Goal: Task Accomplishment & Management: Complete application form

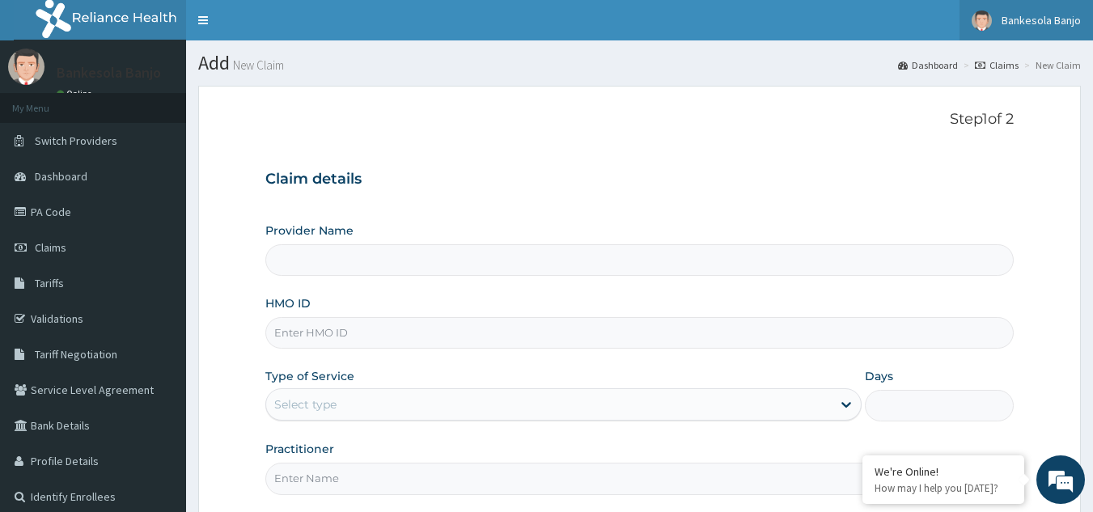
click at [1042, 19] on span "Bankesola Banjo" at bounding box center [1041, 20] width 79 height 15
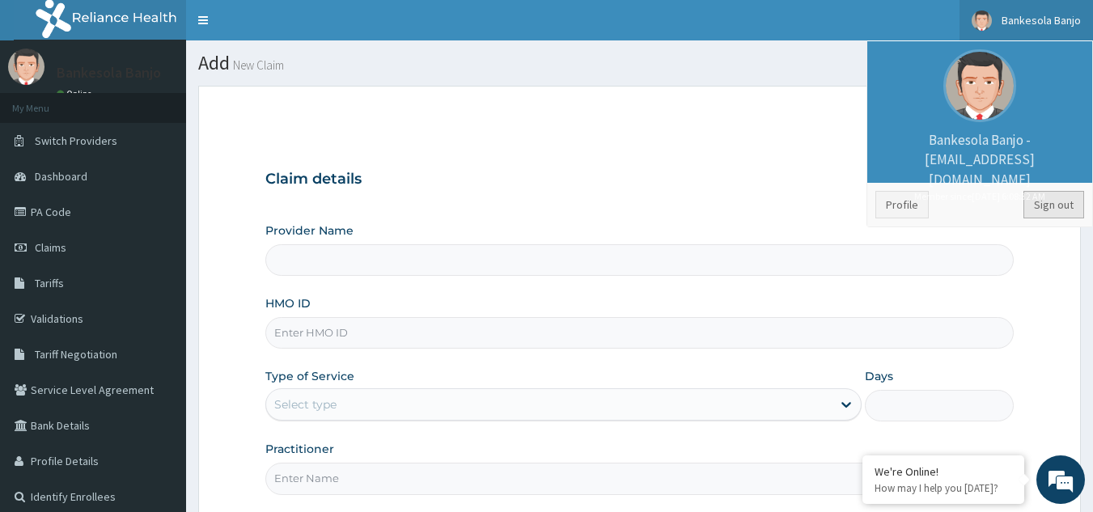
click at [1041, 200] on link "Sign out" at bounding box center [1054, 205] width 61 height 28
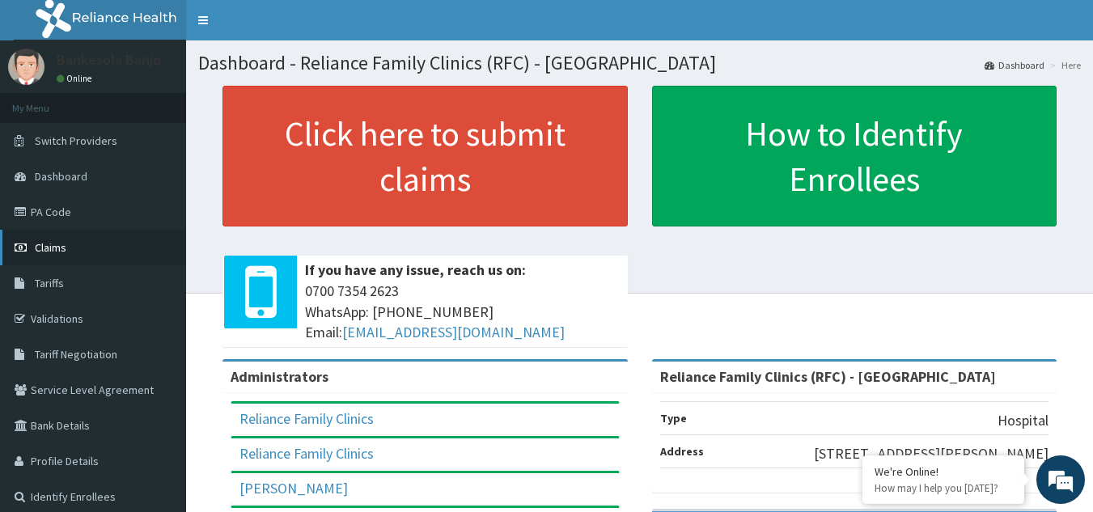
click at [89, 242] on link "Claims" at bounding box center [93, 248] width 186 height 36
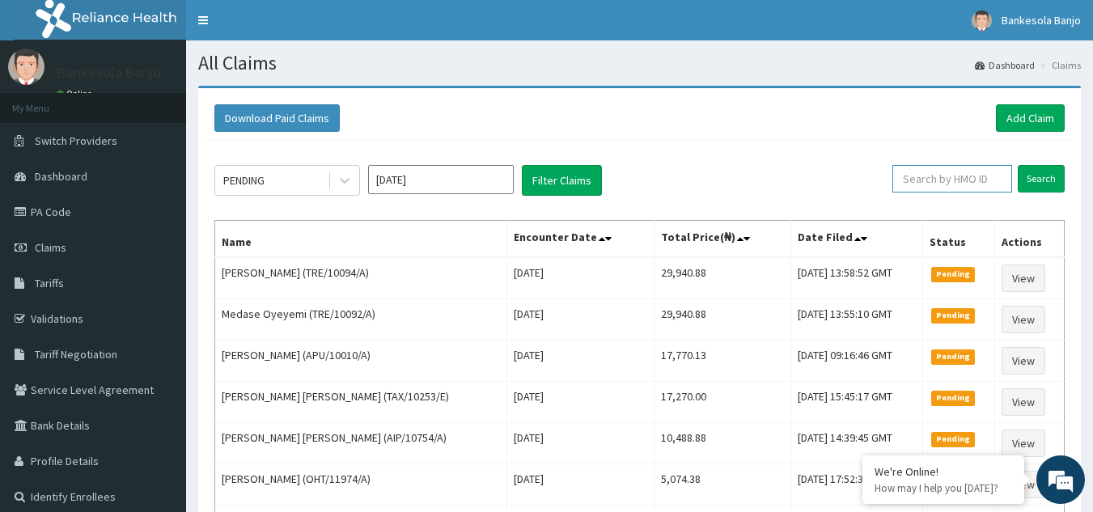
click at [954, 183] on input "text" at bounding box center [953, 179] width 120 height 28
paste input "SBG/10184/A"
type input "SBG/10184/A"
click at [1018, 165] on input "Search" at bounding box center [1041, 179] width 47 height 28
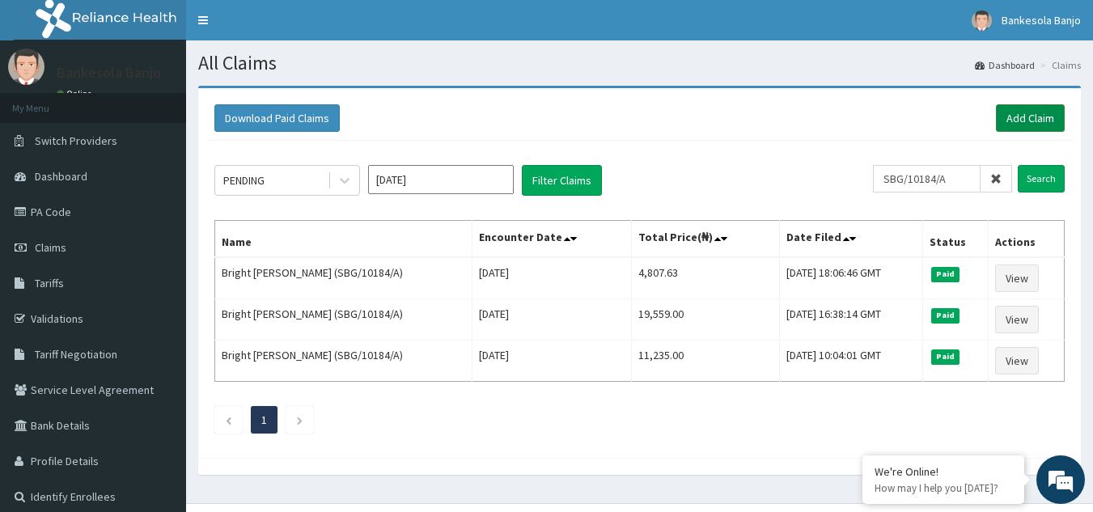
click at [1017, 125] on link "Add Claim" at bounding box center [1030, 118] width 69 height 28
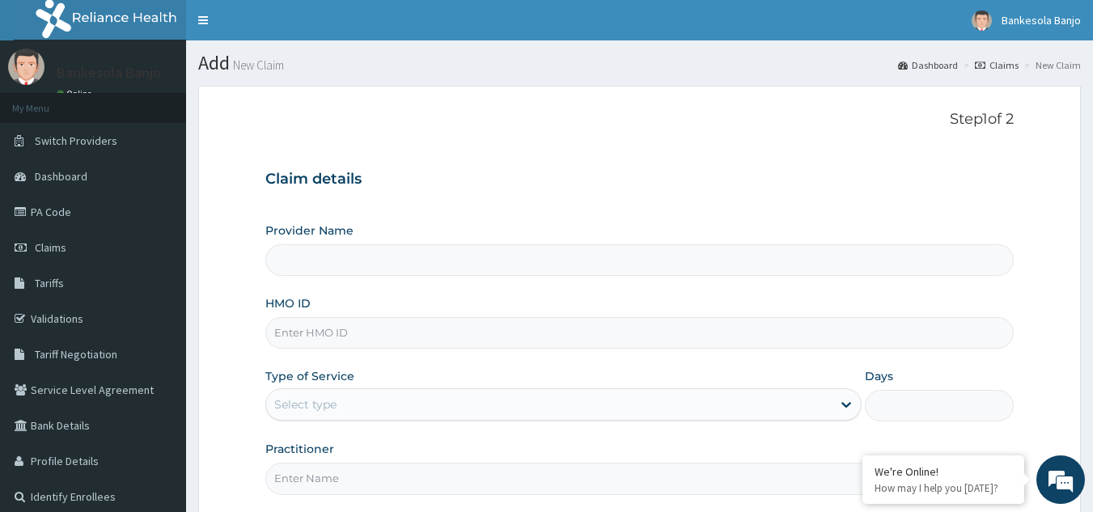
type input "Reliance Family Clinics (RFC) - [GEOGRAPHIC_DATA]"
click at [485, 331] on input "HMO ID" at bounding box center [639, 333] width 749 height 32
paste input "QAO/10855/A"
type input "QAO/10855/A"
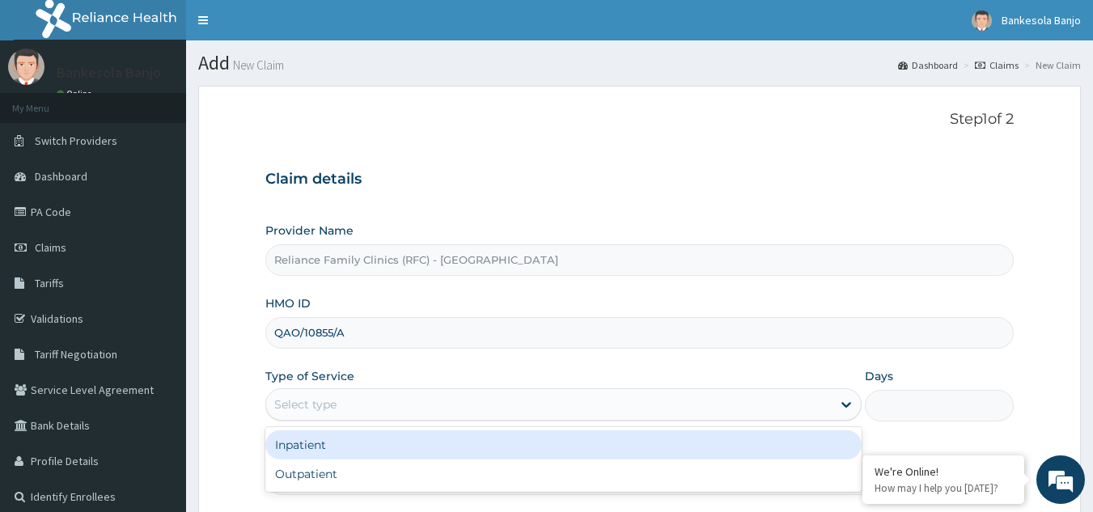
click at [420, 402] on div "Select type" at bounding box center [549, 405] width 566 height 26
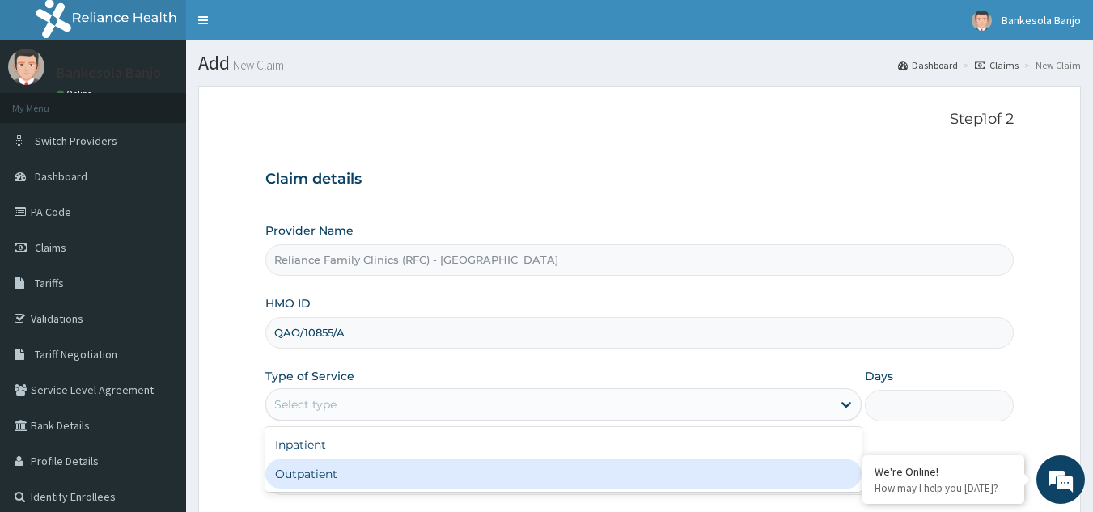
click at [396, 469] on div "Outpatient" at bounding box center [563, 474] width 596 height 29
type input "1"
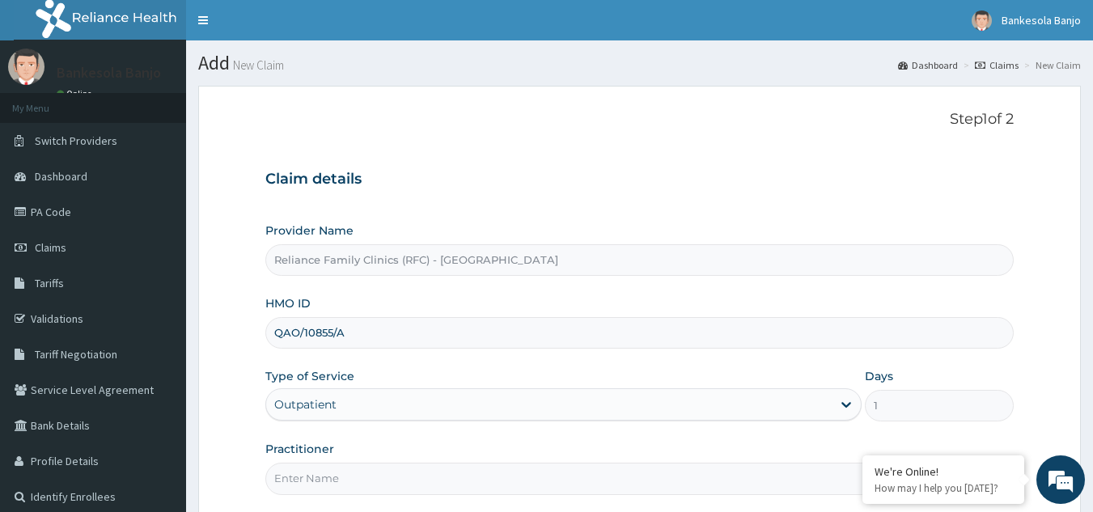
click at [386, 476] on input "Practitioner" at bounding box center [639, 479] width 749 height 32
type input "LOCUM"
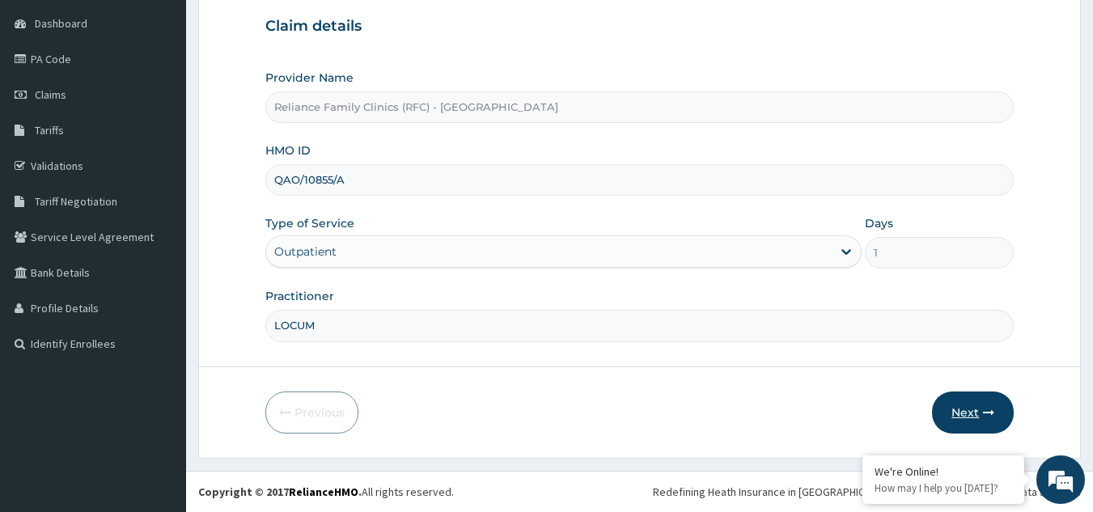
click at [987, 393] on button "Next" at bounding box center [973, 413] width 82 height 42
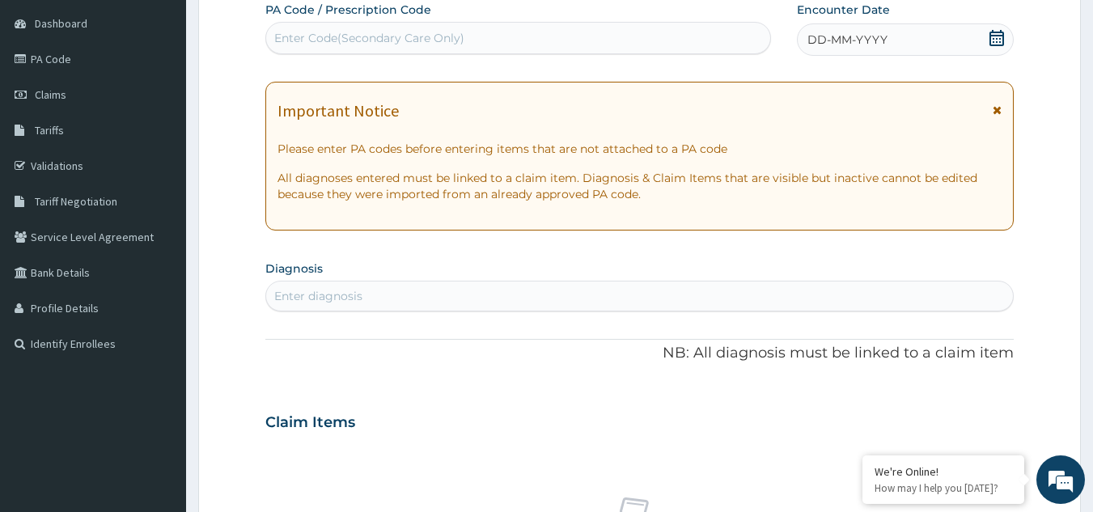
click at [999, 36] on icon at bounding box center [997, 38] width 16 height 16
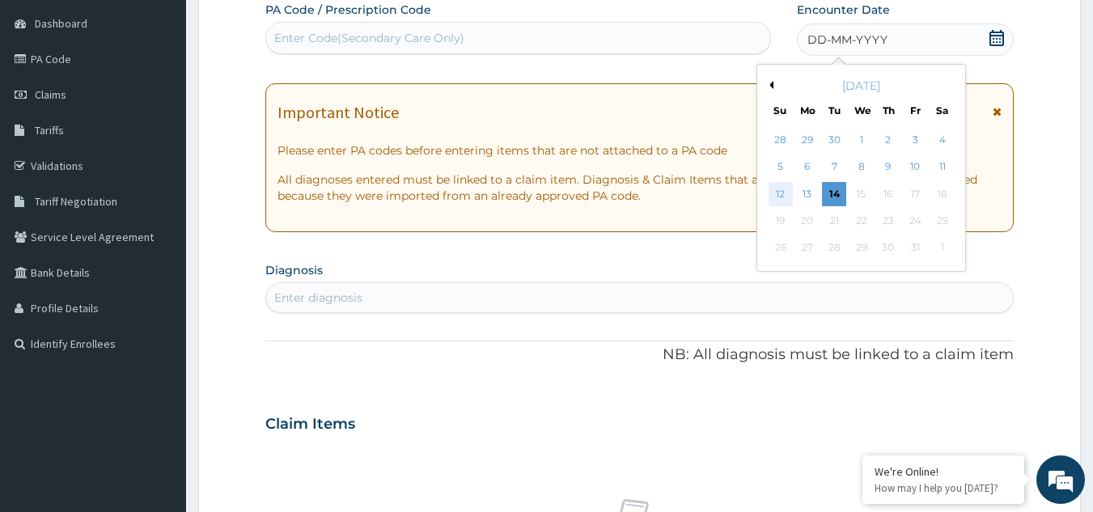
click at [789, 197] on div "12" at bounding box center [781, 194] width 24 height 24
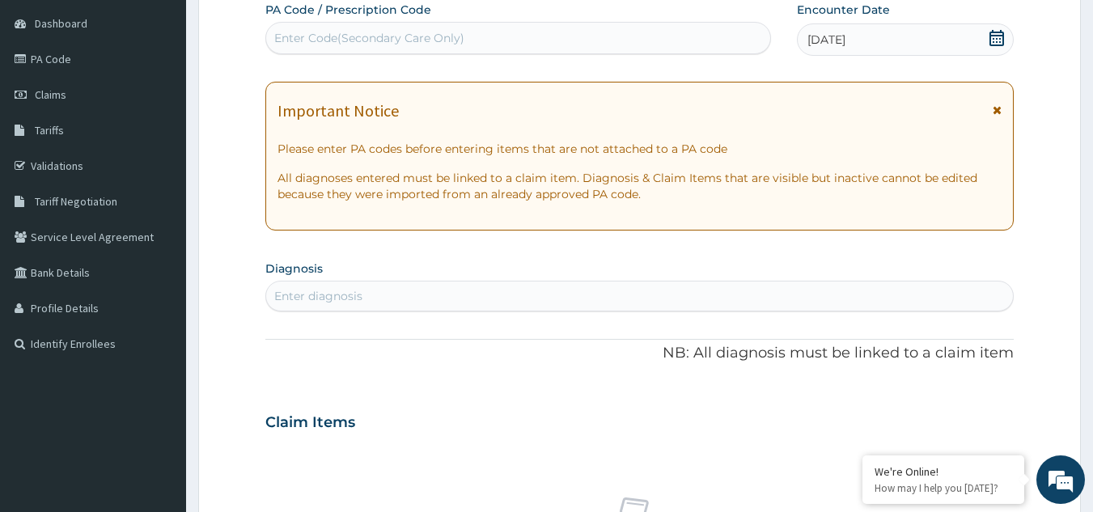
click at [380, 303] on div "Enter diagnosis" at bounding box center [640, 296] width 748 height 26
type input "uti"
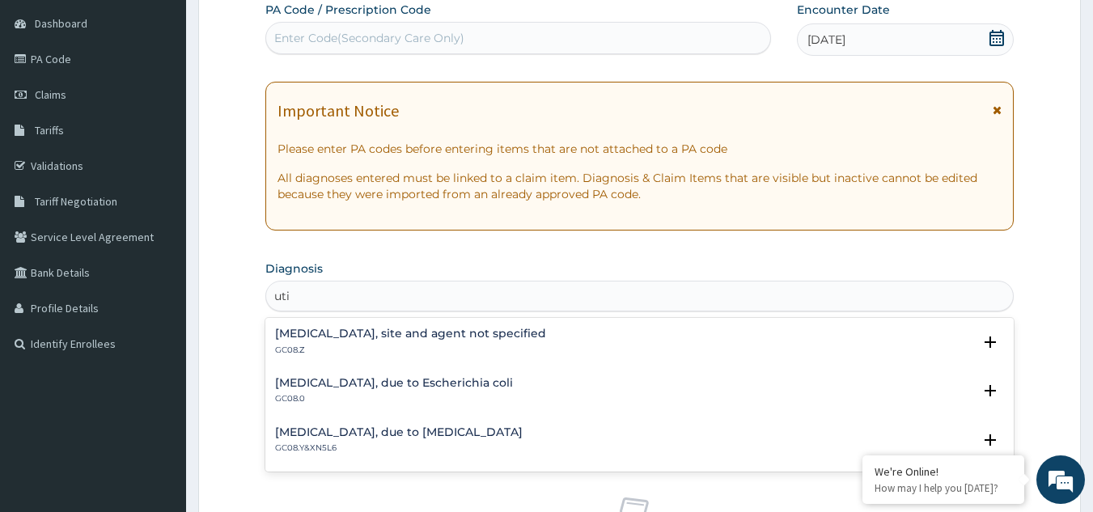
click at [371, 342] on div "Urinary tract infection, site and agent not specified GC08.Z" at bounding box center [410, 342] width 271 height 28
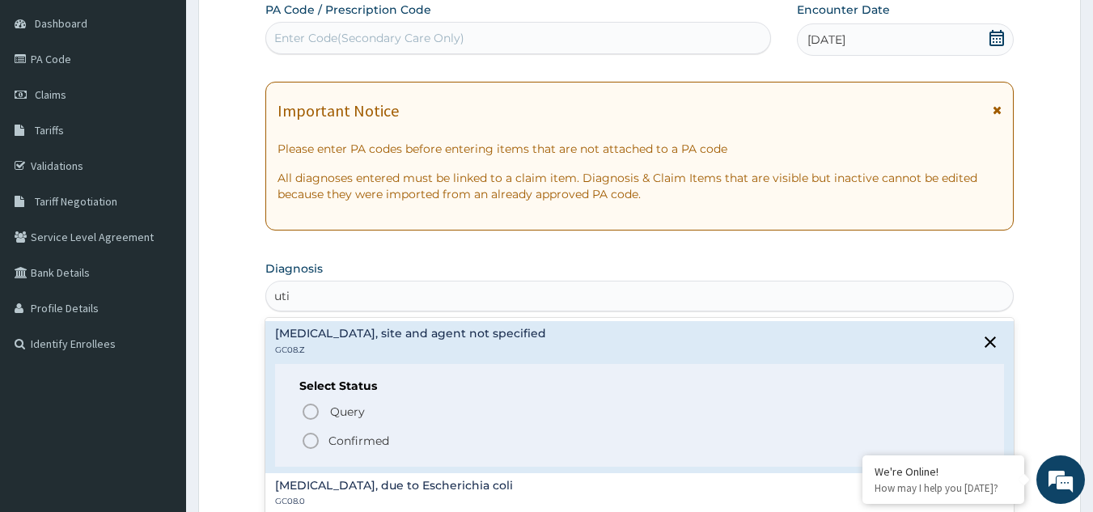
click at [309, 443] on icon "status option filled" at bounding box center [310, 440] width 19 height 19
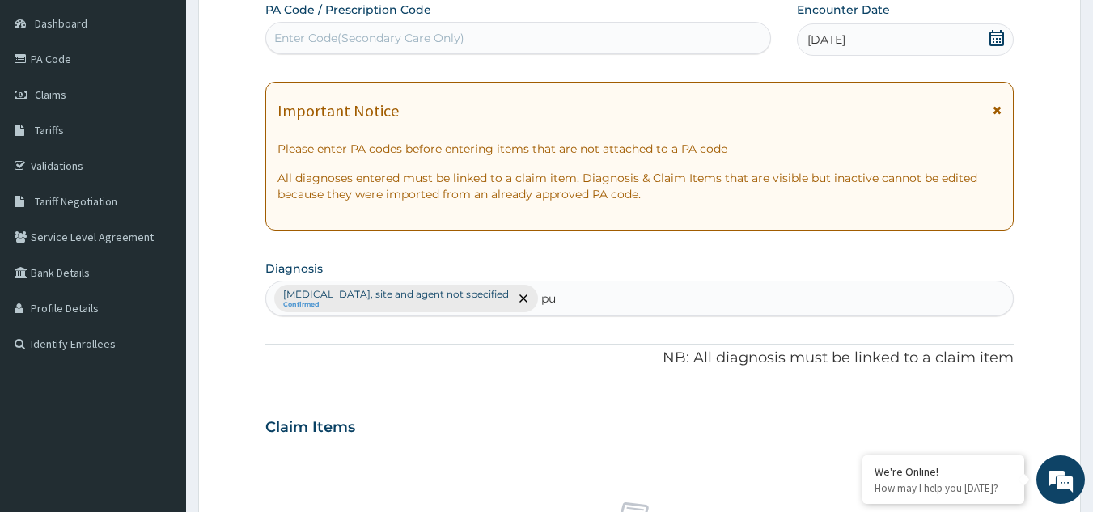
type input "pud"
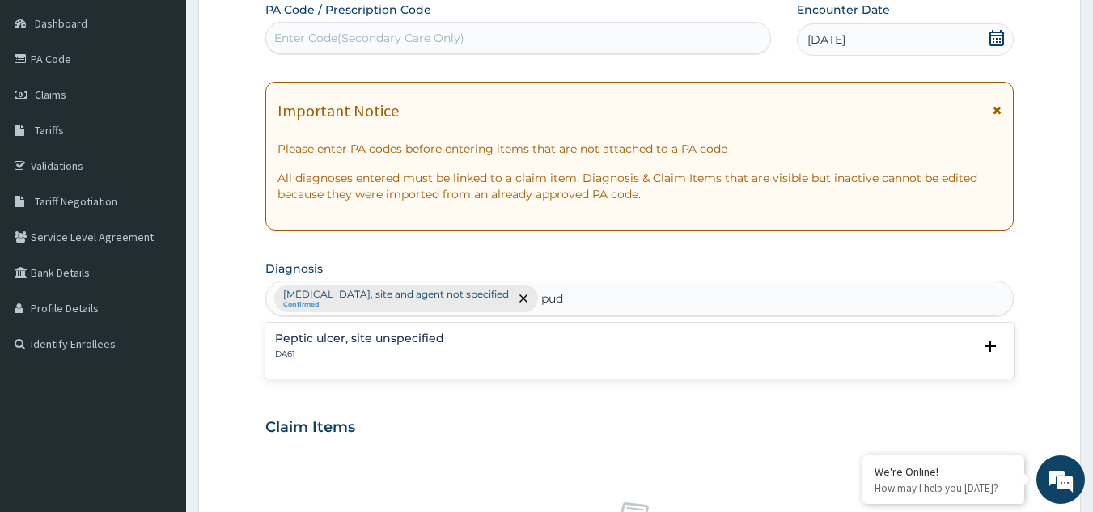
click at [355, 363] on div "Peptic ulcer, site unspecified DA61 Select Status Query Query covers suspected …" at bounding box center [640, 351] width 730 height 36
click at [349, 349] on p "DA61" at bounding box center [359, 354] width 169 height 11
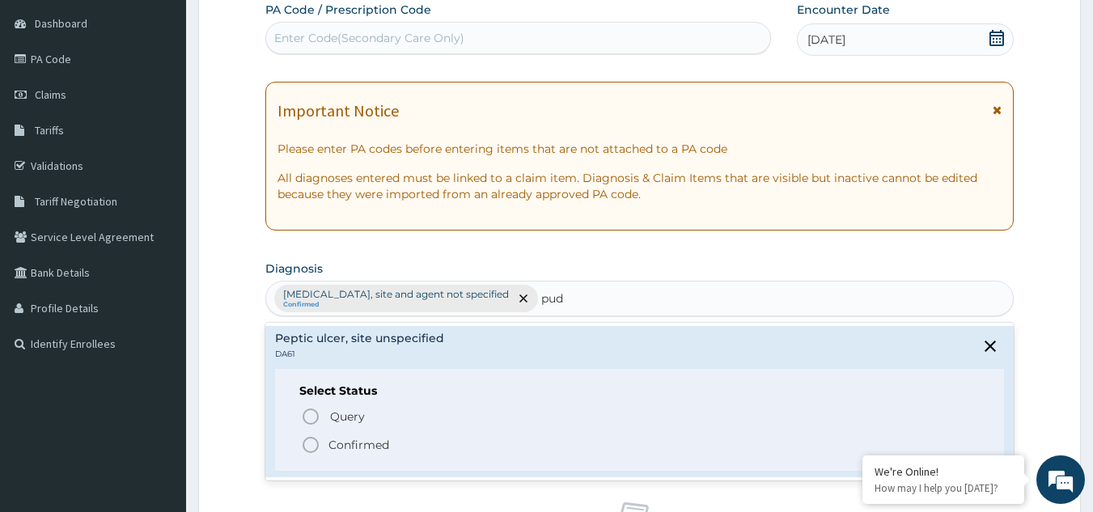
click at [316, 448] on icon "status option filled" at bounding box center [310, 444] width 19 height 19
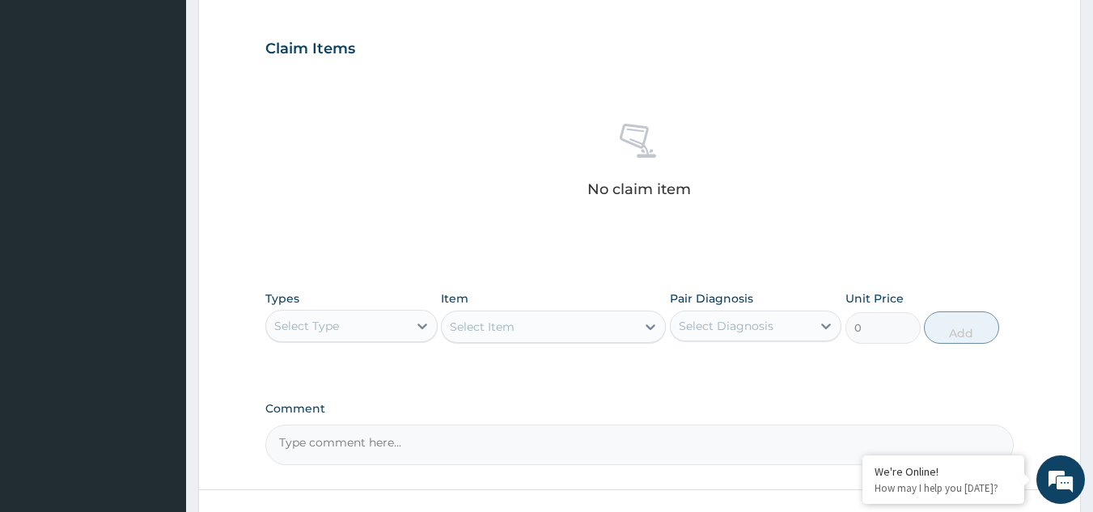
scroll to position [655, 0]
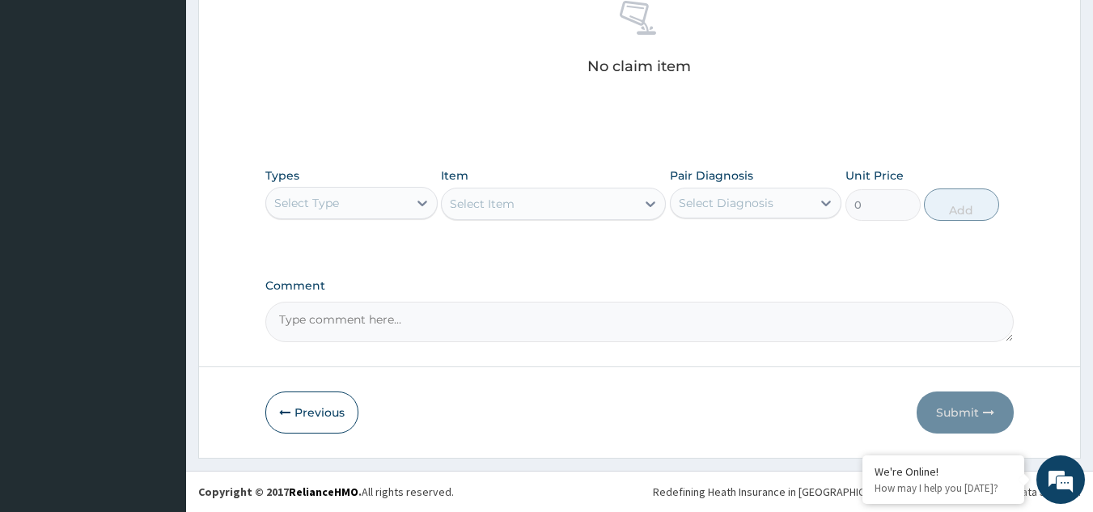
click at [359, 202] on div "Select Type" at bounding box center [337, 203] width 142 height 26
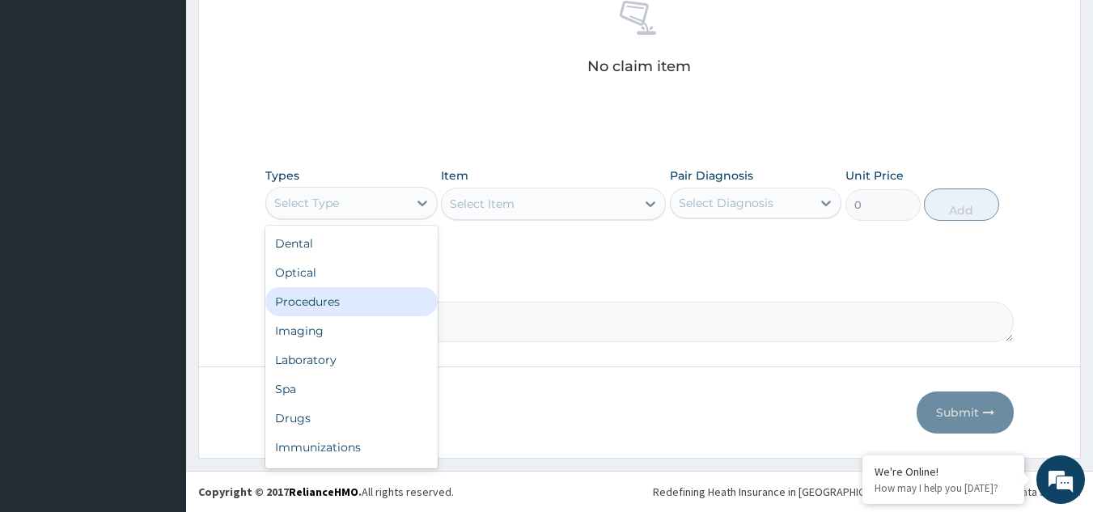
click at [341, 297] on div "Procedures" at bounding box center [351, 301] width 172 height 29
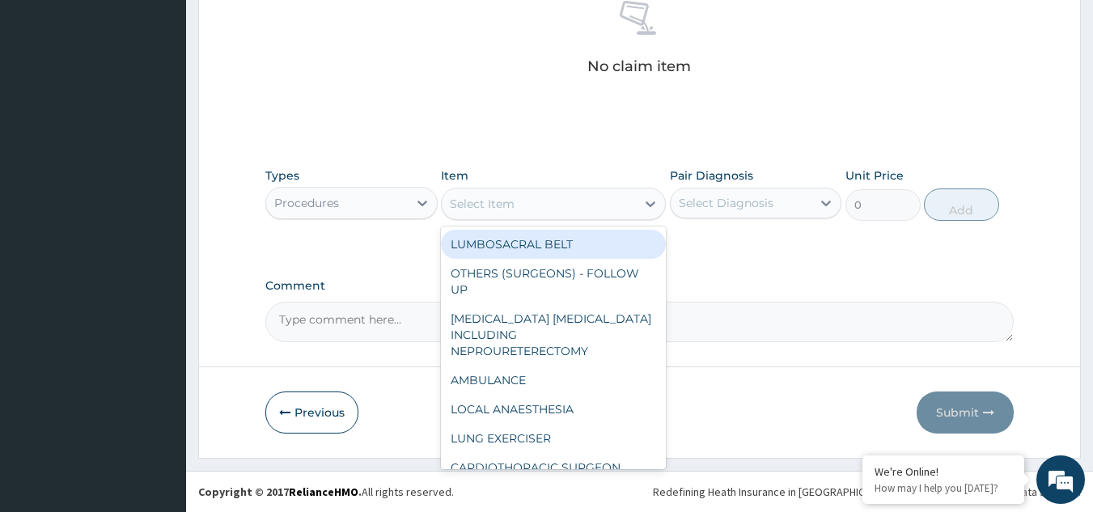
click at [510, 211] on div "Select Item" at bounding box center [482, 204] width 65 height 16
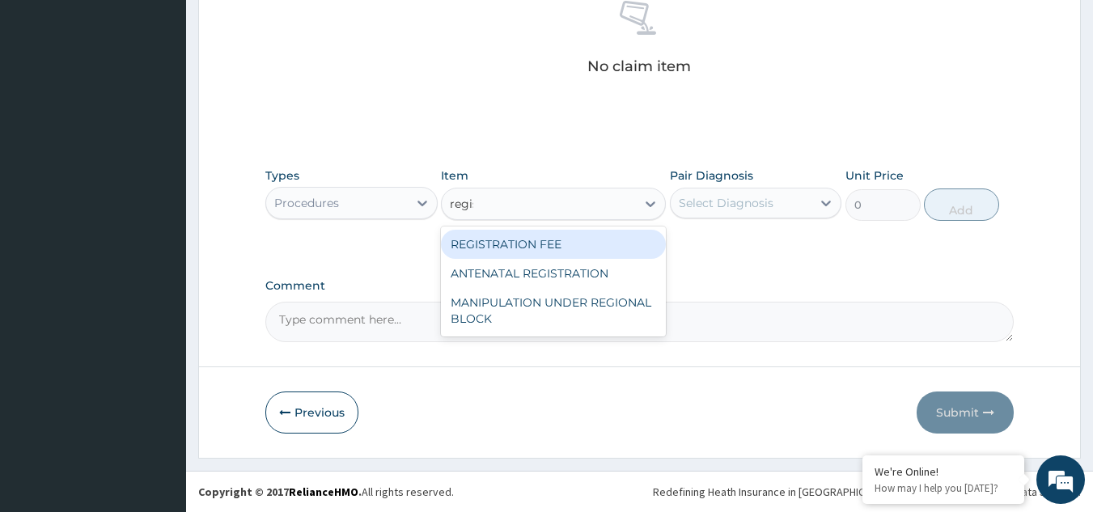
type input "regist"
click at [525, 233] on div "REGISTRATION FEE" at bounding box center [553, 244] width 225 height 29
type input "2042.5"
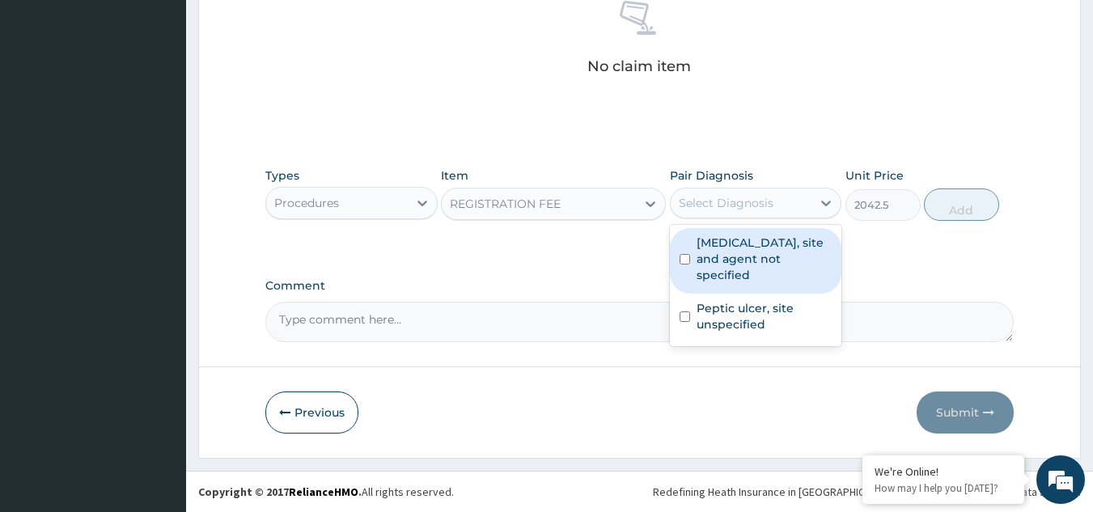
click at [699, 202] on div "Select Diagnosis" at bounding box center [726, 203] width 95 height 16
click at [719, 250] on label "Urinary tract infection, site and agent not specified" at bounding box center [765, 259] width 136 height 49
checkbox input "true"
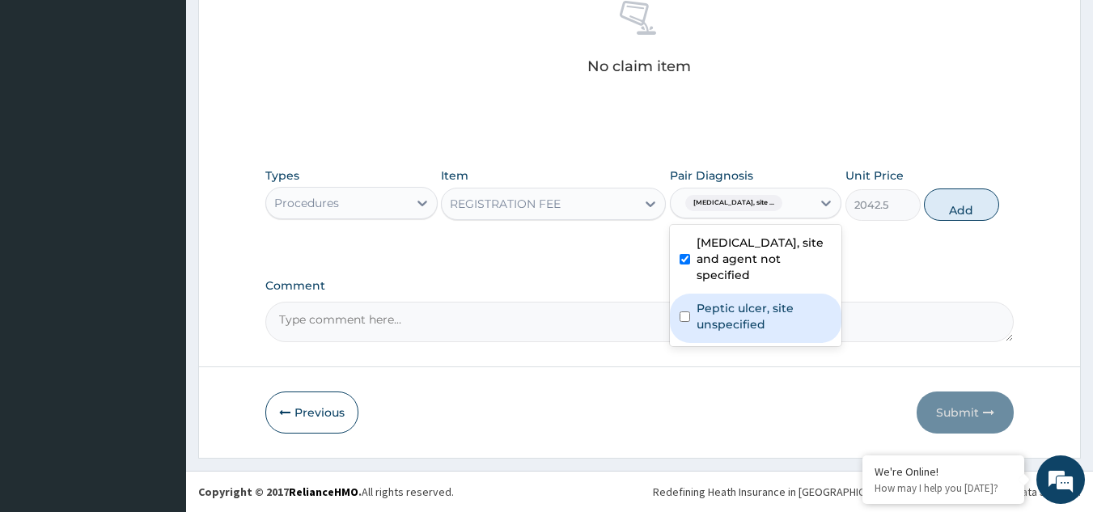
click at [734, 316] on label "Peptic ulcer, site unspecified" at bounding box center [765, 316] width 136 height 32
checkbox input "true"
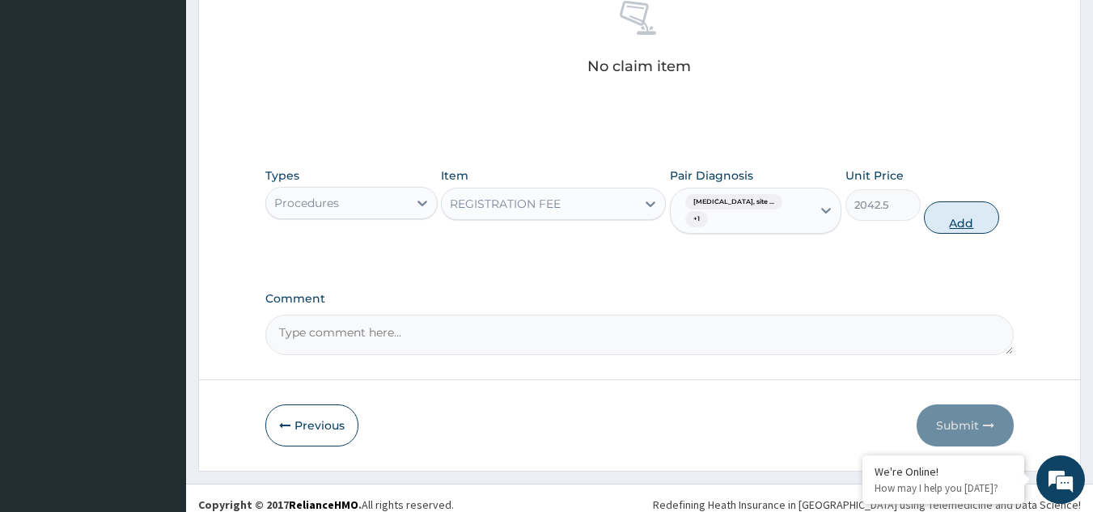
click at [948, 223] on button "Add" at bounding box center [961, 218] width 75 height 32
type input "0"
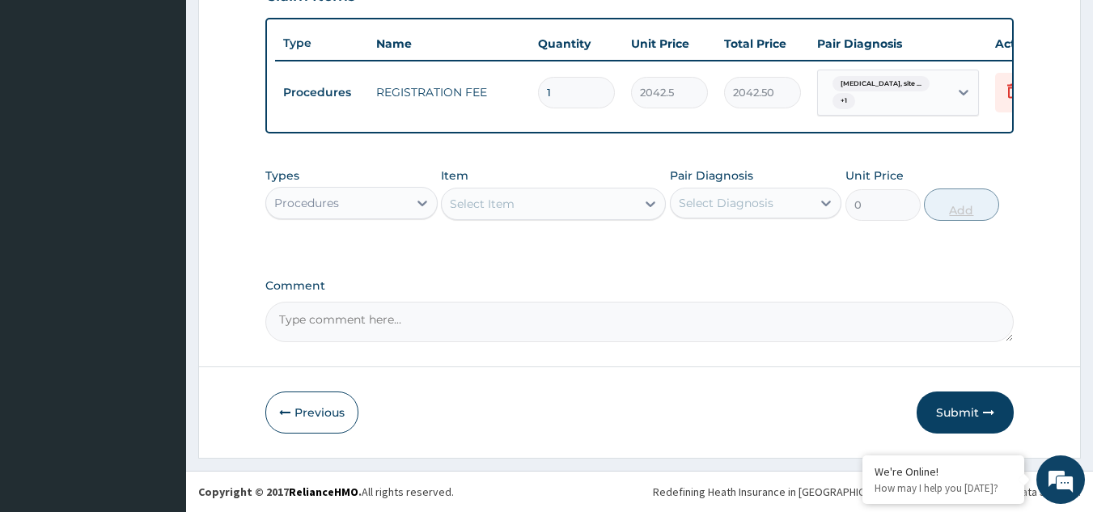
scroll to position [596, 0]
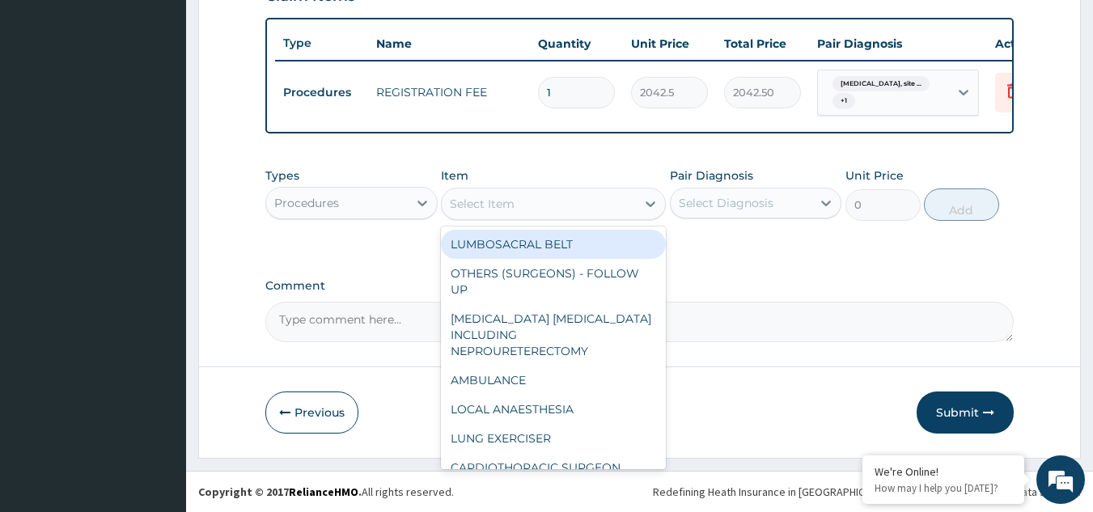
click at [593, 201] on div "Select Item" at bounding box center [539, 204] width 194 height 26
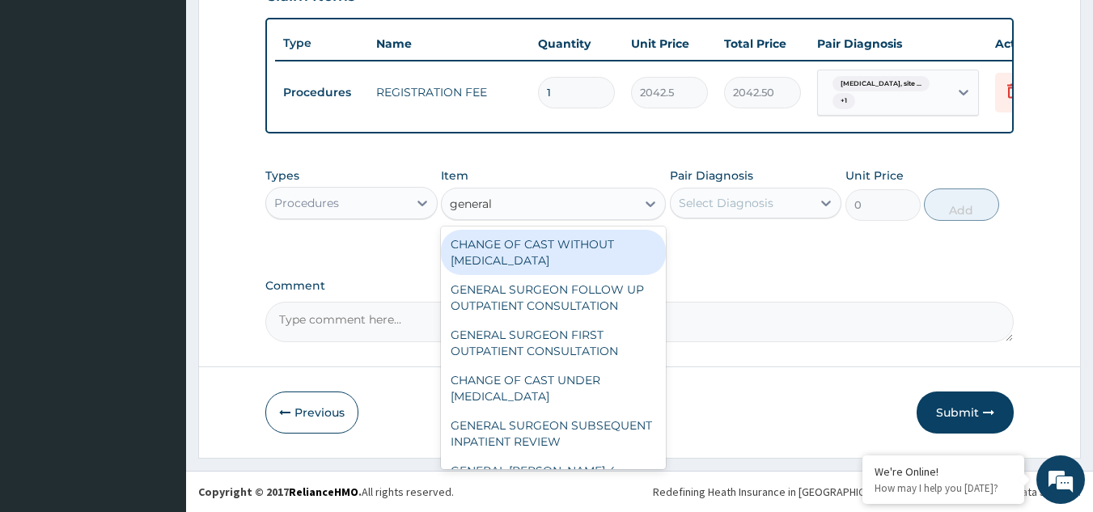
type input "general p"
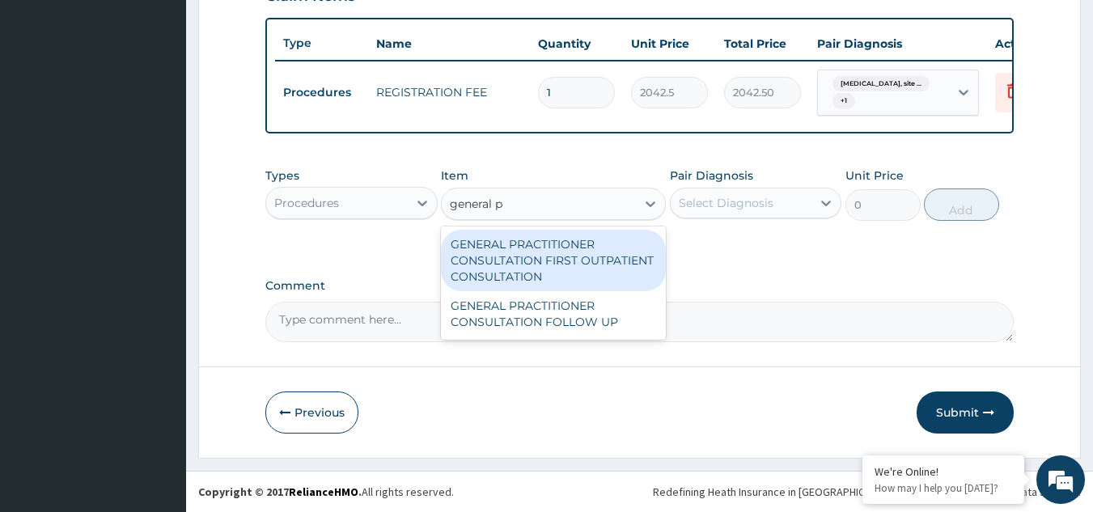
click at [625, 246] on div "GENERAL PRACTITIONER CONSULTATION FIRST OUTPATIENT CONSULTATION" at bounding box center [553, 261] width 225 height 62
type input "3370.125"
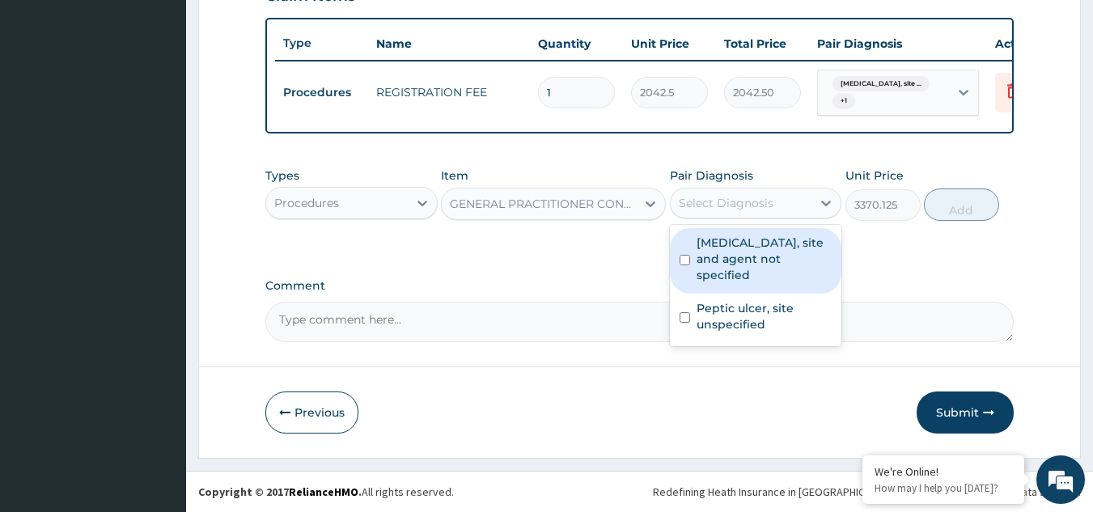
drag, startPoint x: 715, startPoint y: 213, endPoint x: 723, endPoint y: 240, distance: 27.9
click at [723, 218] on div "option Peptic ulcer, site unspecified, selected. option Urinary tract infection…" at bounding box center [756, 203] width 172 height 31
click at [723, 240] on label "Urinary tract infection, site and agent not specified" at bounding box center [765, 259] width 136 height 49
checkbox input "true"
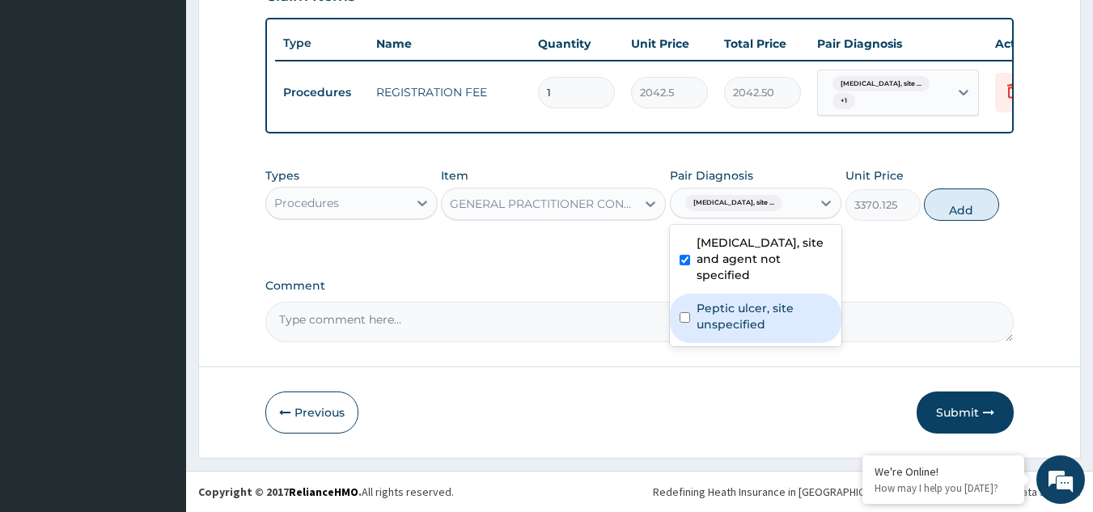
click at [711, 299] on div "Peptic ulcer, site unspecified" at bounding box center [756, 318] width 172 height 49
checkbox input "true"
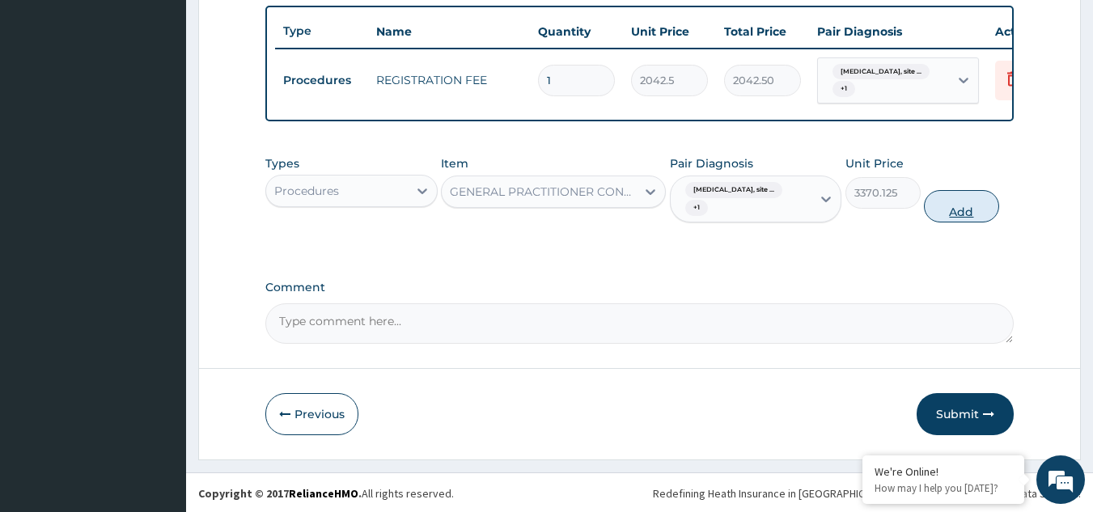
click at [982, 203] on button "Add" at bounding box center [961, 206] width 75 height 32
type input "0"
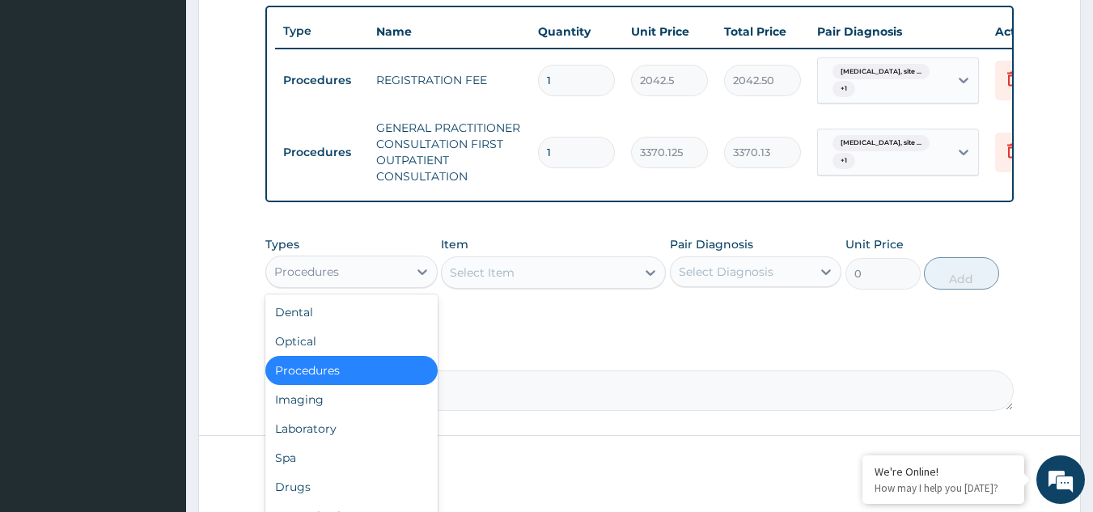
click at [333, 280] on div "Procedures" at bounding box center [306, 272] width 65 height 16
click at [325, 493] on div "Drugs" at bounding box center [351, 487] width 172 height 29
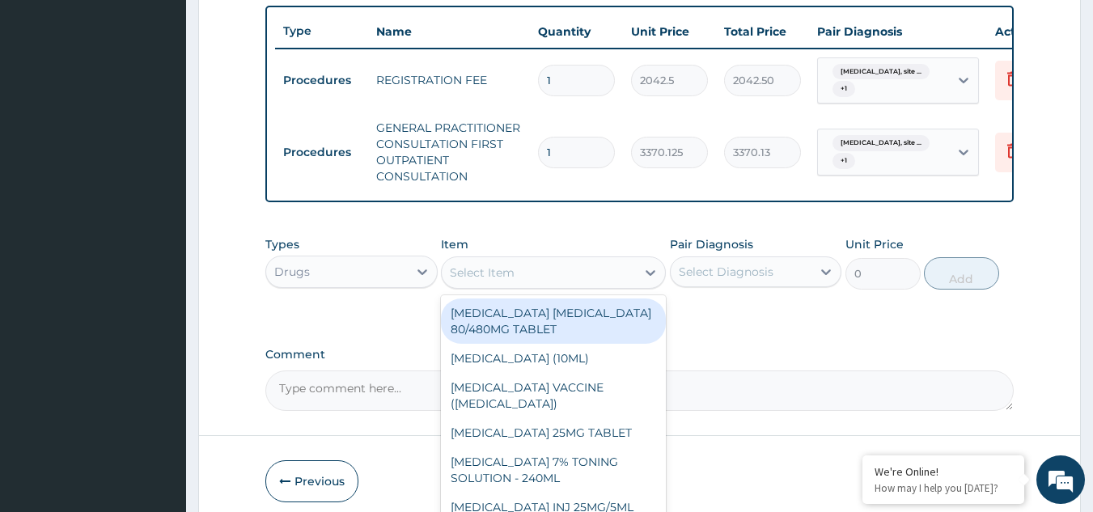
click at [536, 286] on div "Select Item" at bounding box center [539, 273] width 194 height 26
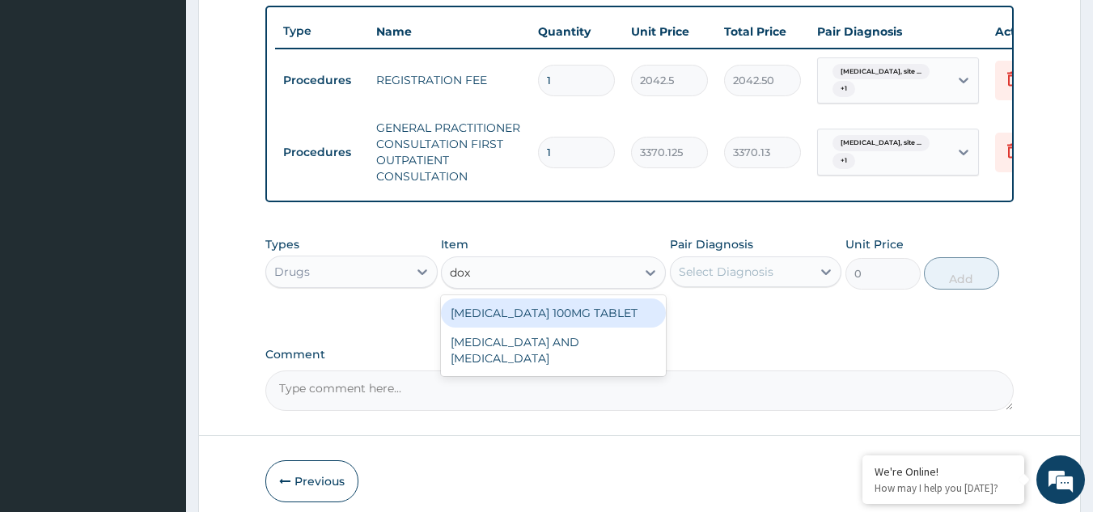
type input "doxy"
click at [567, 328] on div "DOXYCYCLINE 100MG TABLET" at bounding box center [553, 313] width 225 height 29
type input "109.25"
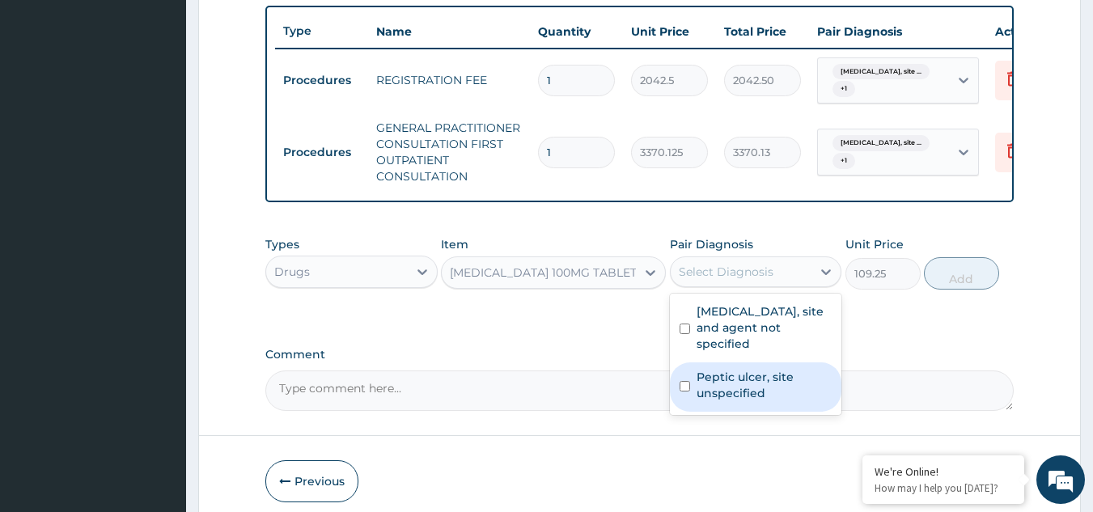
drag, startPoint x: 721, startPoint y: 286, endPoint x: 726, endPoint y: 391, distance: 105.3
click at [726, 287] on div "option Peptic ulcer, site unspecified, selected. option Peptic ulcer, site unsp…" at bounding box center [756, 272] width 172 height 31
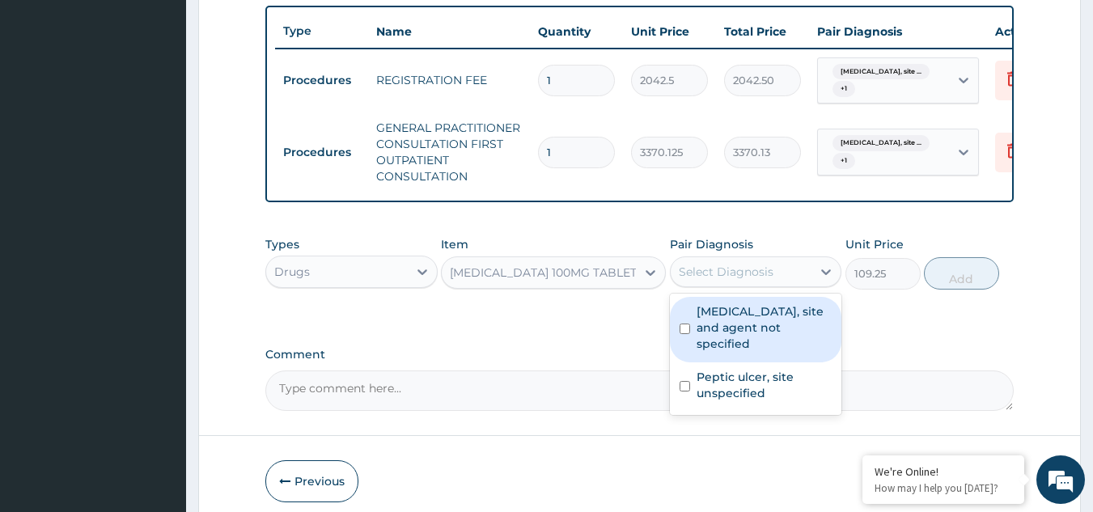
click at [736, 340] on label "Urinary tract infection, site and agent not specified" at bounding box center [765, 327] width 136 height 49
checkbox input "true"
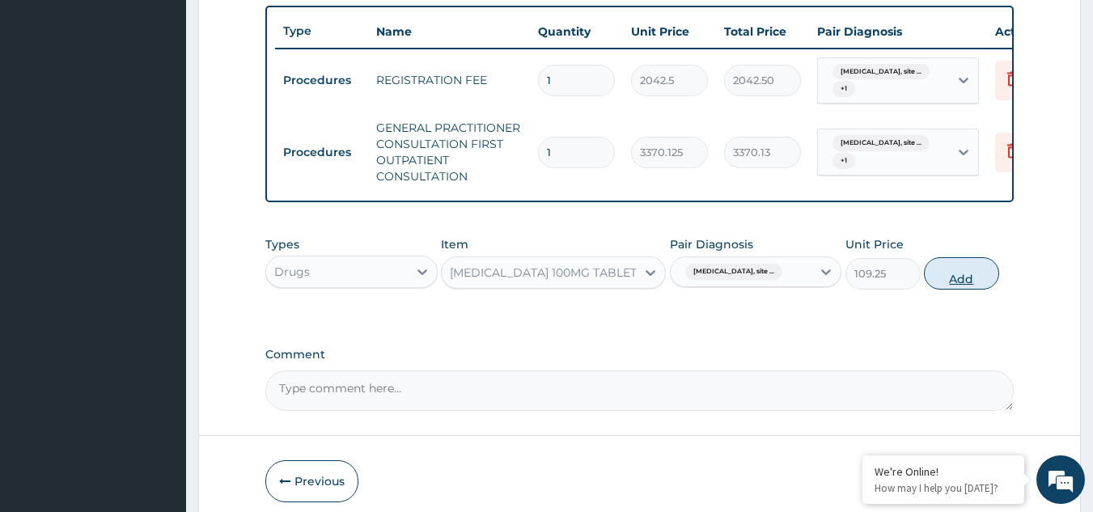
click at [961, 288] on button "Add" at bounding box center [961, 273] width 75 height 32
type input "0"
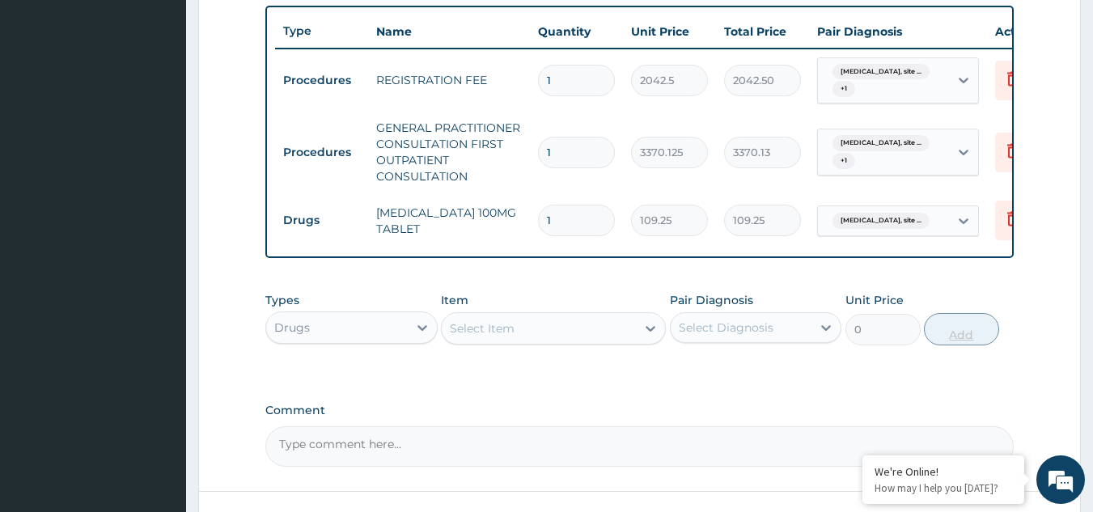
type input "0.00"
type input "7"
type input "764.75"
type input "7"
click at [514, 335] on div "Select Item" at bounding box center [482, 328] width 65 height 16
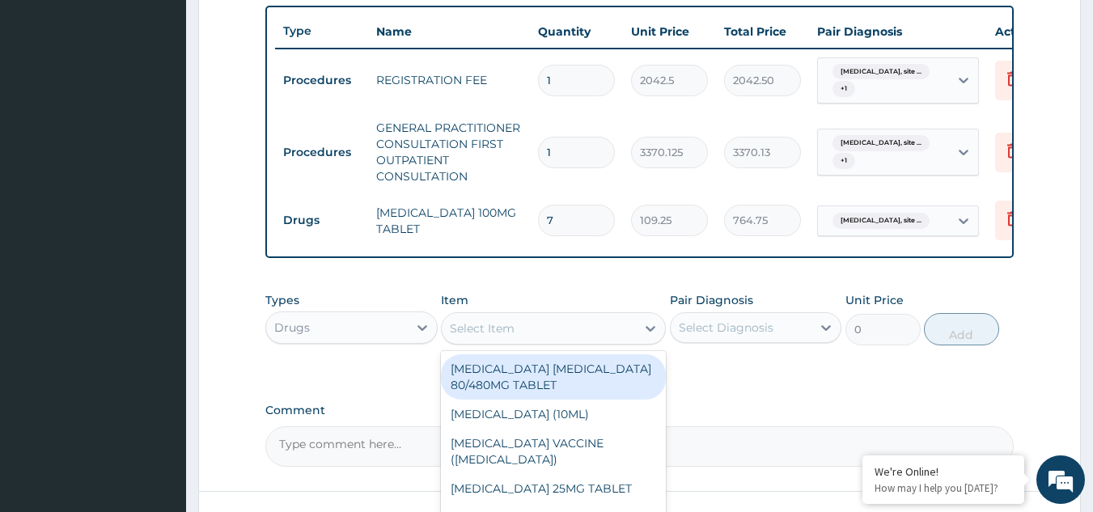
paste input "metronidazole"
type input "metronidazole"
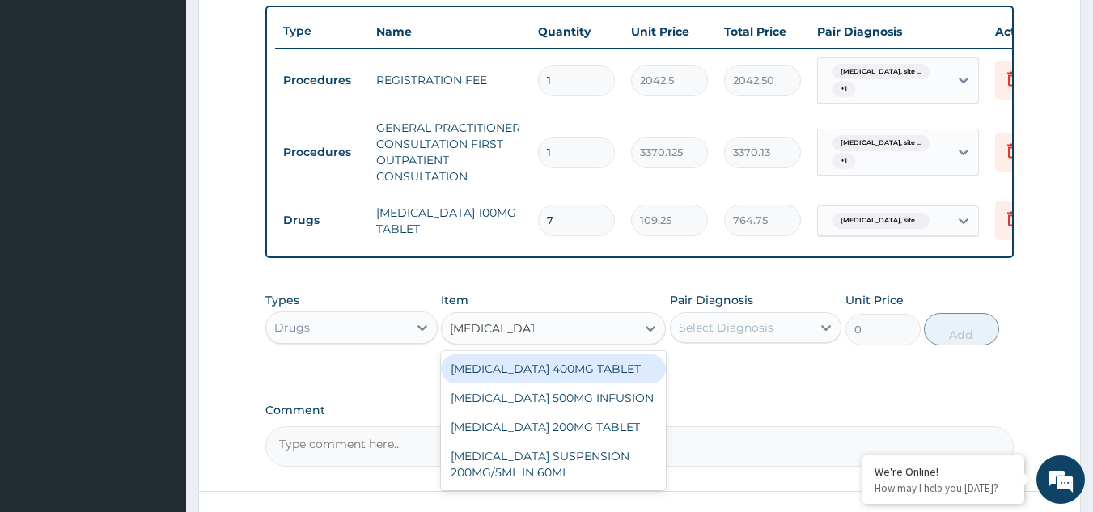
click at [532, 379] on div "METRONIDAZOLE 400MG TABLET" at bounding box center [553, 368] width 225 height 29
type input "125"
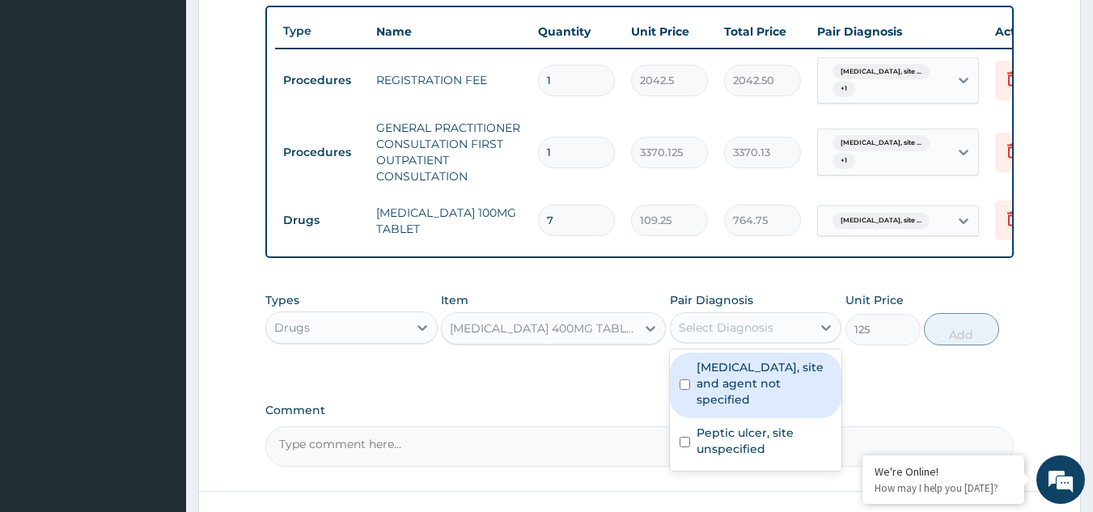
click at [723, 336] on div "Select Diagnosis" at bounding box center [726, 328] width 95 height 16
click at [734, 408] on label "Urinary tract infection, site and agent not specified" at bounding box center [765, 383] width 136 height 49
checkbox input "true"
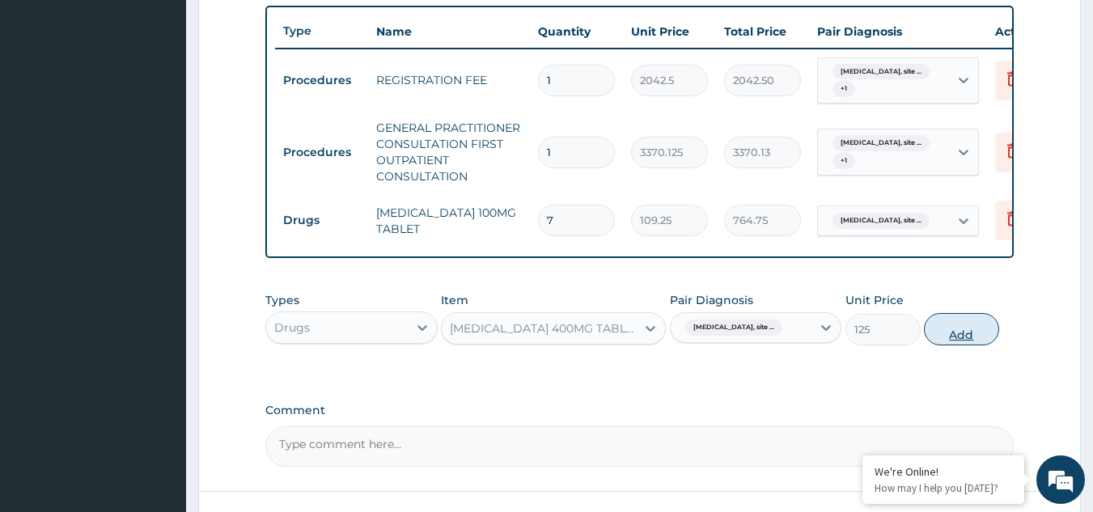
click at [984, 339] on button "Add" at bounding box center [961, 329] width 75 height 32
type input "0"
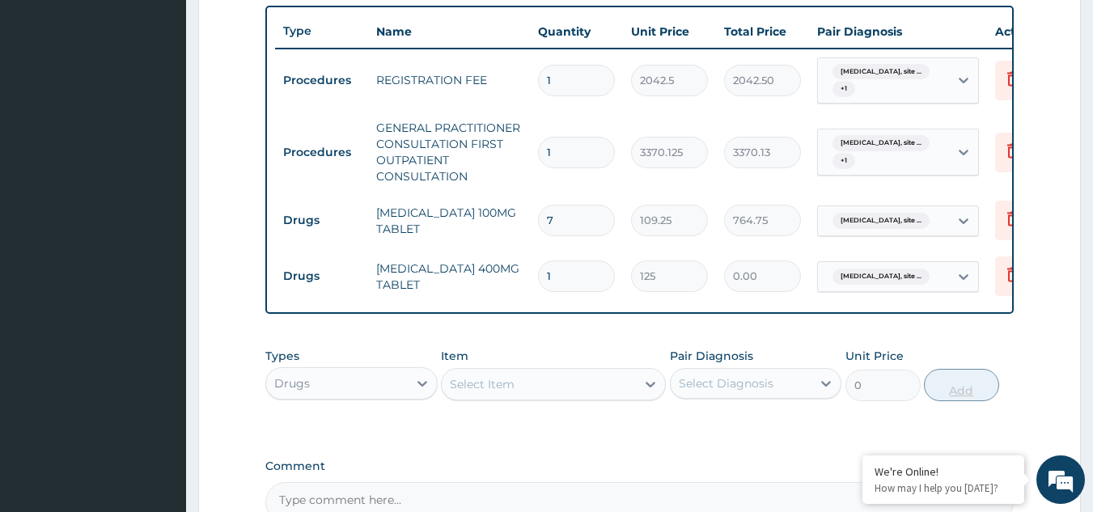
type input "0.00"
type input "2"
type input "250.00"
type input "21"
type input "2625.00"
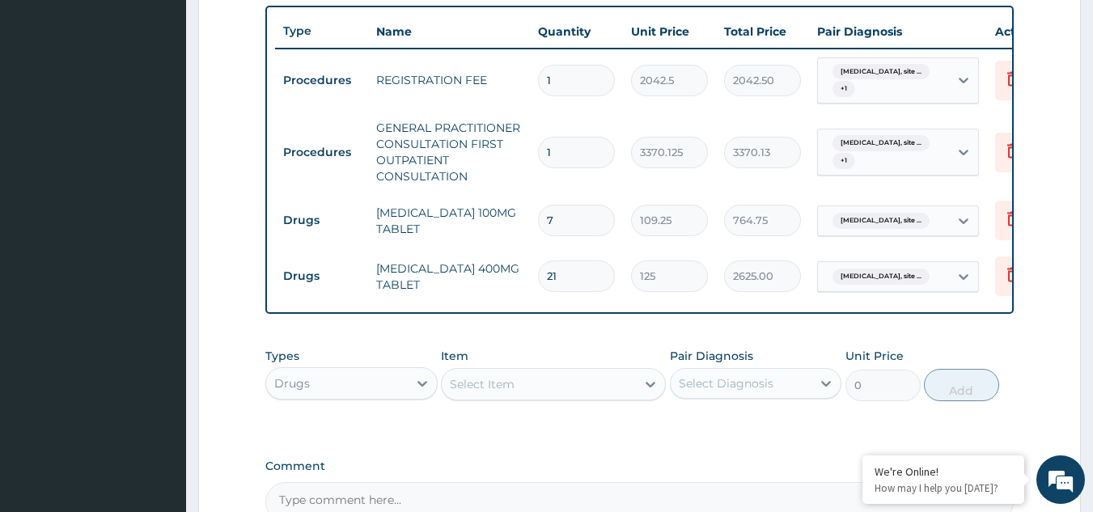
type input "21"
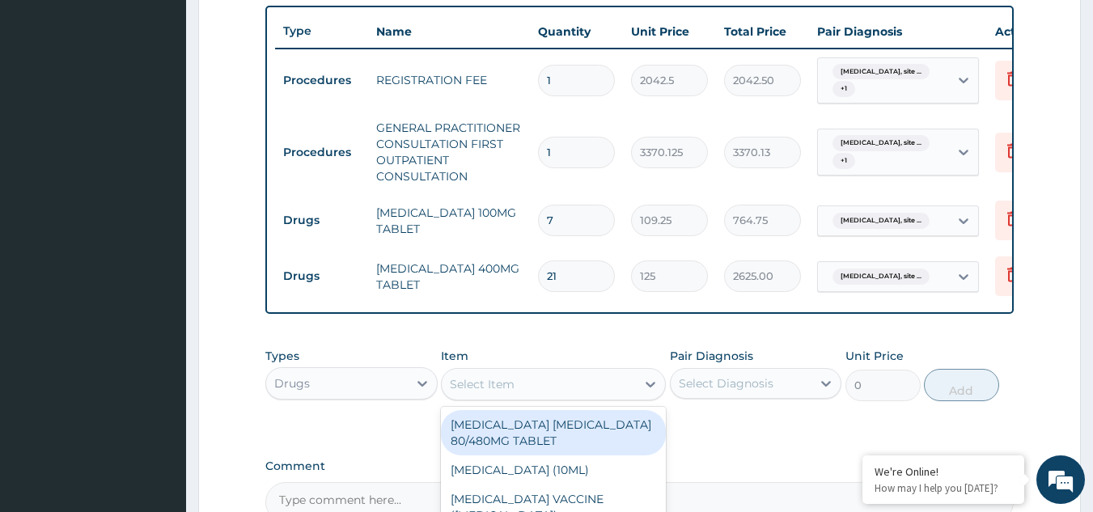
click at [518, 395] on div "Select Item" at bounding box center [539, 384] width 194 height 26
type input "omep"
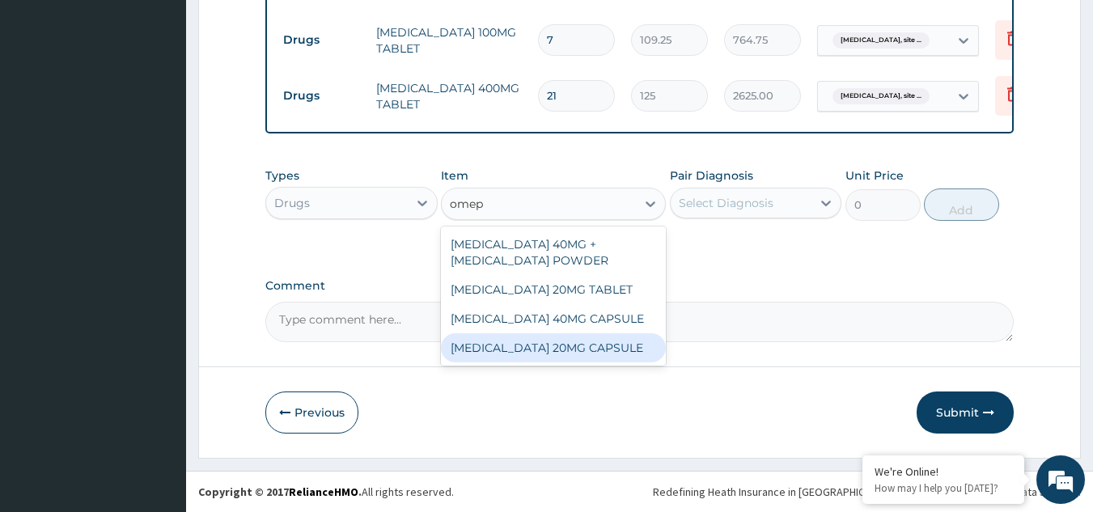
click at [549, 352] on div "OMEPRAZOLE 20MG CAPSULE" at bounding box center [553, 347] width 225 height 29
type input "100"
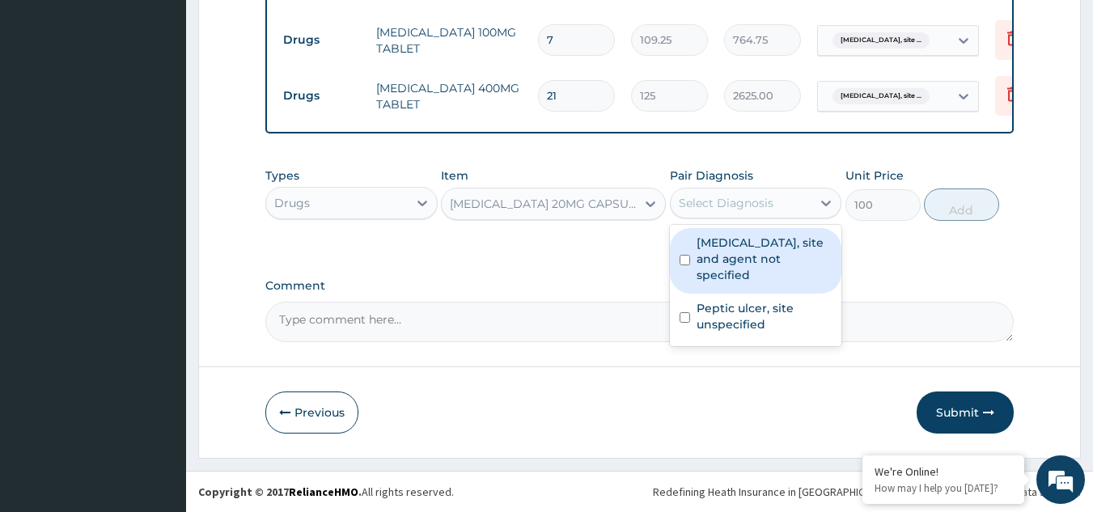
click at [736, 210] on div "Select Diagnosis" at bounding box center [726, 203] width 95 height 16
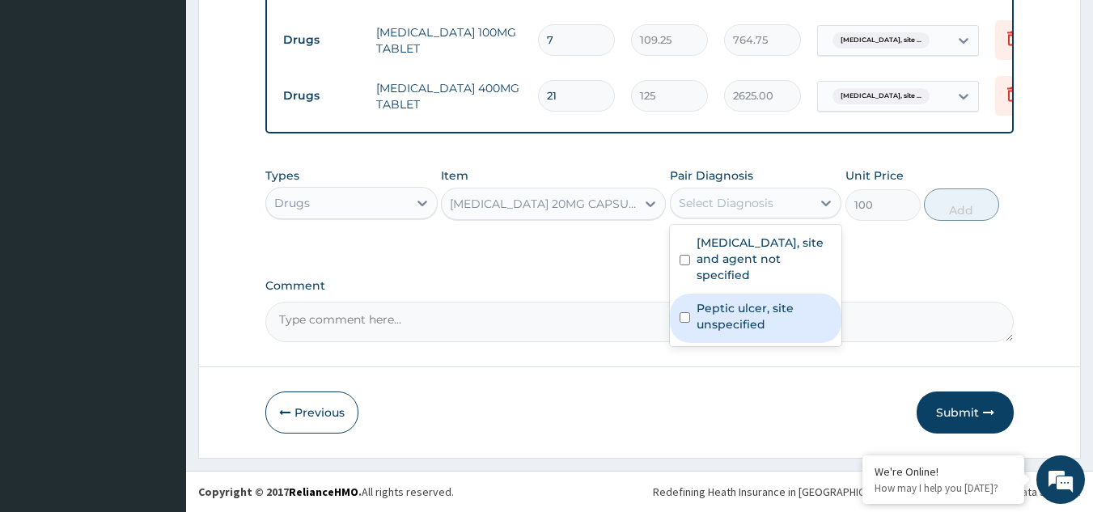
click at [733, 313] on label "Peptic ulcer, site unspecified" at bounding box center [765, 316] width 136 height 32
checkbox input "true"
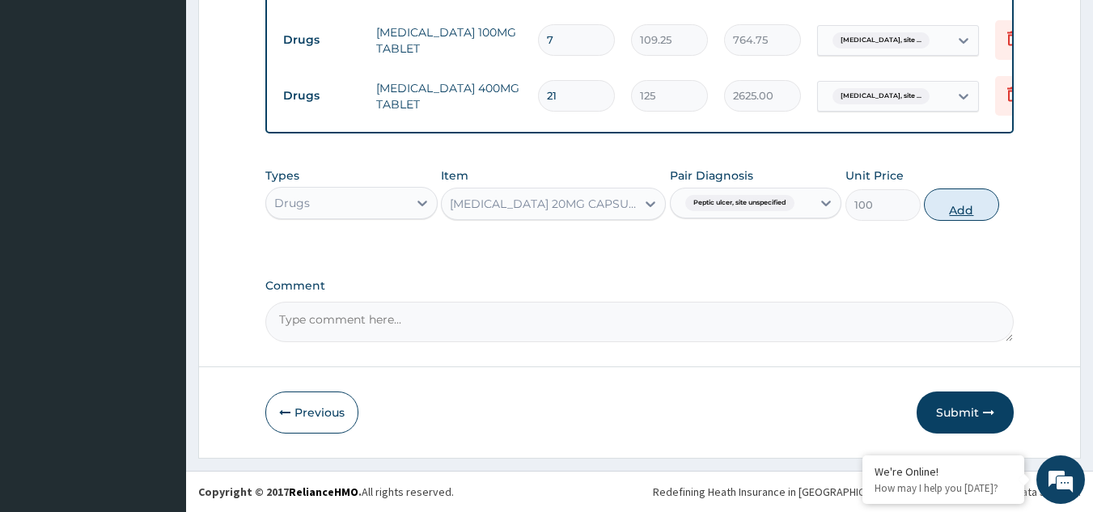
click at [997, 208] on button "Add" at bounding box center [961, 205] width 75 height 32
type input "0"
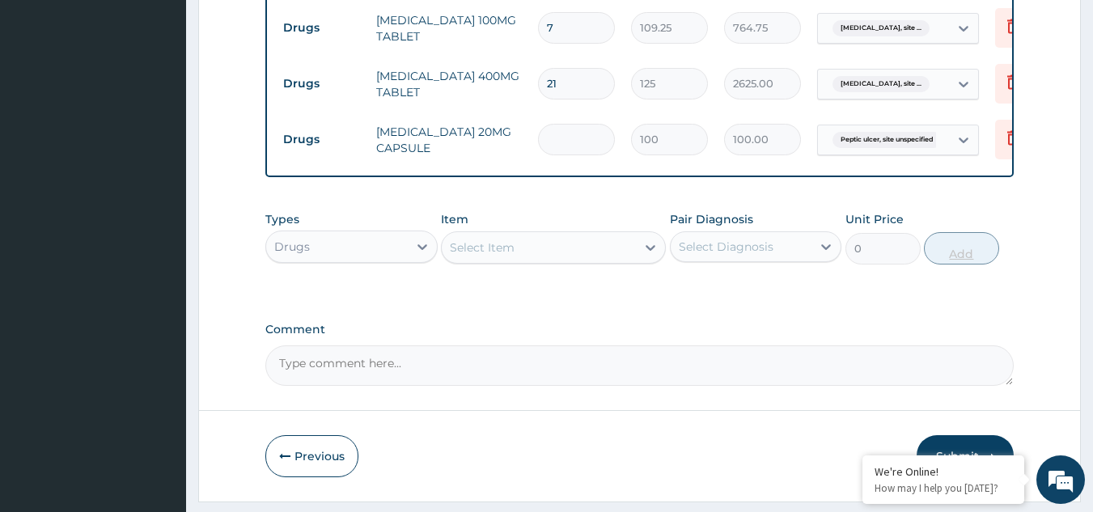
type input "0.00"
type input "5"
type input "500.00"
type input "5"
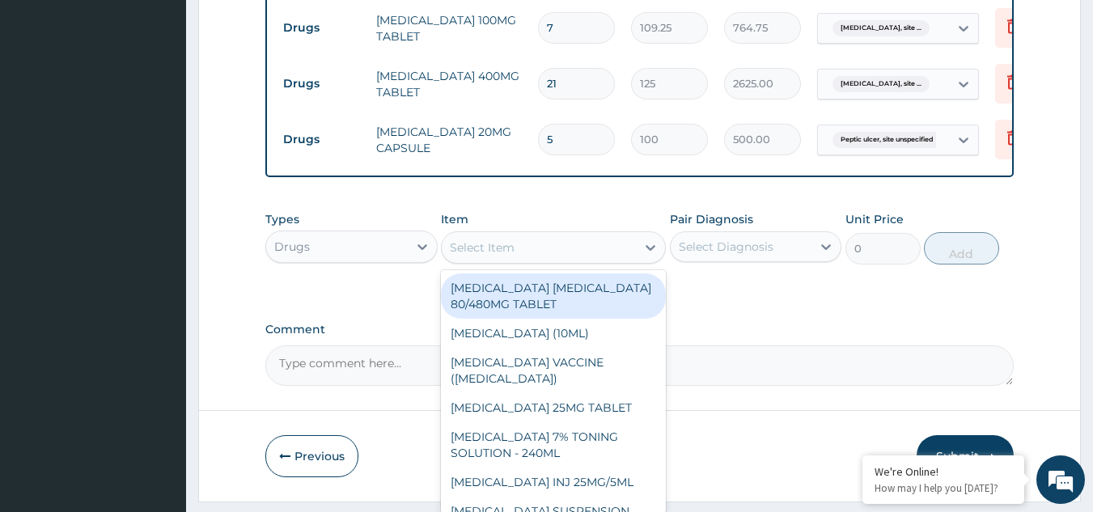
click at [628, 261] on div "Select Item" at bounding box center [539, 248] width 194 height 26
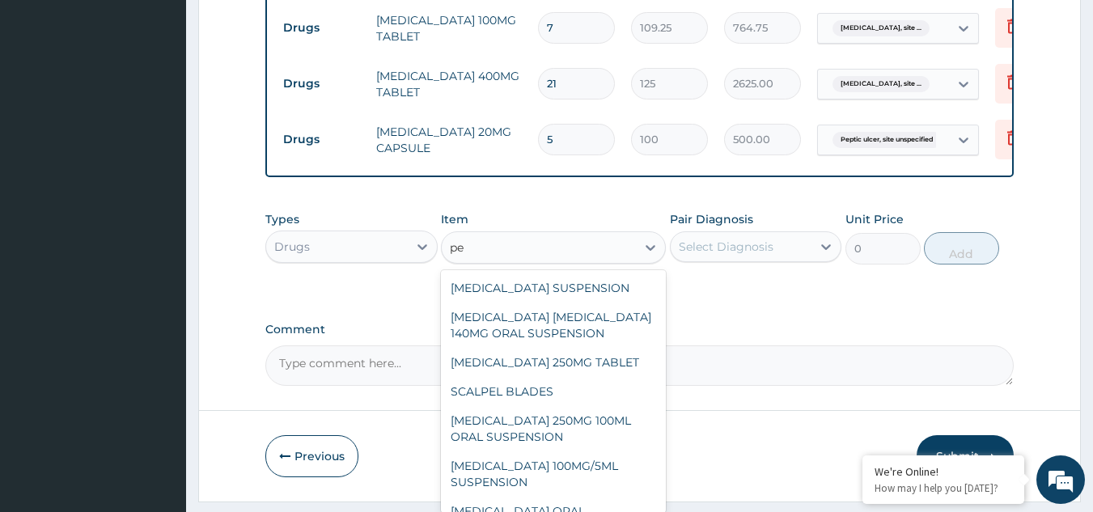
type input "p"
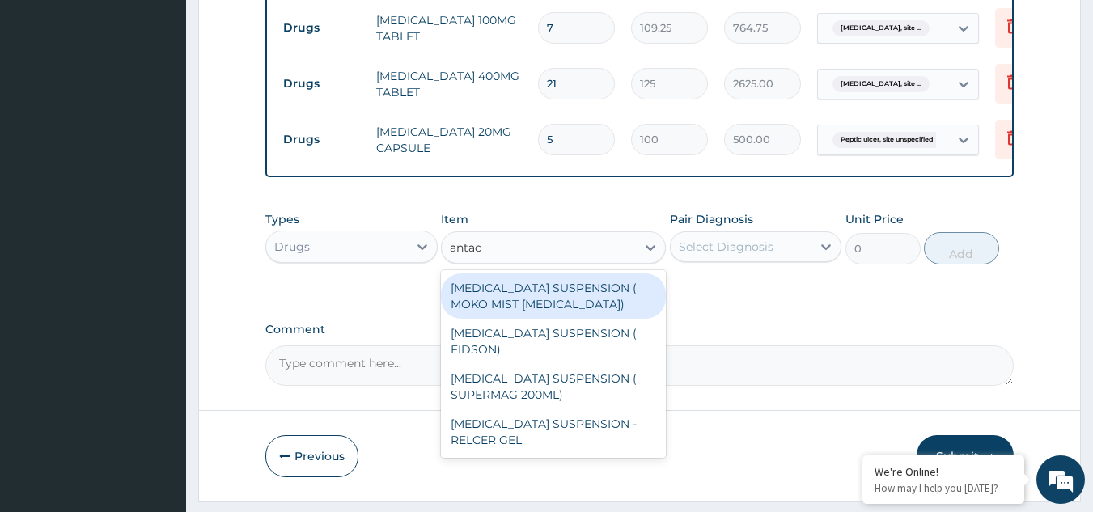
type input "antaci"
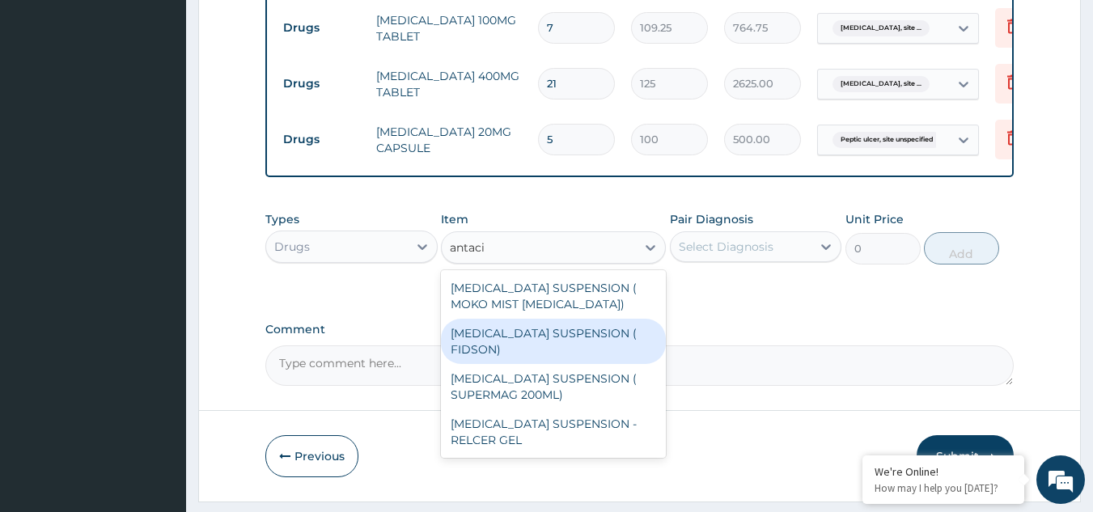
click at [590, 356] on div "ANTACID SUSPENSION ( FIDSON)" at bounding box center [553, 341] width 225 height 45
type input "1248"
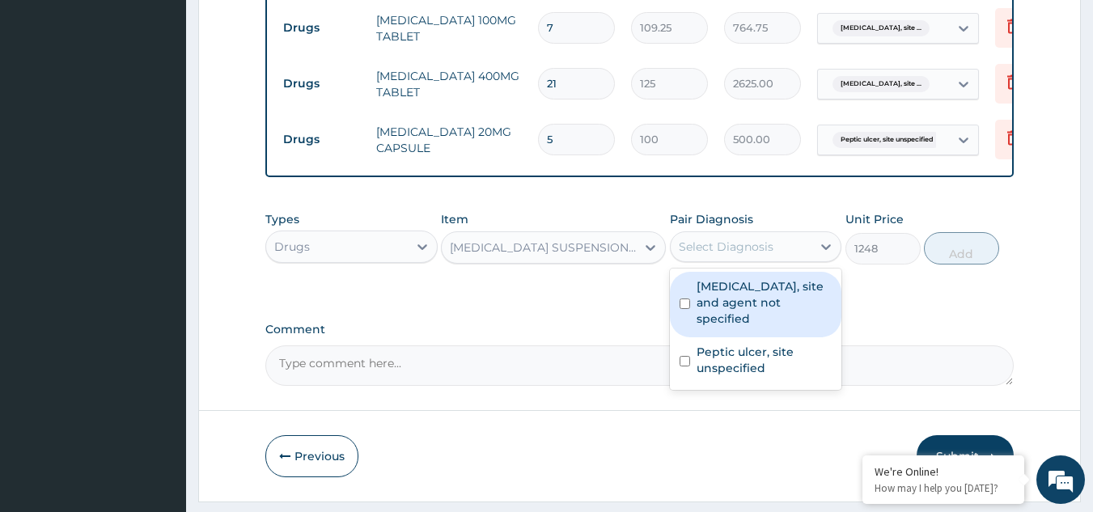
click at [757, 255] on div "Select Diagnosis" at bounding box center [726, 247] width 95 height 16
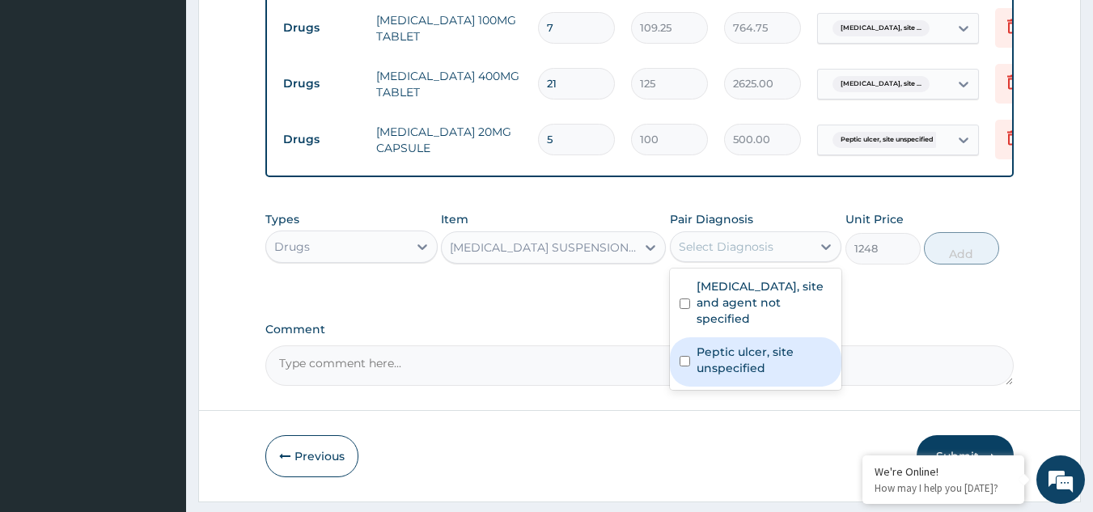
click at [758, 359] on label "Peptic ulcer, site unspecified" at bounding box center [765, 360] width 136 height 32
checkbox input "true"
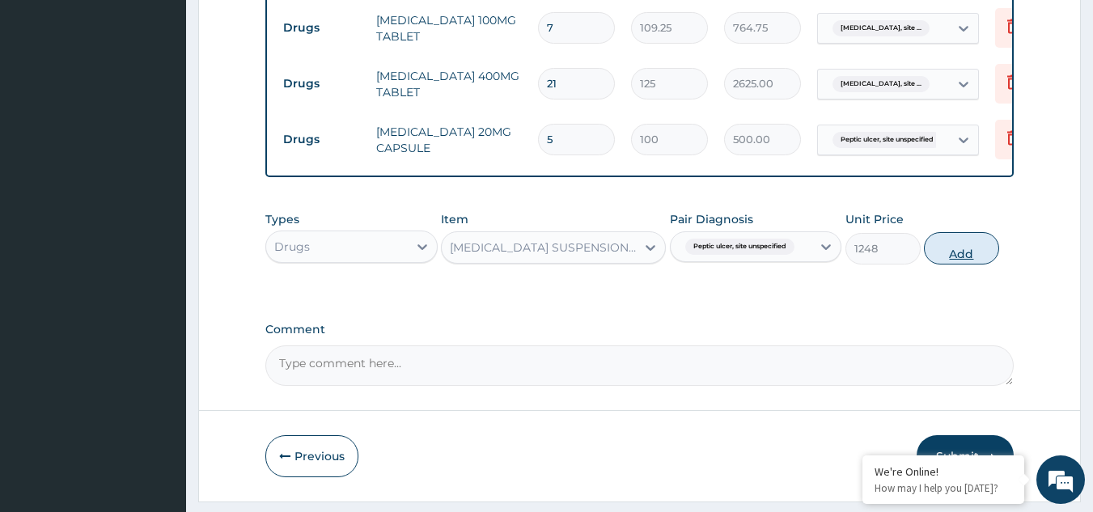
click at [960, 262] on button "Add" at bounding box center [961, 248] width 75 height 32
type input "0"
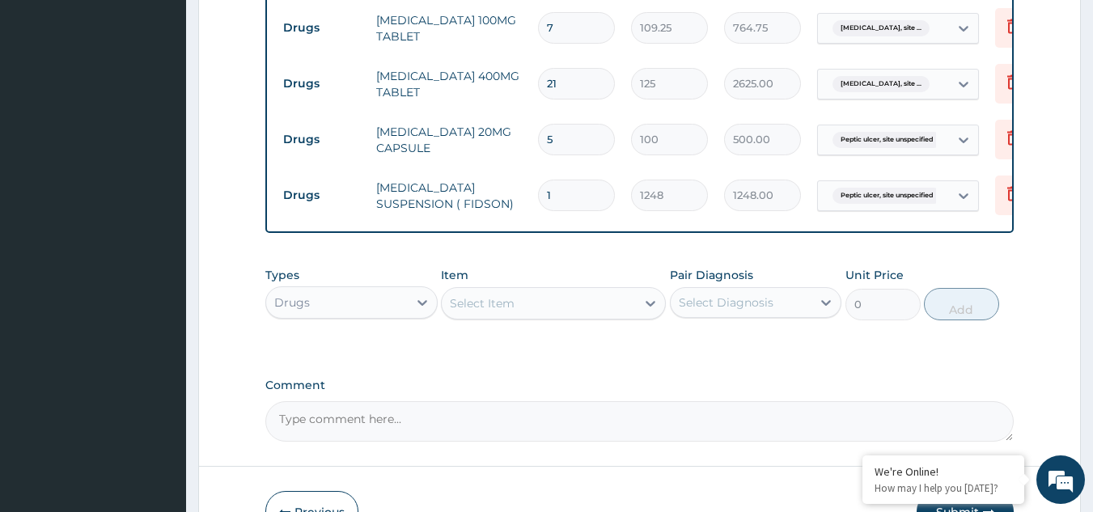
scroll to position [901, 0]
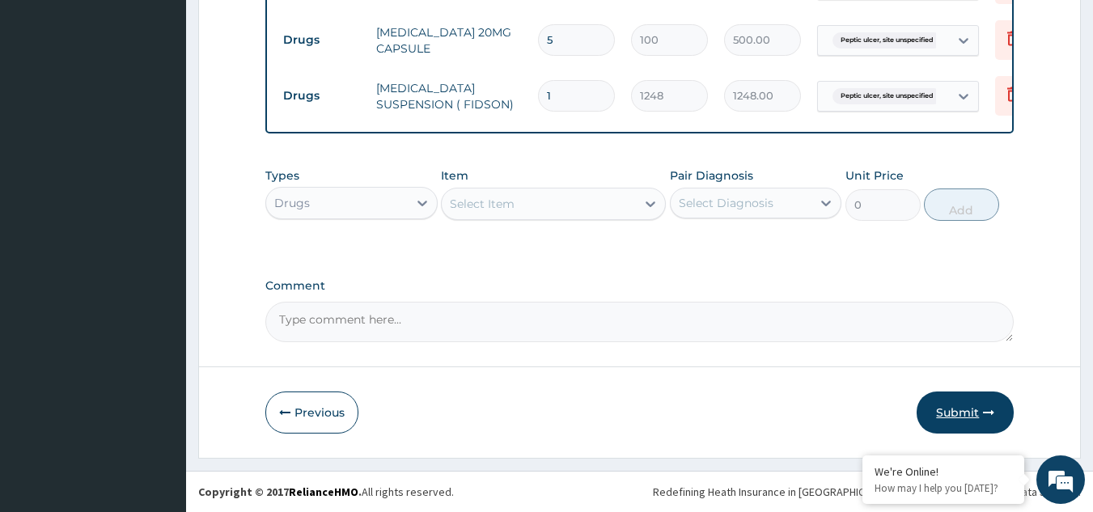
click at [969, 405] on button "Submit" at bounding box center [965, 413] width 97 height 42
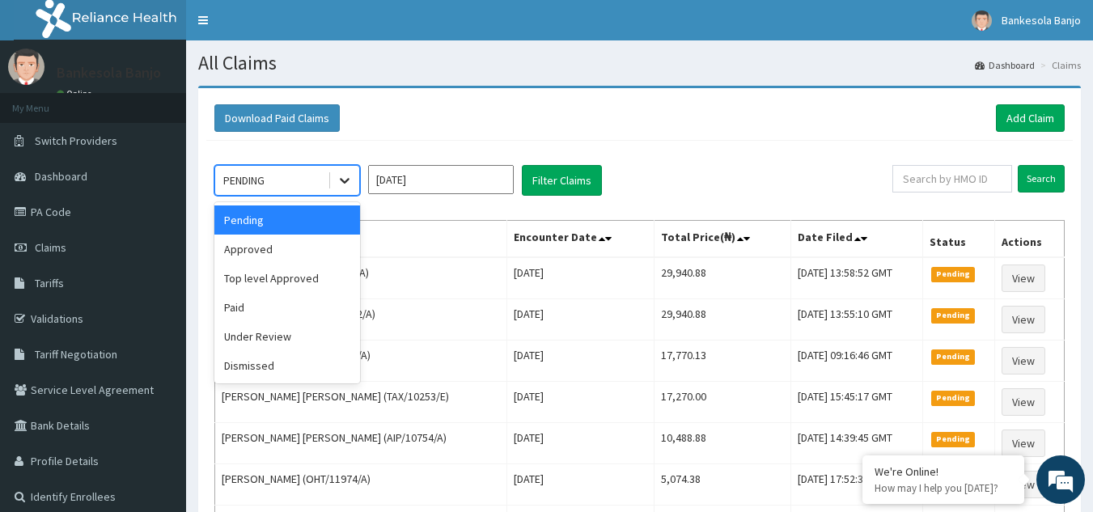
click at [344, 189] on div at bounding box center [344, 180] width 29 height 29
click at [324, 247] on div "Approved" at bounding box center [287, 249] width 146 height 29
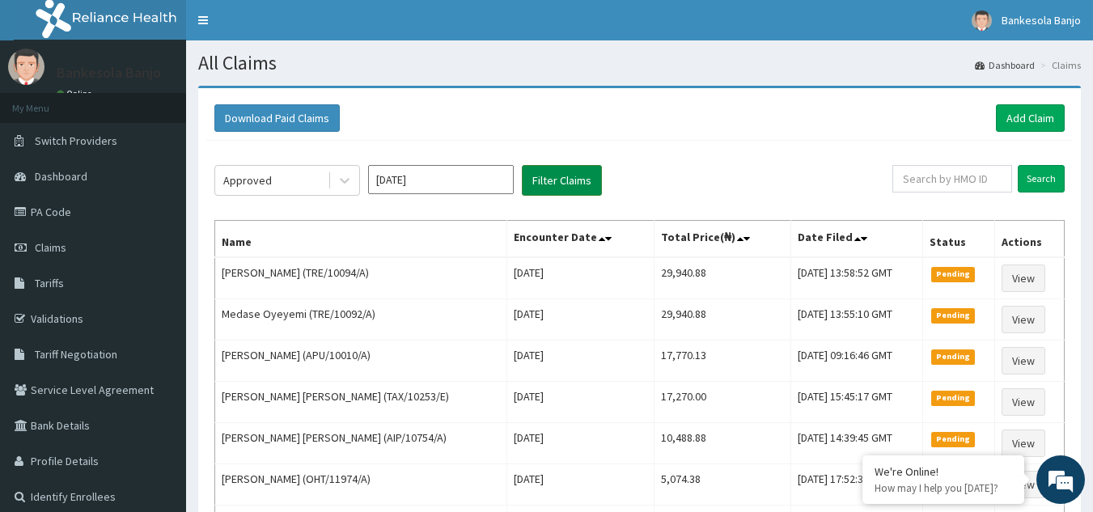
click at [545, 184] on button "Filter Claims" at bounding box center [562, 180] width 80 height 31
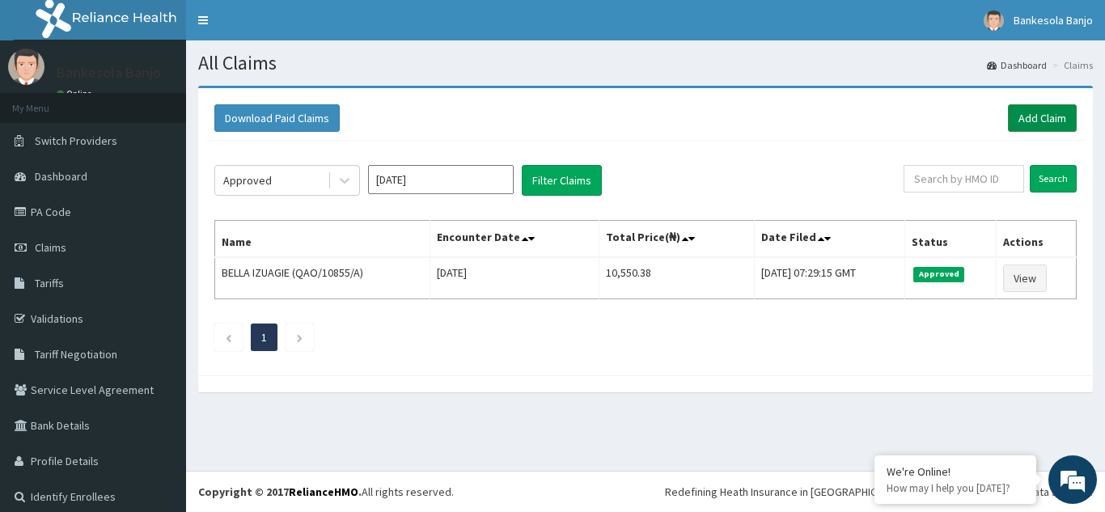
click at [1008, 116] on link "Add Claim" at bounding box center [1042, 118] width 69 height 28
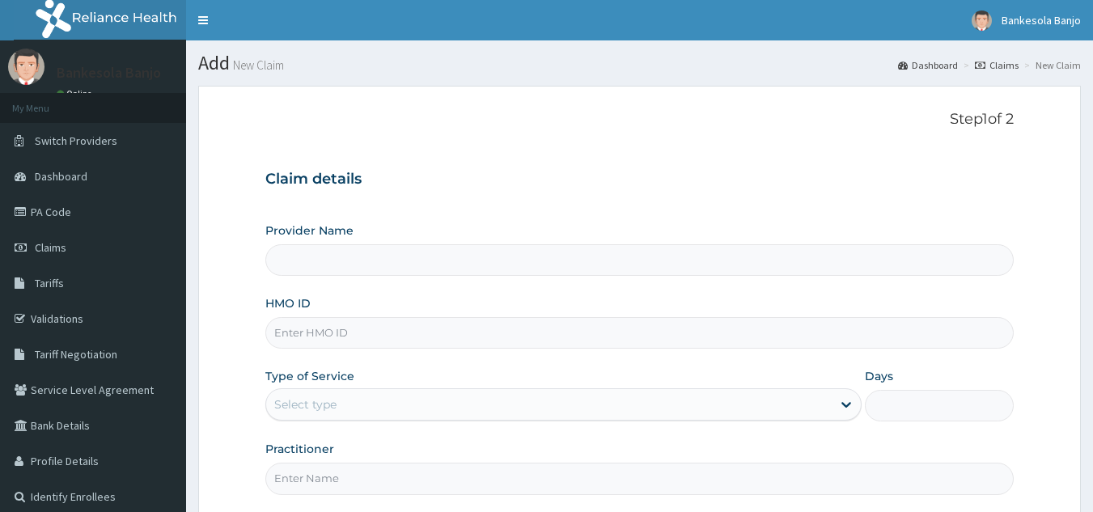
click at [566, 331] on input "HMO ID" at bounding box center [639, 333] width 749 height 32
paste input "AJM/10018/A"
type input "AJM/10018/A"
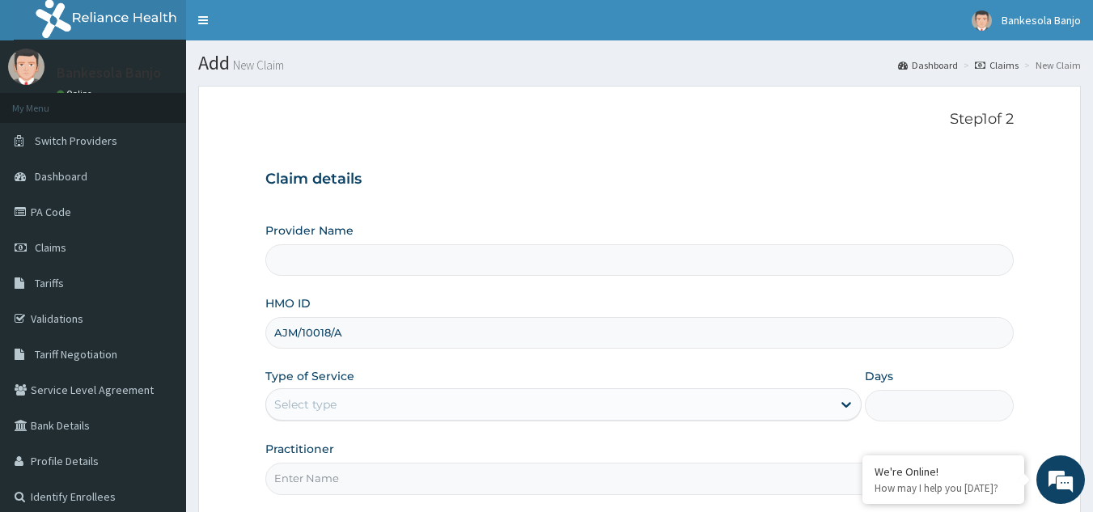
type input "Reliance Family Clinics (RFC) - Gbagada"
type input "AJM/10018/A"
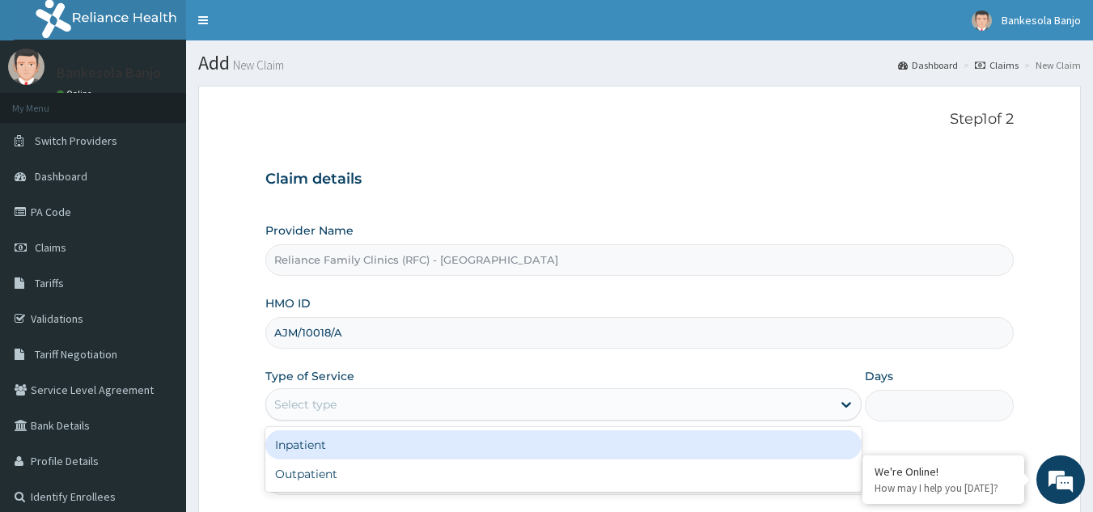
click at [473, 397] on div "Select type" at bounding box center [549, 405] width 566 height 26
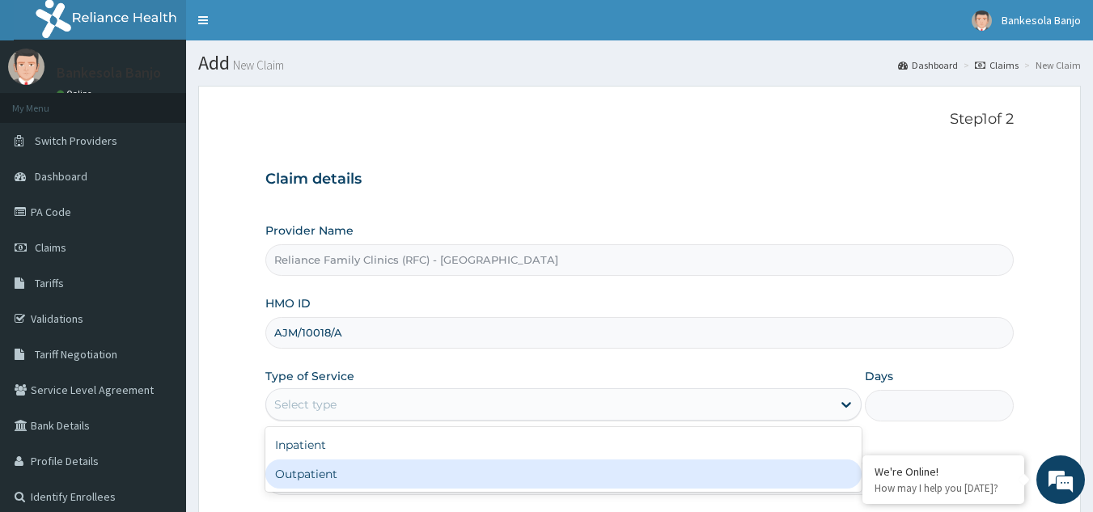
click at [440, 468] on div "Outpatient" at bounding box center [563, 474] width 596 height 29
type input "1"
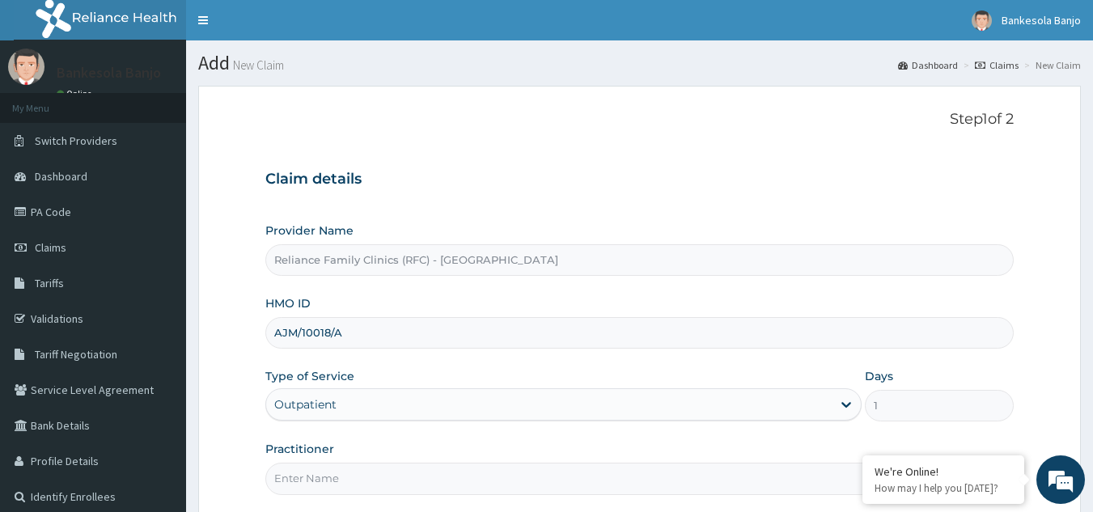
click at [440, 468] on input "Practitioner" at bounding box center [639, 479] width 749 height 32
type input "LOCUM"
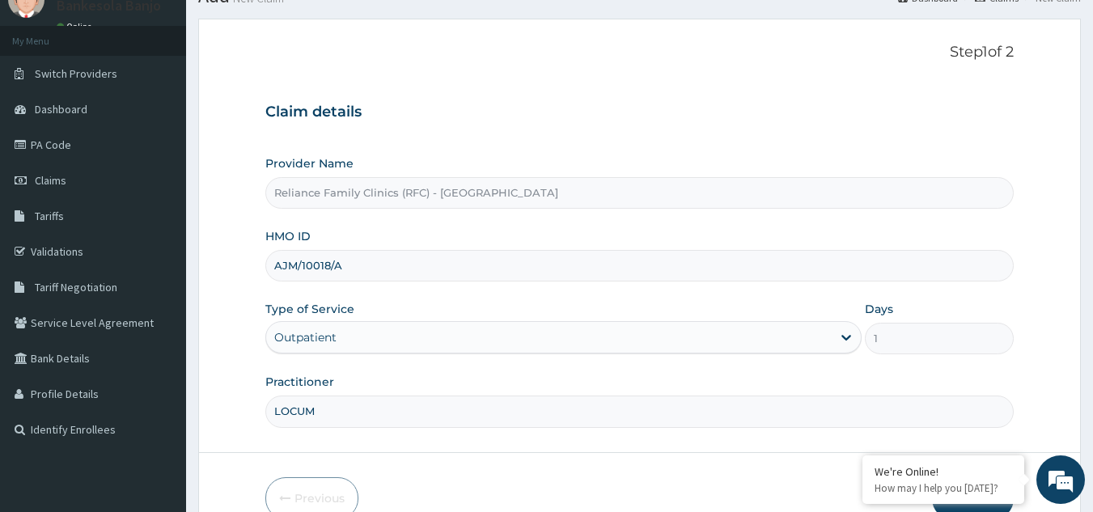
scroll to position [153, 0]
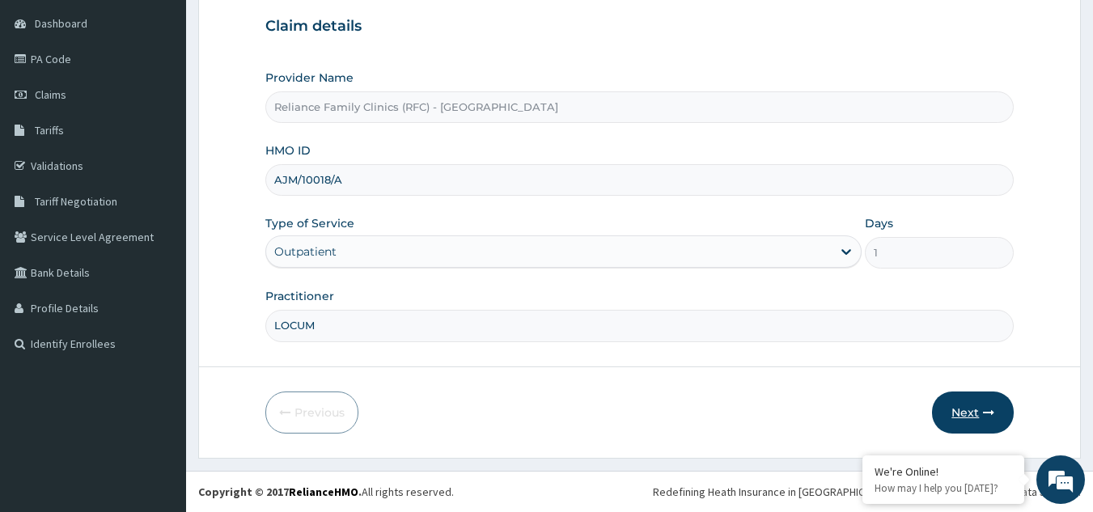
click at [965, 405] on button "Next" at bounding box center [973, 413] width 82 height 42
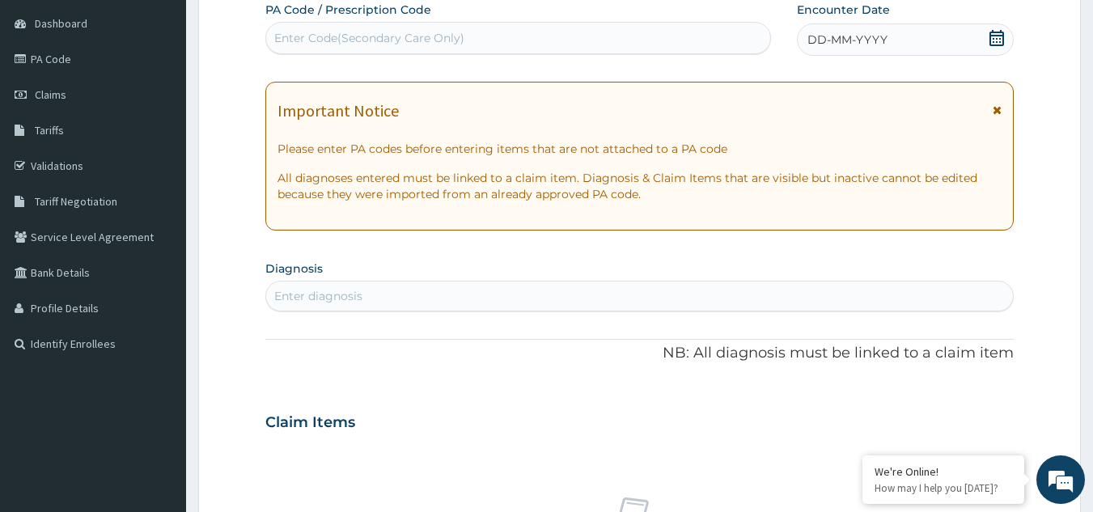
click at [994, 35] on icon at bounding box center [997, 38] width 15 height 16
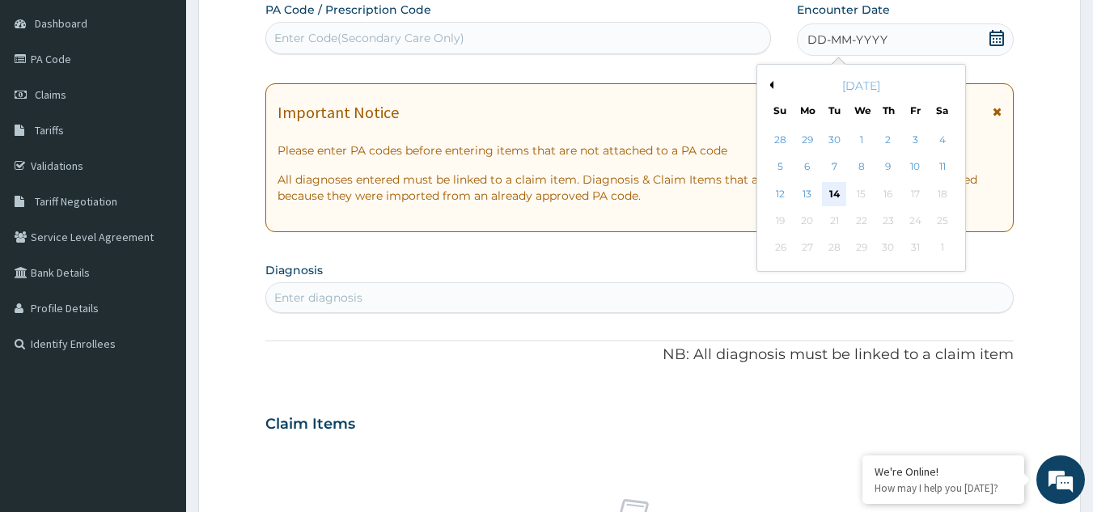
click at [832, 191] on div "14" at bounding box center [835, 194] width 24 height 24
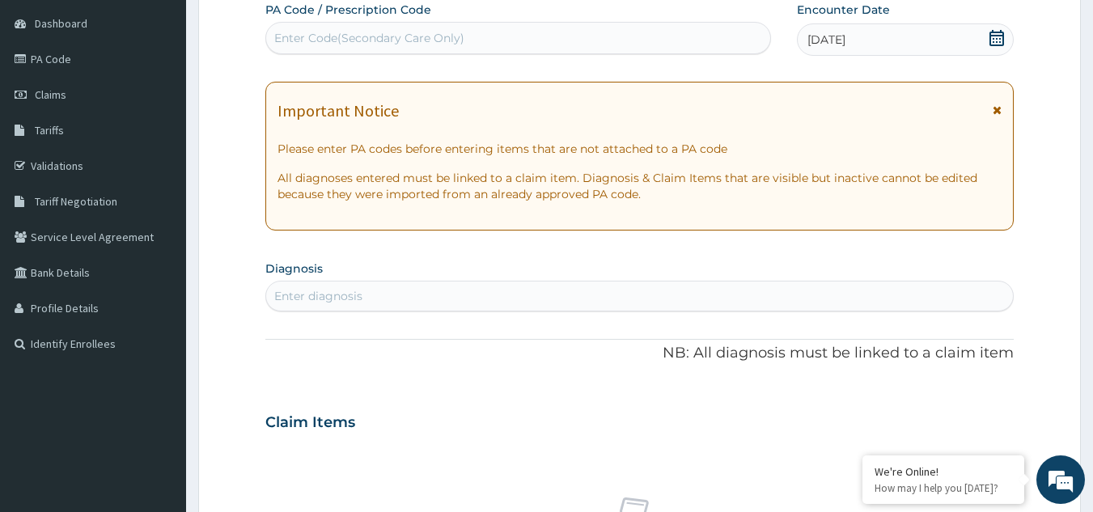
click at [388, 286] on div "Enter diagnosis" at bounding box center [640, 296] width 748 height 26
type input "u"
type input "malaria"
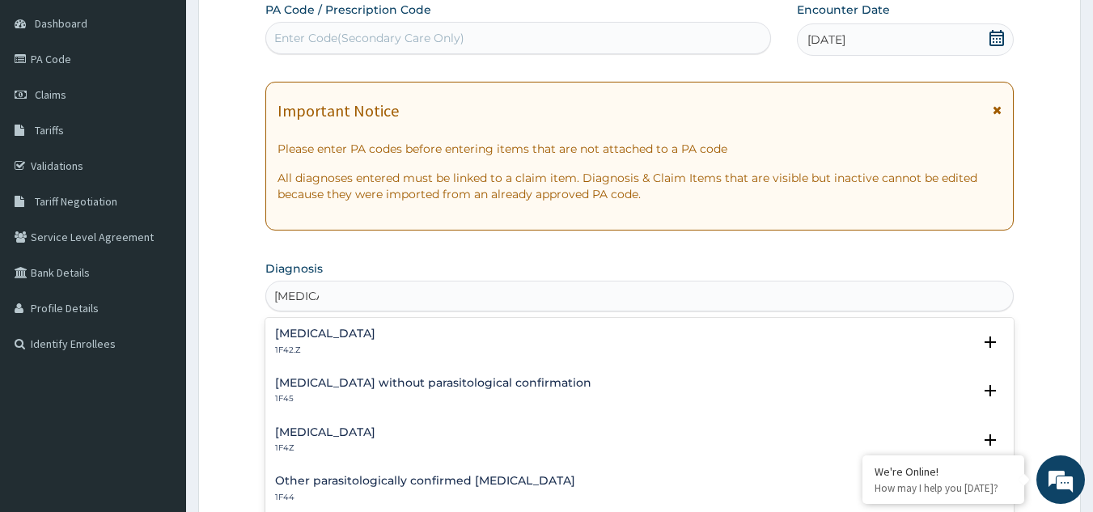
click at [342, 439] on h4 "Malaria, unspecified" at bounding box center [325, 432] width 100 height 12
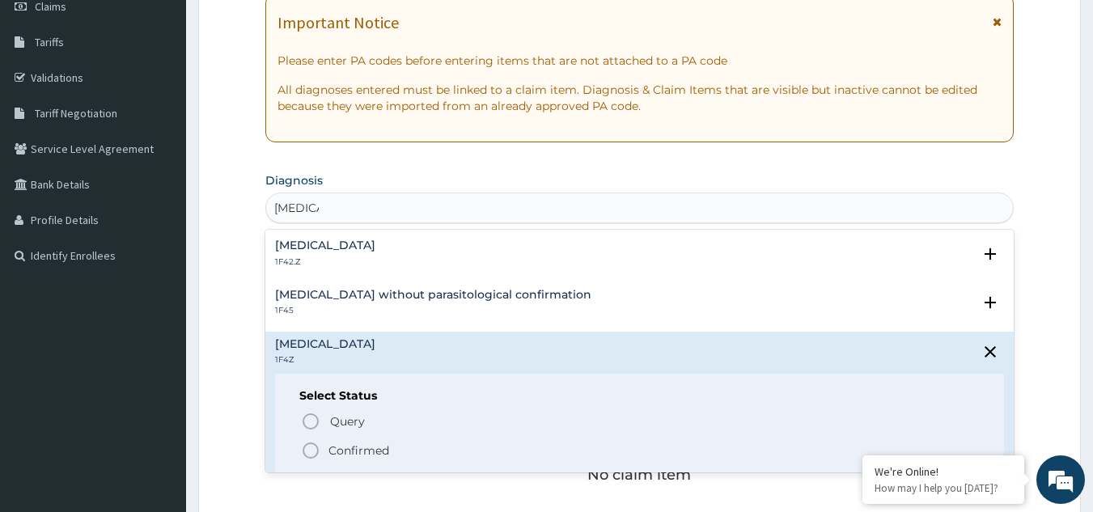
scroll to position [250, 0]
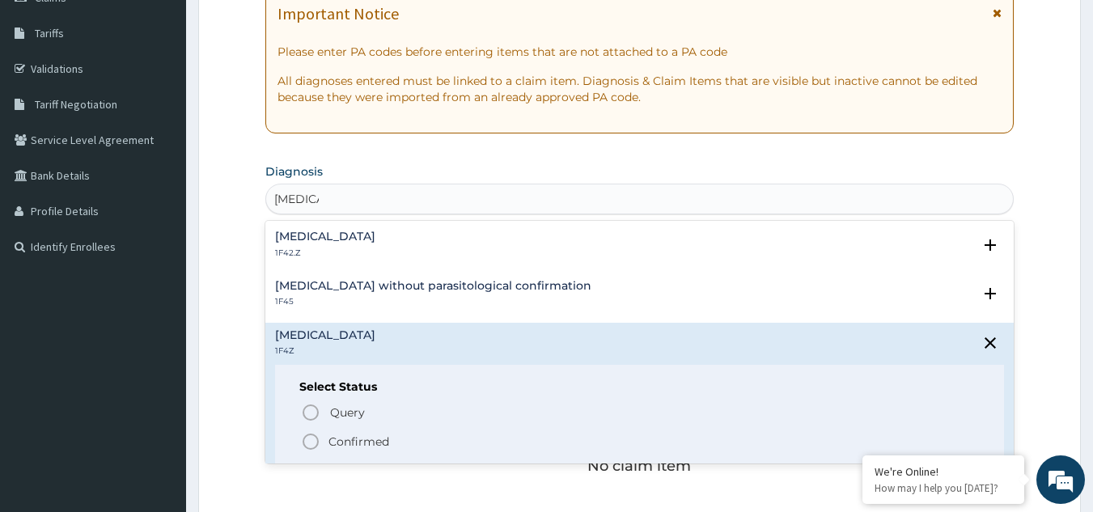
click at [308, 436] on icon "status option filled" at bounding box center [310, 441] width 19 height 19
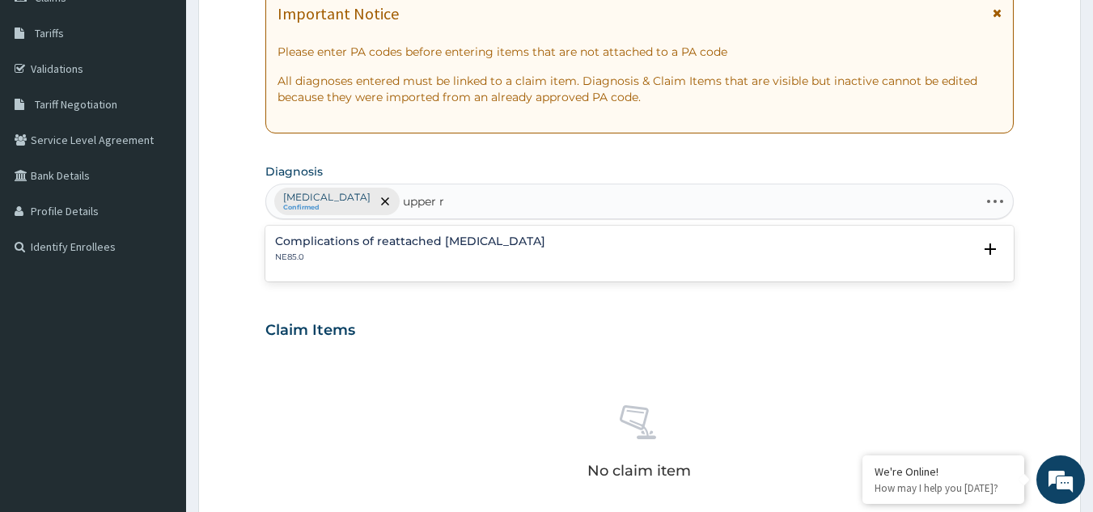
type input "upper"
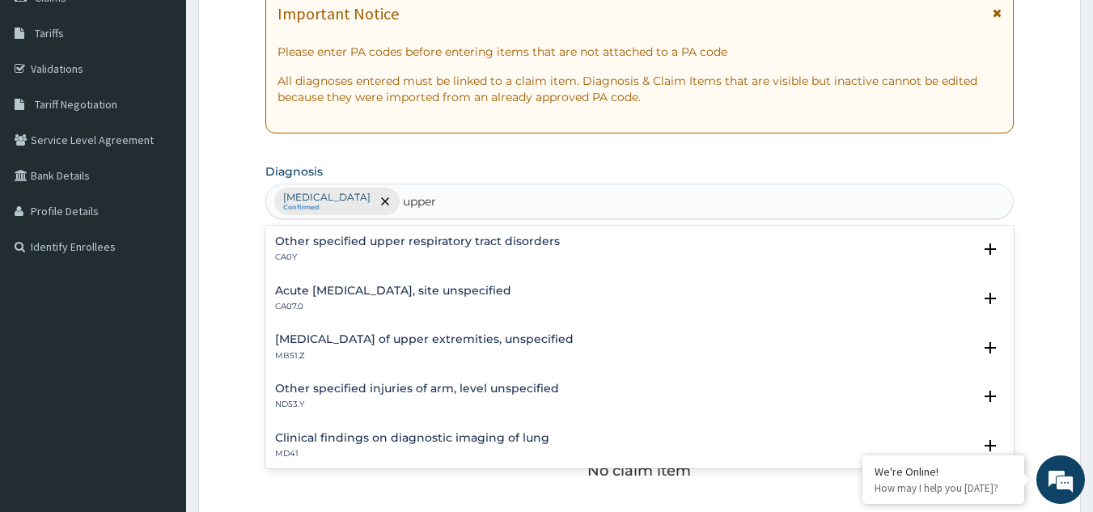
click at [418, 292] on h4 "Acute upper respiratory infection, site unspecified" at bounding box center [393, 291] width 236 height 12
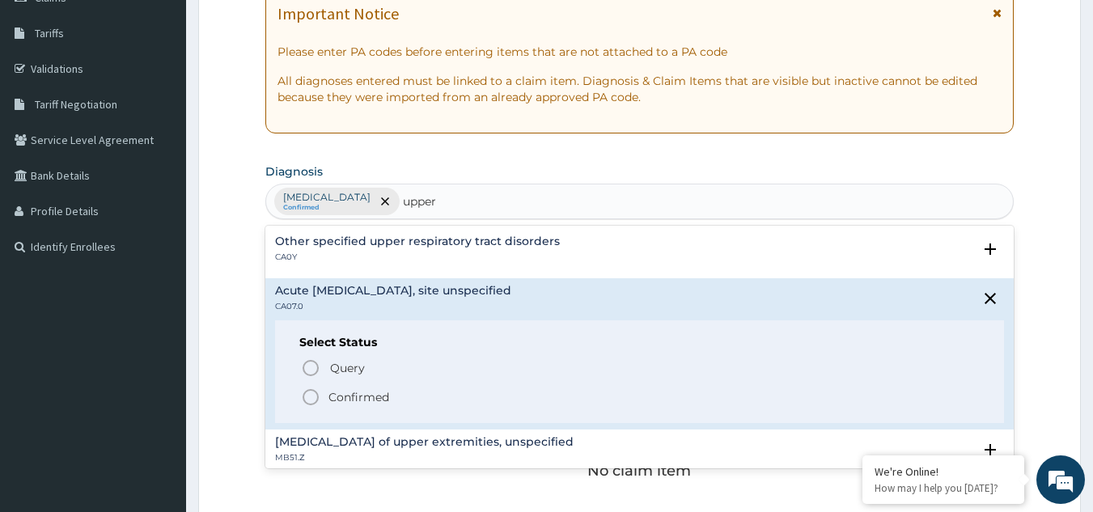
click at [316, 399] on icon "status option filled" at bounding box center [310, 397] width 19 height 19
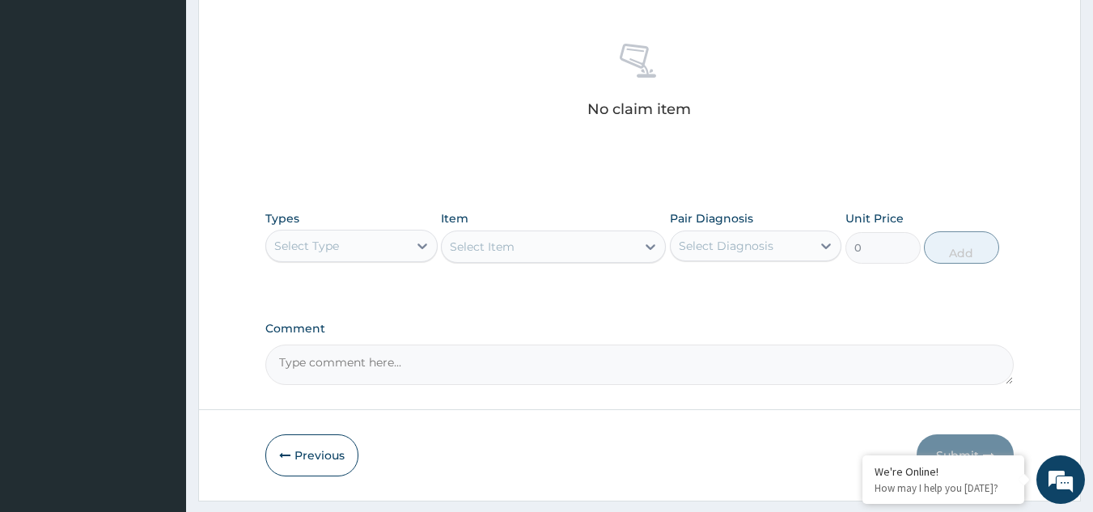
scroll to position [655, 0]
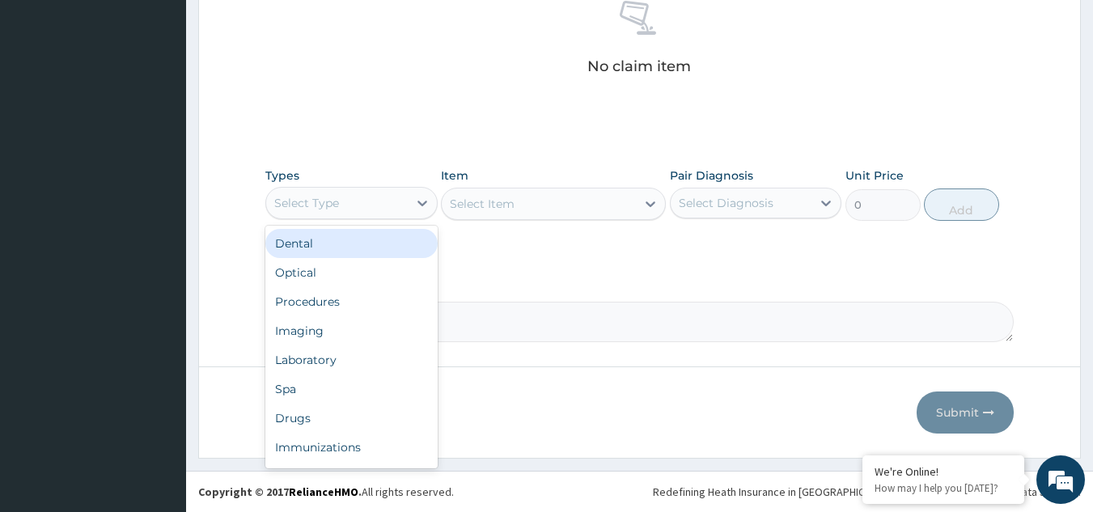
click at [370, 200] on div "Select Type" at bounding box center [337, 203] width 142 height 26
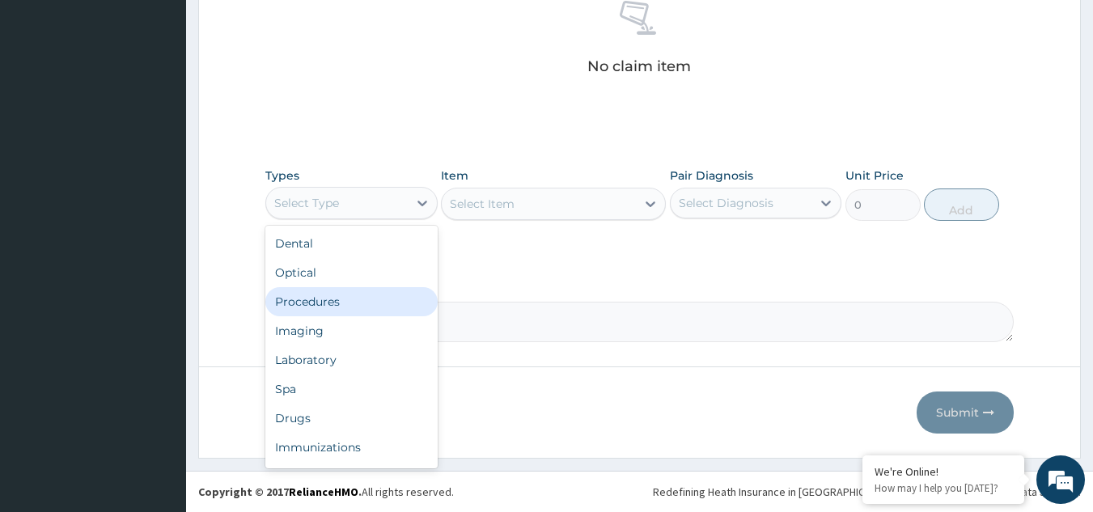
click at [354, 295] on div "Procedures" at bounding box center [351, 301] width 172 height 29
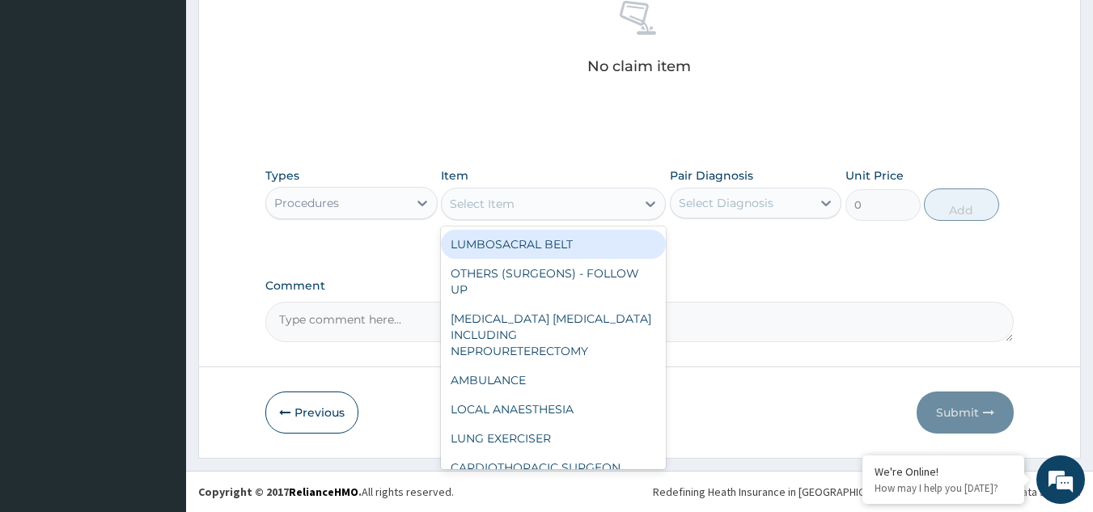
click at [537, 199] on div "Select Item" at bounding box center [539, 204] width 194 height 26
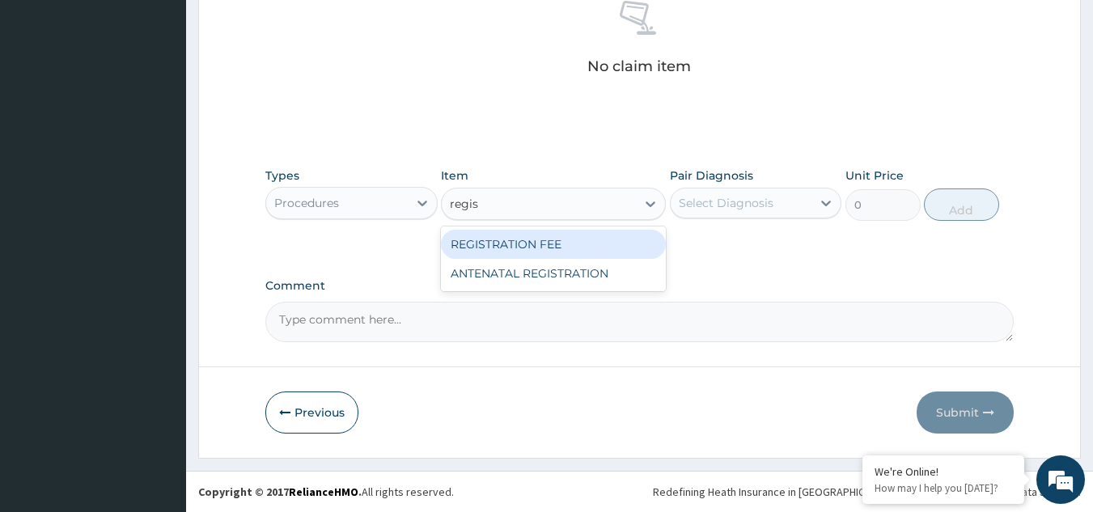
type input "regist"
click at [550, 248] on div "REGISTRATION FEE" at bounding box center [553, 244] width 225 height 29
type input "2042.5"
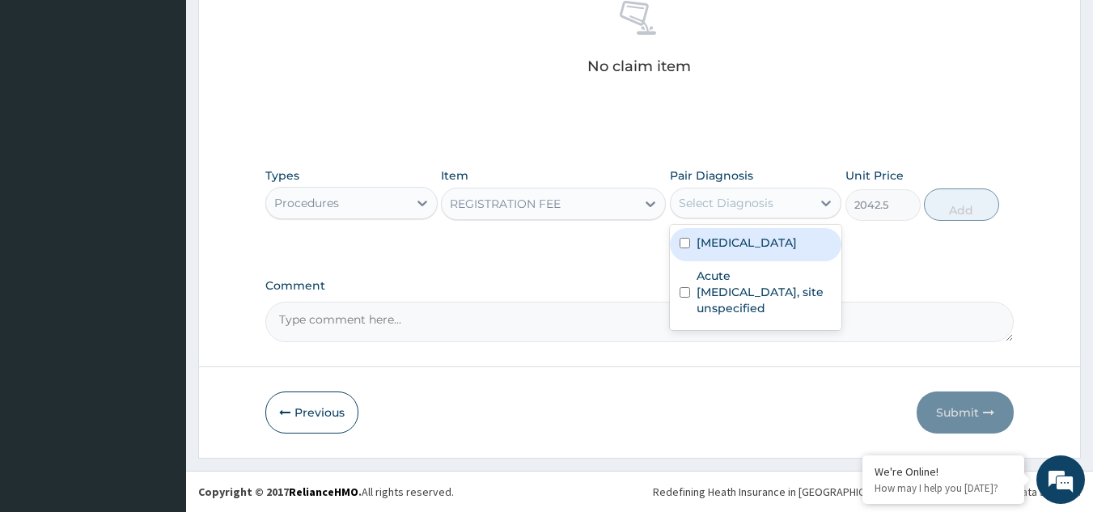
click at [735, 195] on div "Select Diagnosis" at bounding box center [726, 203] width 95 height 16
click at [731, 239] on label "Malaria, unspecified" at bounding box center [747, 243] width 100 height 16
checkbox input "true"
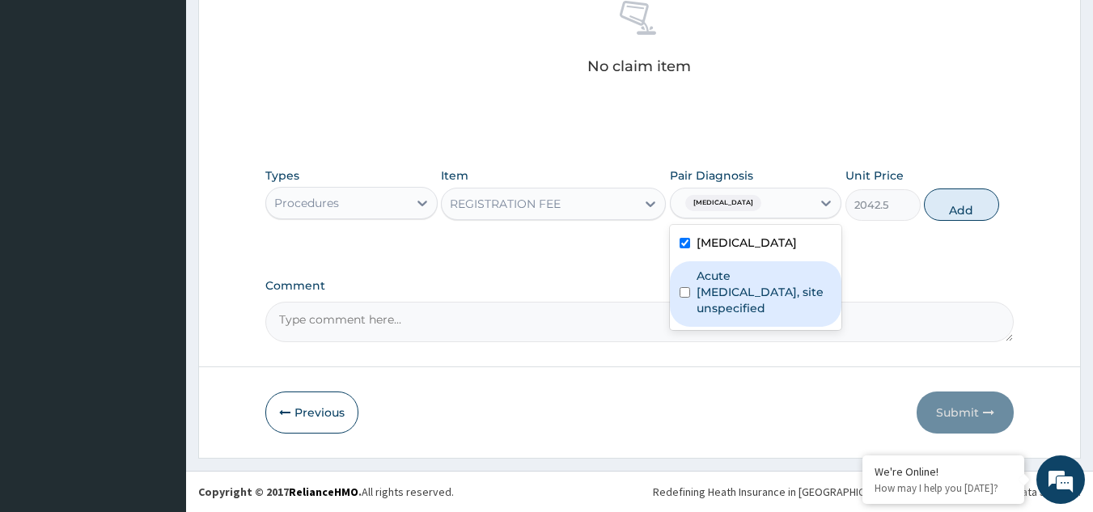
click at [736, 295] on label "Acute upper respiratory infection, site unspecified" at bounding box center [765, 292] width 136 height 49
checkbox input "true"
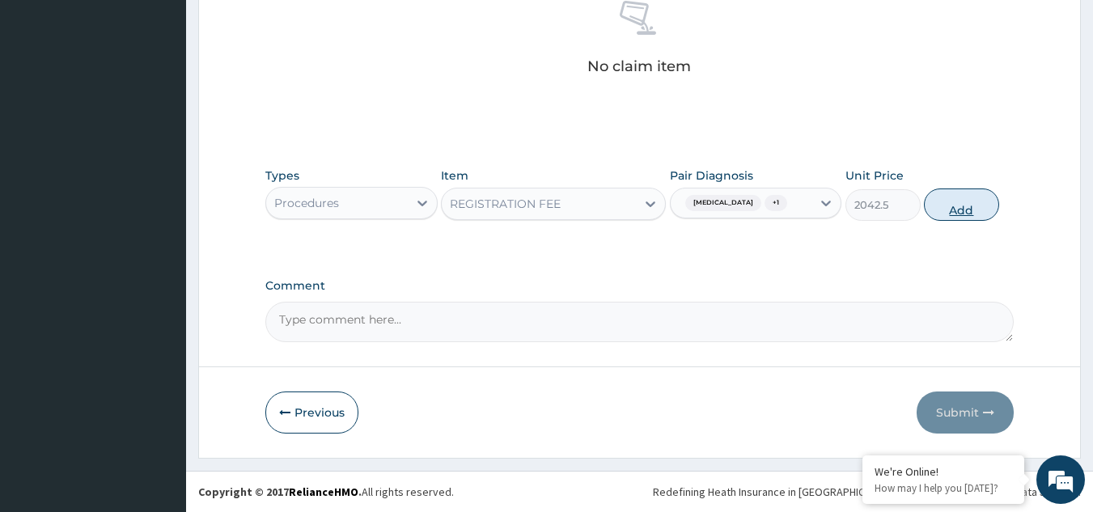
click at [948, 216] on button "Add" at bounding box center [961, 205] width 75 height 32
type input "0"
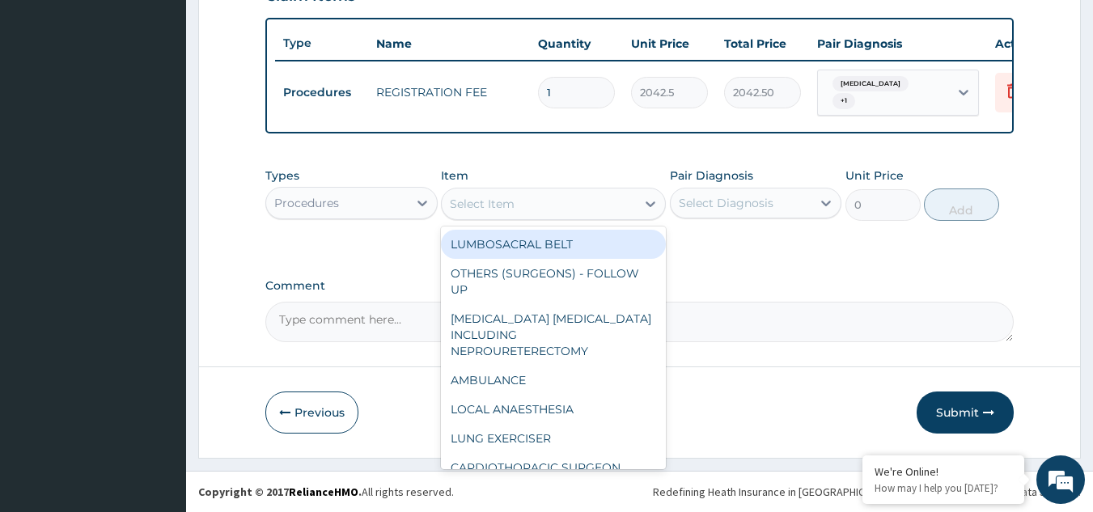
click at [549, 195] on div "Select Item" at bounding box center [539, 204] width 194 height 26
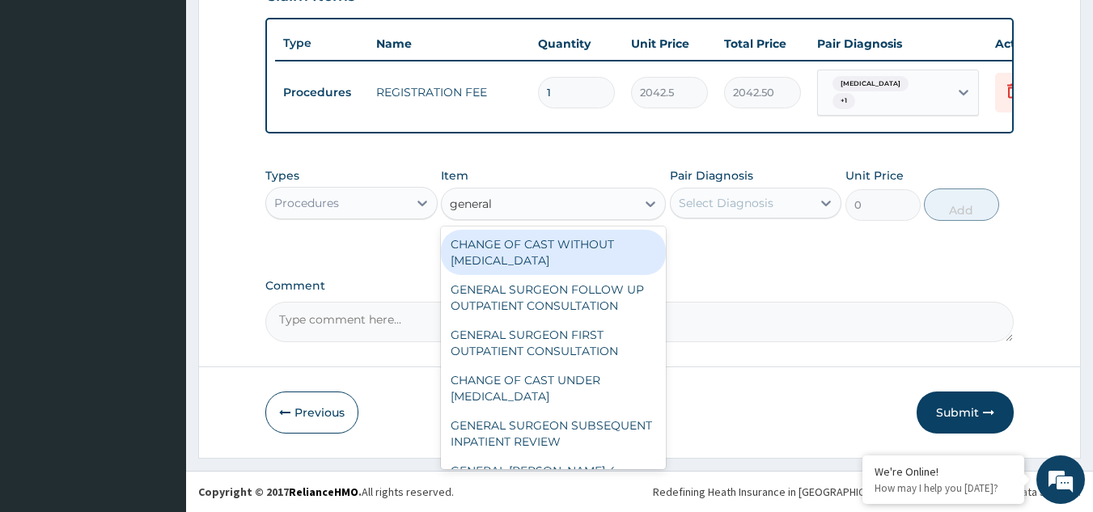
type input "general p"
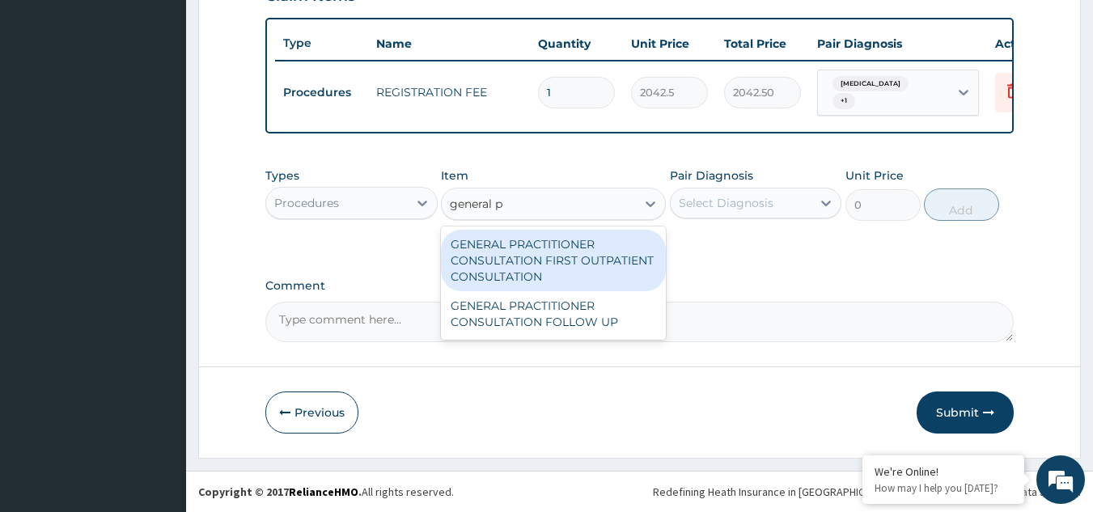
click at [536, 253] on div "GENERAL PRACTITIONER CONSULTATION FIRST OUTPATIENT CONSULTATION" at bounding box center [553, 261] width 225 height 62
type input "3370.125"
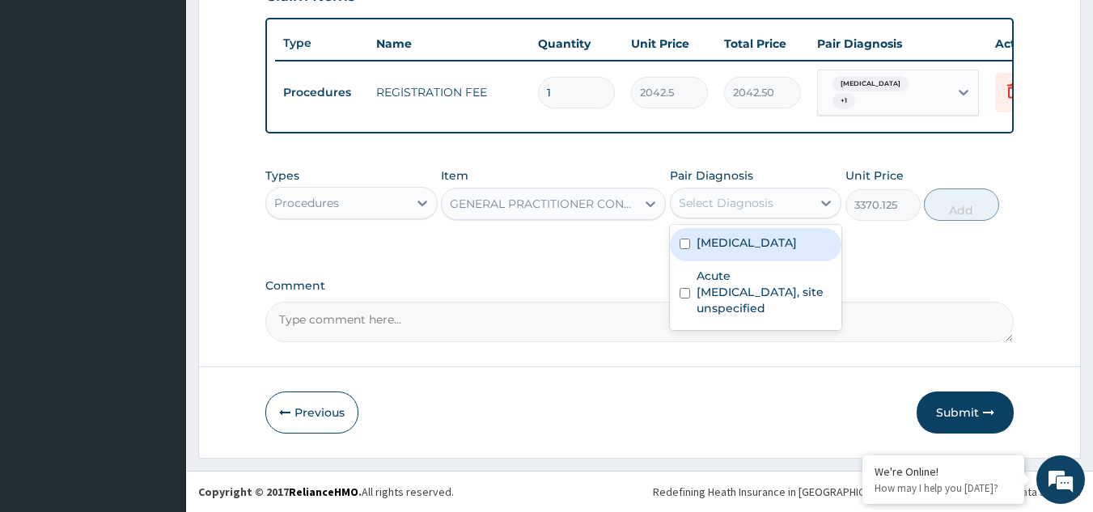
click at [736, 206] on div "Select Diagnosis" at bounding box center [726, 203] width 95 height 16
click at [739, 242] on label "Malaria, unspecified" at bounding box center [747, 243] width 100 height 16
checkbox input "true"
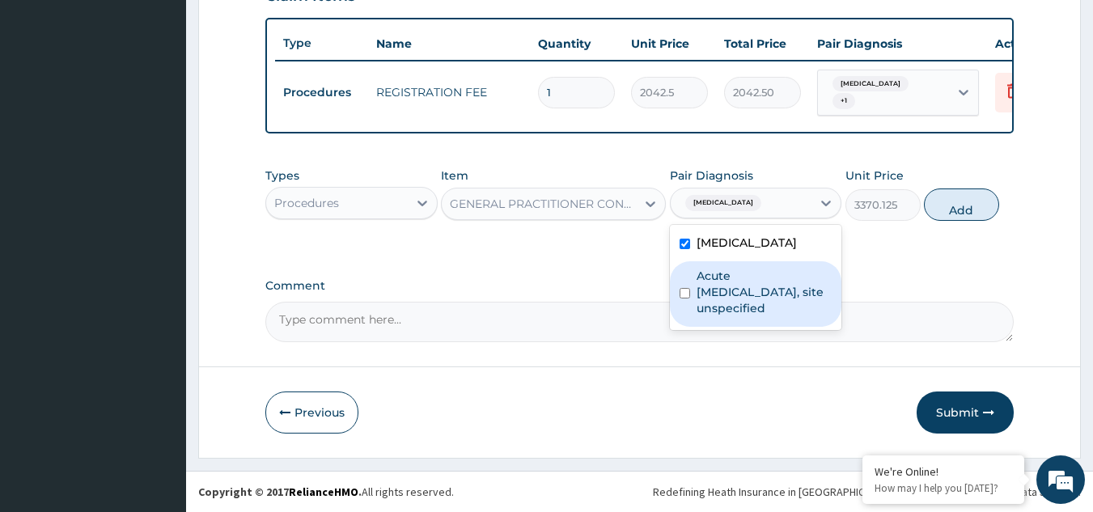
click at [745, 289] on label "Acute upper respiratory infection, site unspecified" at bounding box center [765, 292] width 136 height 49
checkbox input "true"
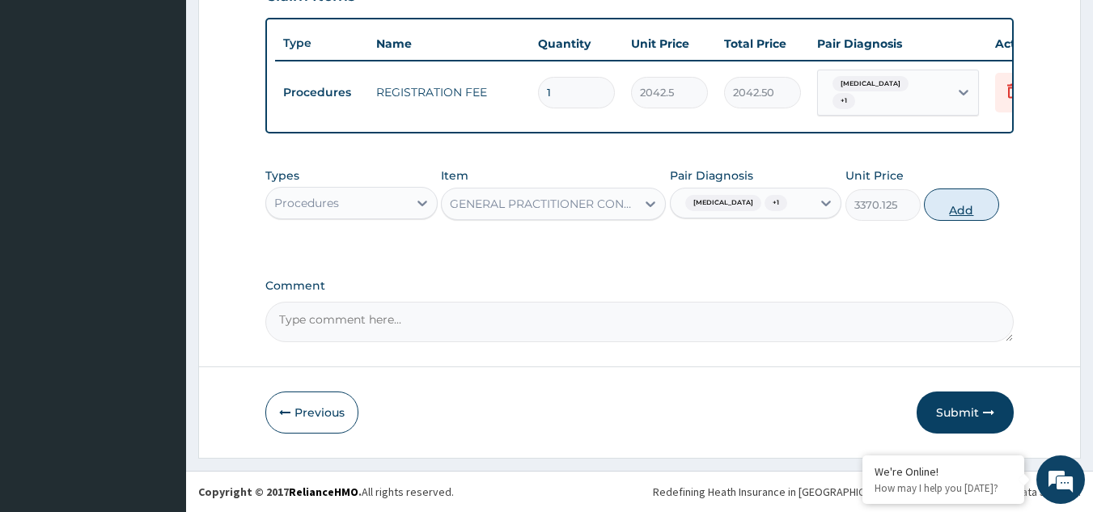
click at [974, 217] on button "Add" at bounding box center [961, 205] width 75 height 32
type input "0"
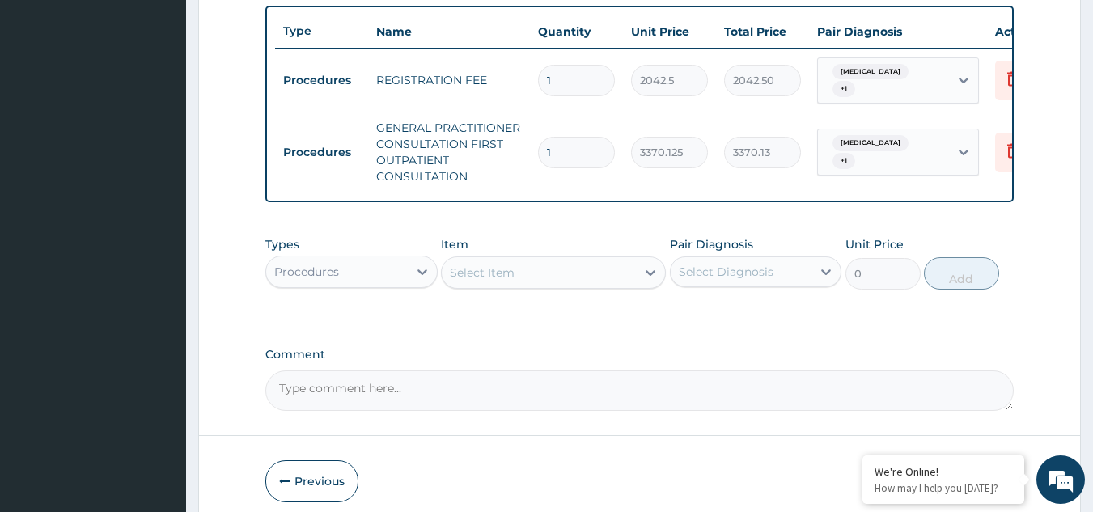
click at [340, 274] on div "Procedures" at bounding box center [337, 272] width 142 height 26
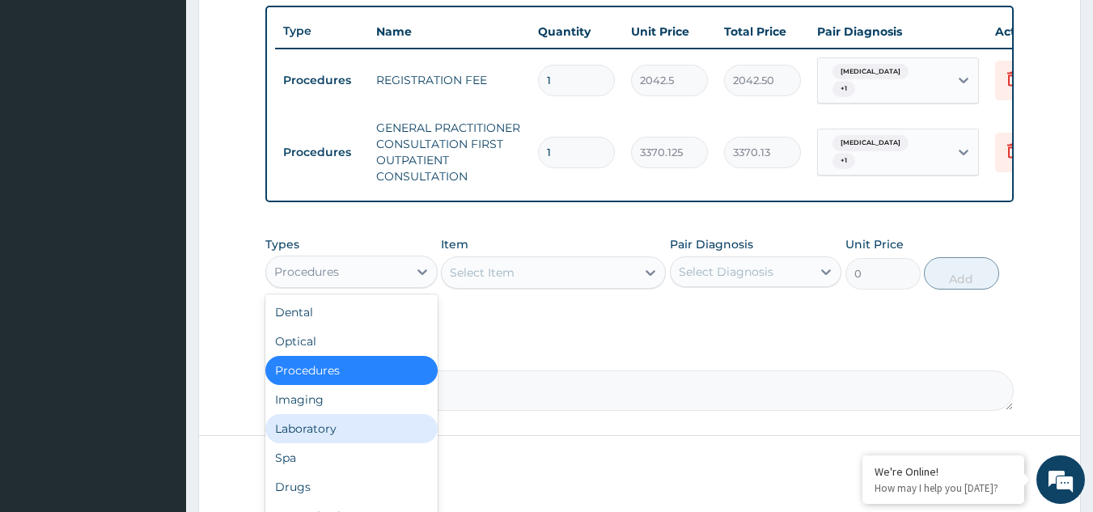
click at [356, 430] on div "Laboratory" at bounding box center [351, 428] width 172 height 29
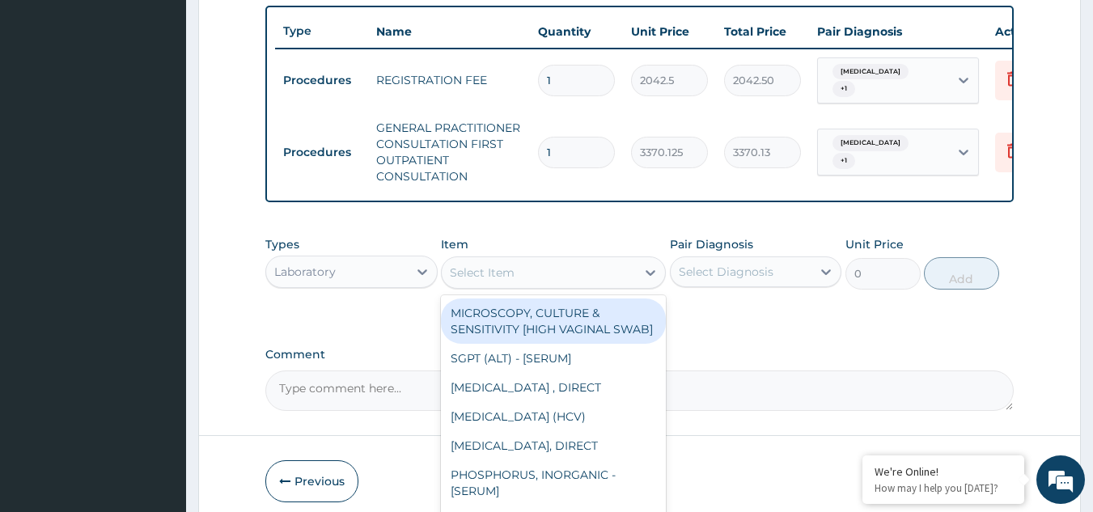
click at [512, 281] on div "Select Item" at bounding box center [482, 273] width 65 height 16
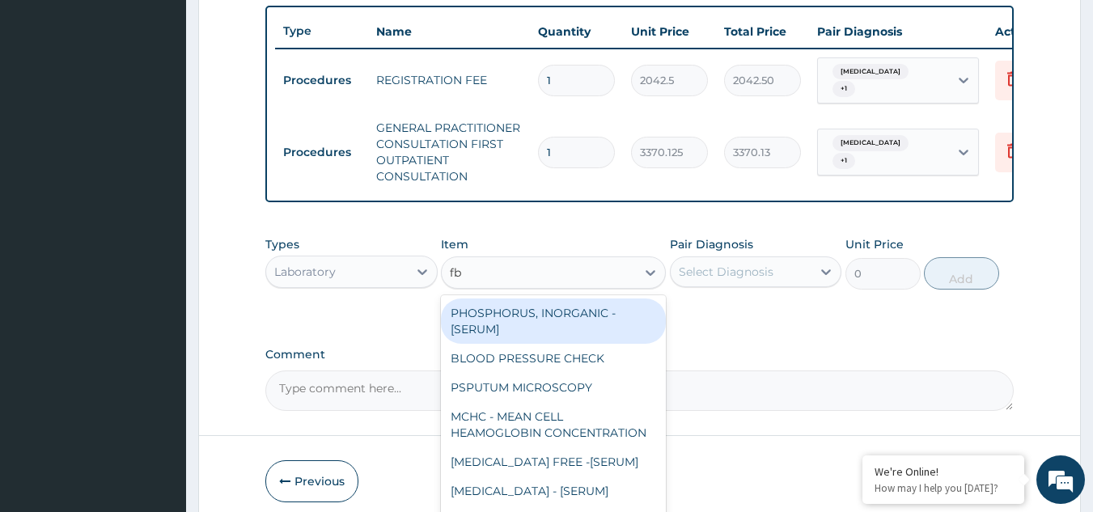
type input "fbc"
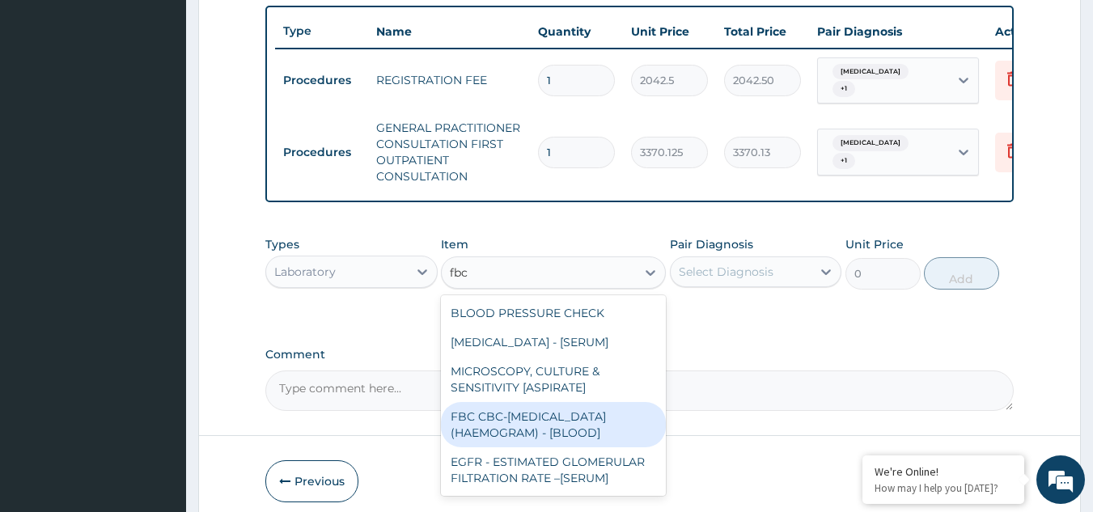
click at [523, 433] on div "FBC CBC-COMPLETE BLOOD COUNT (HAEMOGRAM) - [BLOOD]" at bounding box center [553, 424] width 225 height 45
type input "4085"
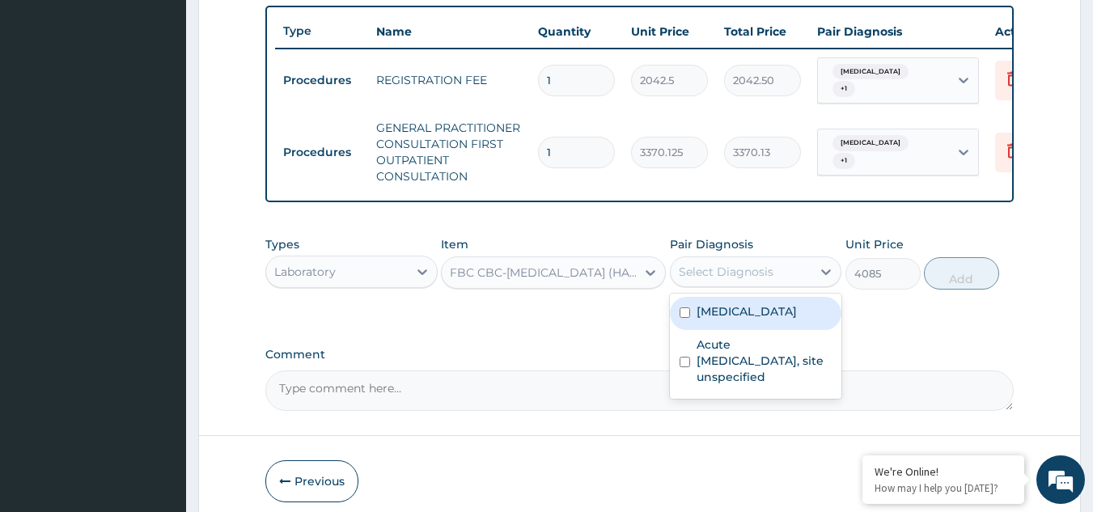
click at [730, 274] on div "Select Diagnosis" at bounding box center [742, 272] width 142 height 26
click at [737, 316] on label "Malaria, unspecified" at bounding box center [747, 311] width 100 height 16
checkbox input "true"
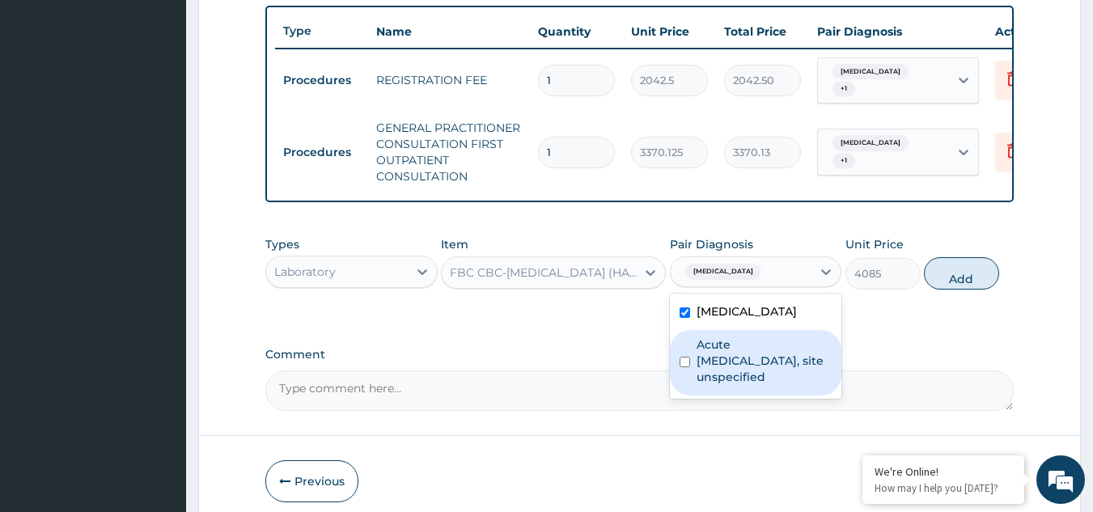
click at [736, 378] on label "Acute upper respiratory infection, site unspecified" at bounding box center [765, 361] width 136 height 49
checkbox input "true"
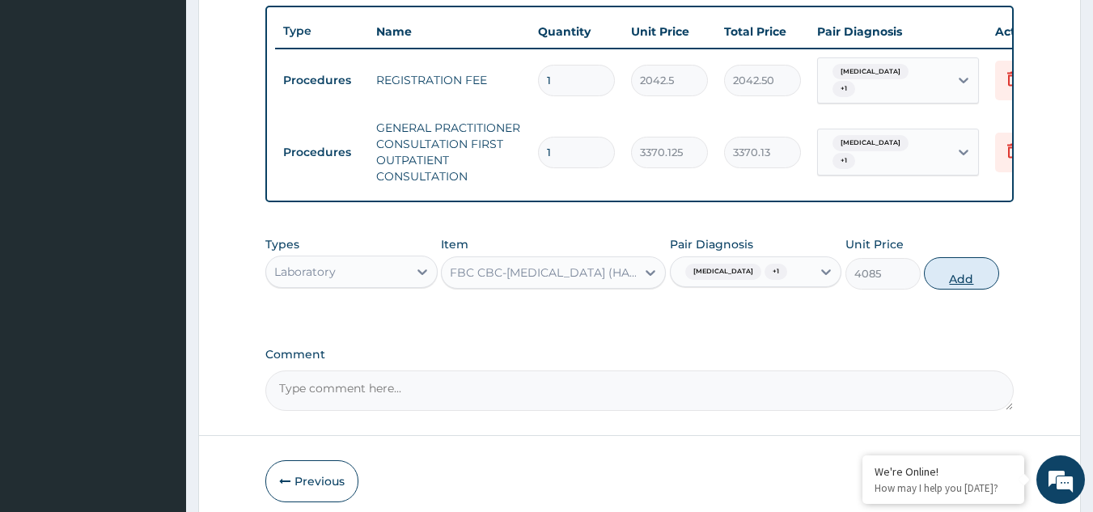
click at [936, 289] on button "Add" at bounding box center [961, 273] width 75 height 32
type input "0"
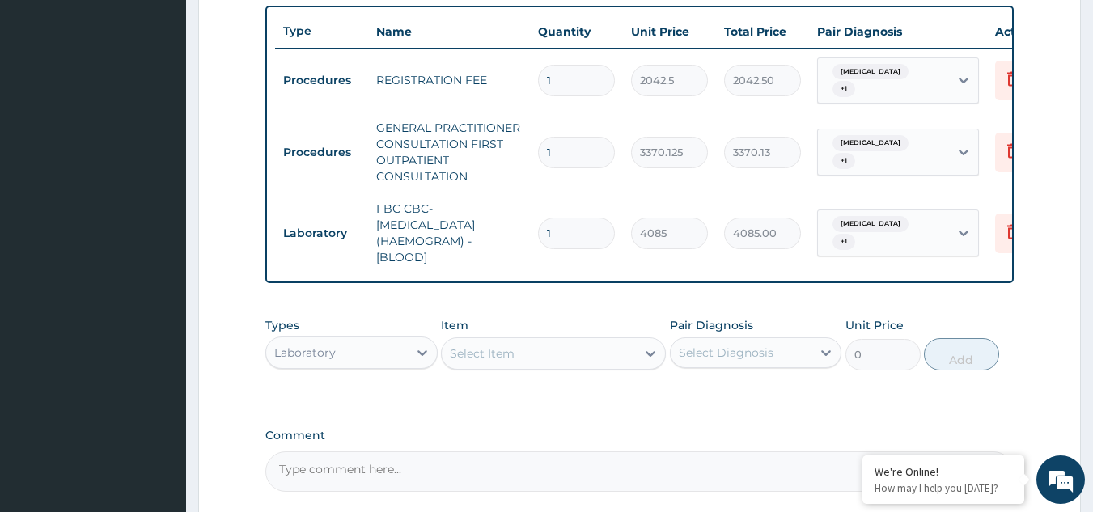
scroll to position [758, 0]
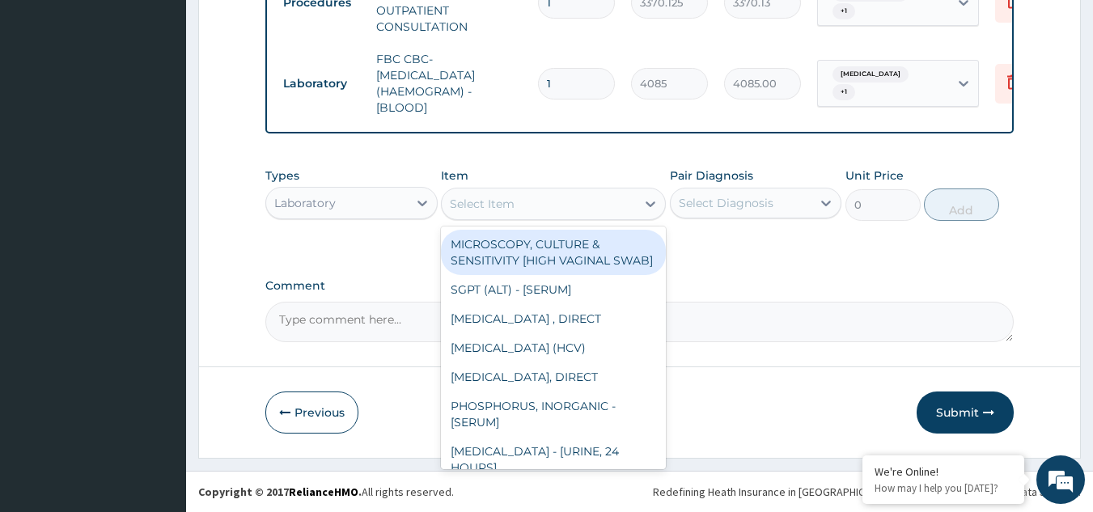
click at [566, 202] on div "Select Item" at bounding box center [539, 204] width 194 height 26
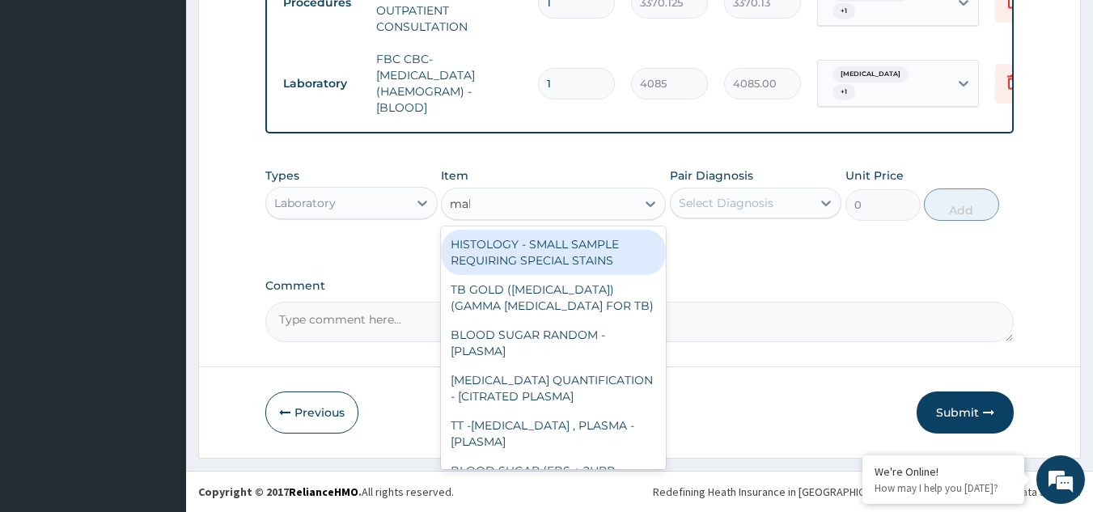
type input "mala"
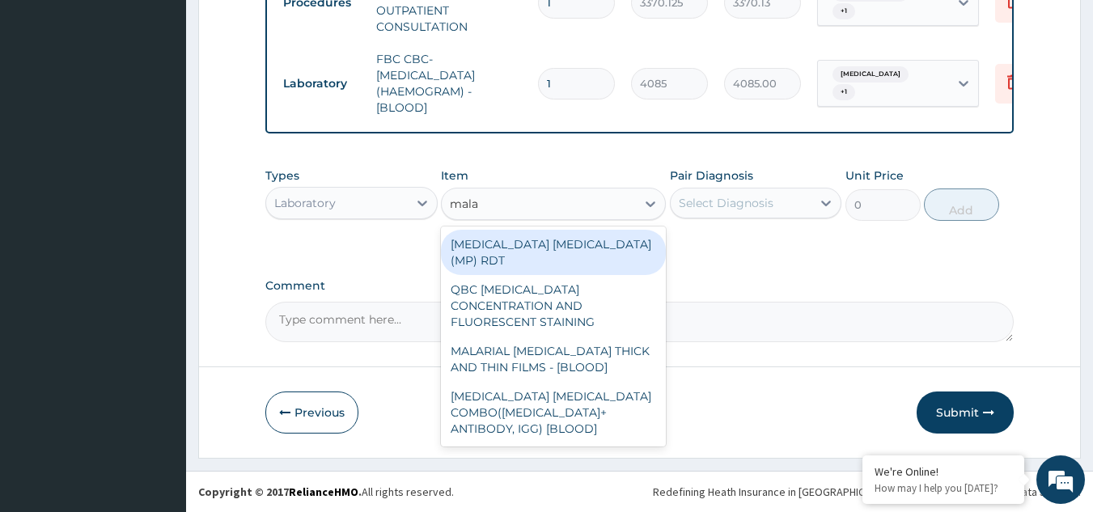
click at [589, 251] on div "MALARIA PARASITE (MP) RDT" at bounding box center [553, 252] width 225 height 45
type input "1531.875"
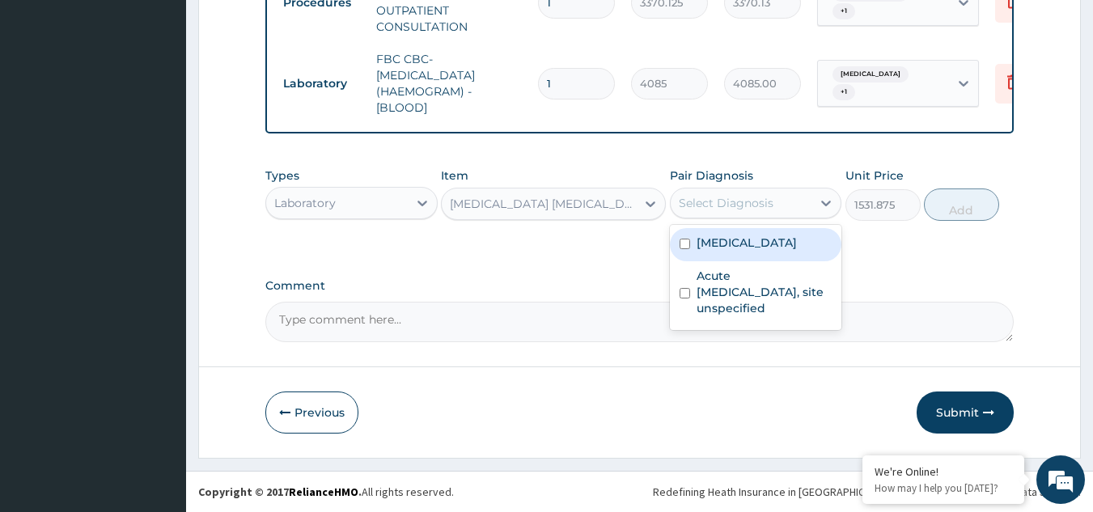
click at [727, 207] on div "Select Diagnosis" at bounding box center [726, 203] width 95 height 16
click at [737, 238] on label "Malaria, unspecified" at bounding box center [747, 243] width 100 height 16
checkbox input "true"
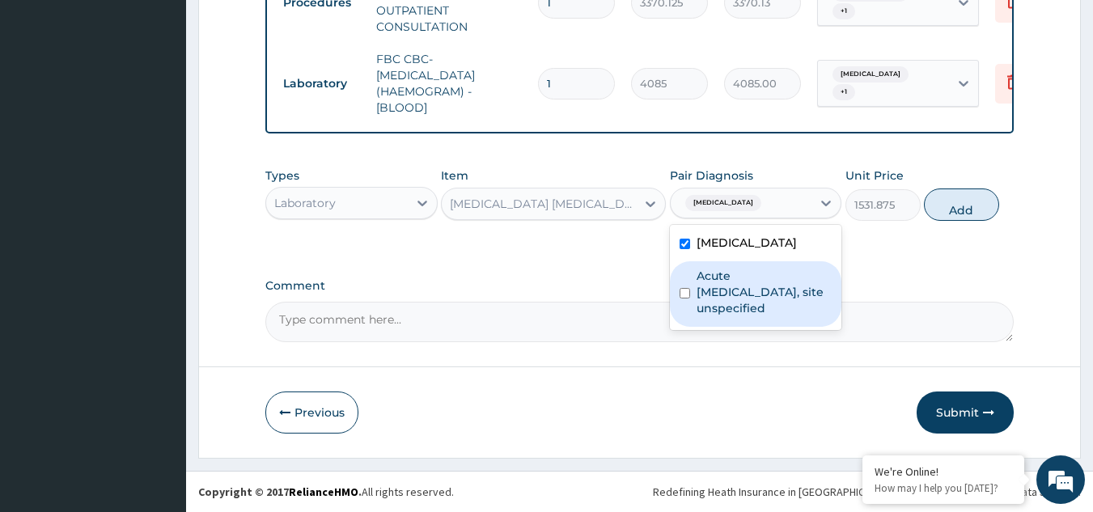
click at [740, 276] on label "Acute upper respiratory infection, site unspecified" at bounding box center [765, 292] width 136 height 49
checkbox input "true"
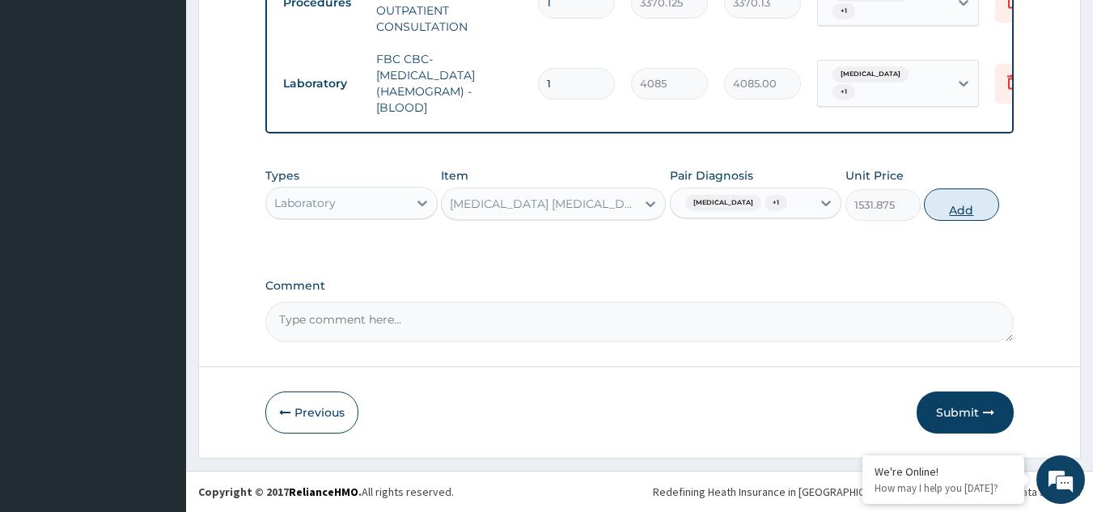
click at [958, 209] on button "Add" at bounding box center [961, 205] width 75 height 32
type input "0"
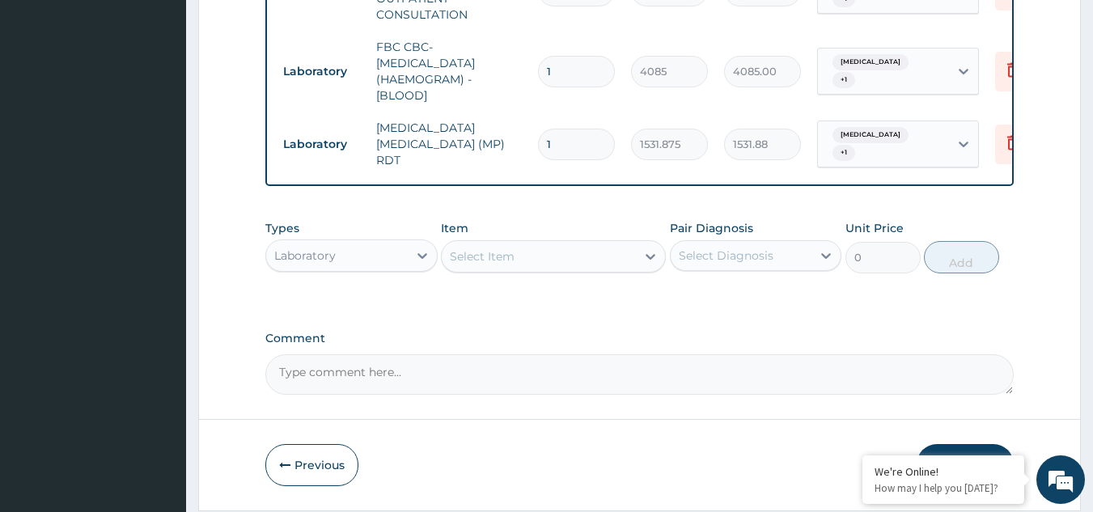
click at [354, 265] on div "Laboratory" at bounding box center [337, 256] width 142 height 26
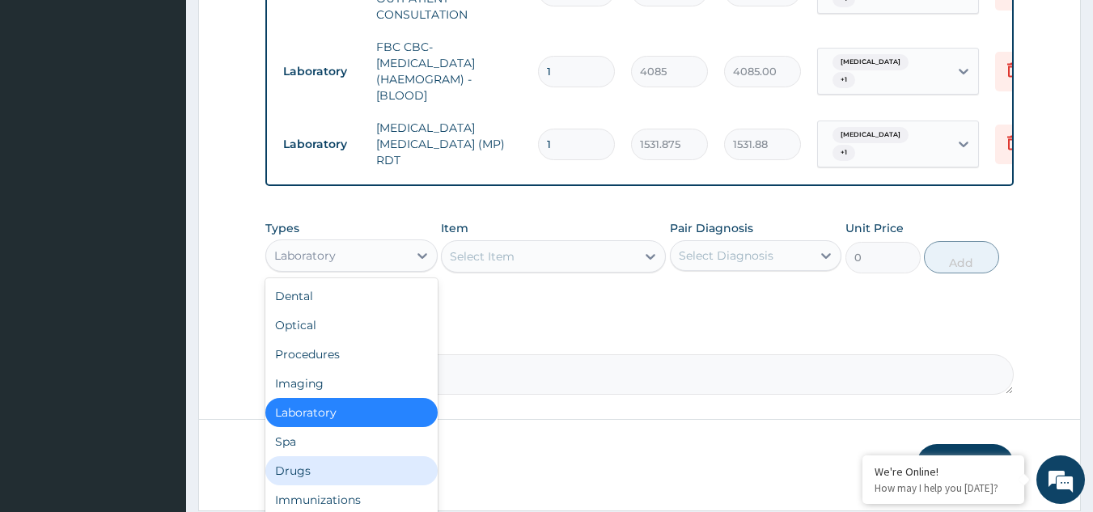
click at [345, 482] on div "Drugs" at bounding box center [351, 470] width 172 height 29
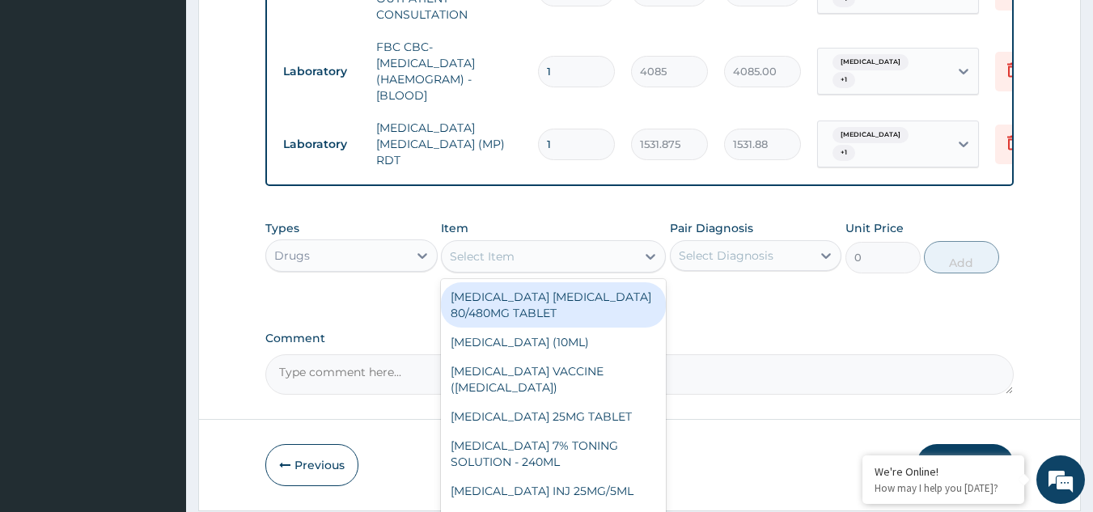
click at [521, 269] on div "Select Item" at bounding box center [539, 257] width 194 height 26
type input "a"
click at [548, 320] on div "ARTEMETHER LUMEFANTRINE 80/480MG TABLET" at bounding box center [553, 304] width 225 height 45
type input "450"
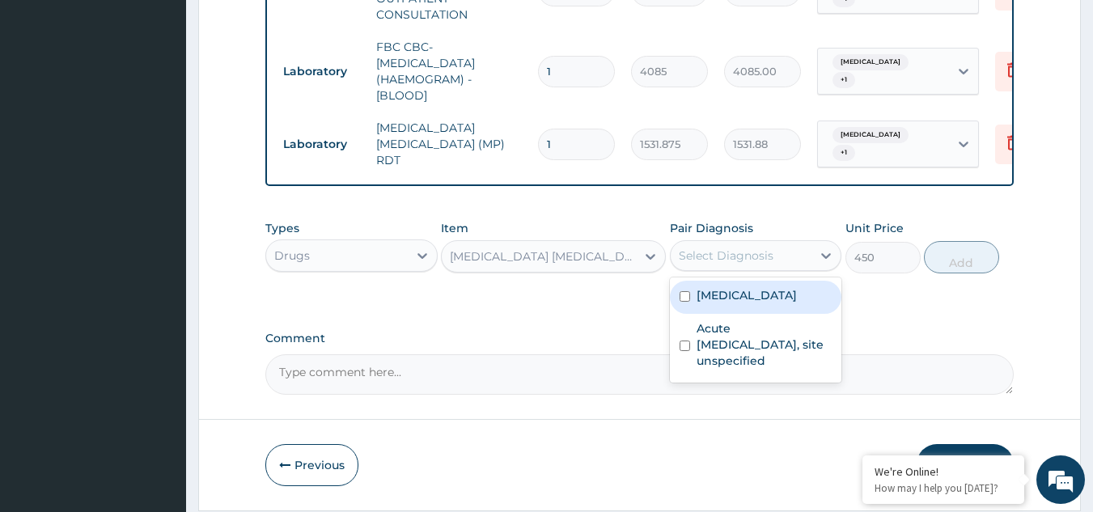
click at [711, 264] on div "Select Diagnosis" at bounding box center [726, 256] width 95 height 16
click at [719, 298] on label "Malaria, unspecified" at bounding box center [747, 295] width 100 height 16
checkbox input "true"
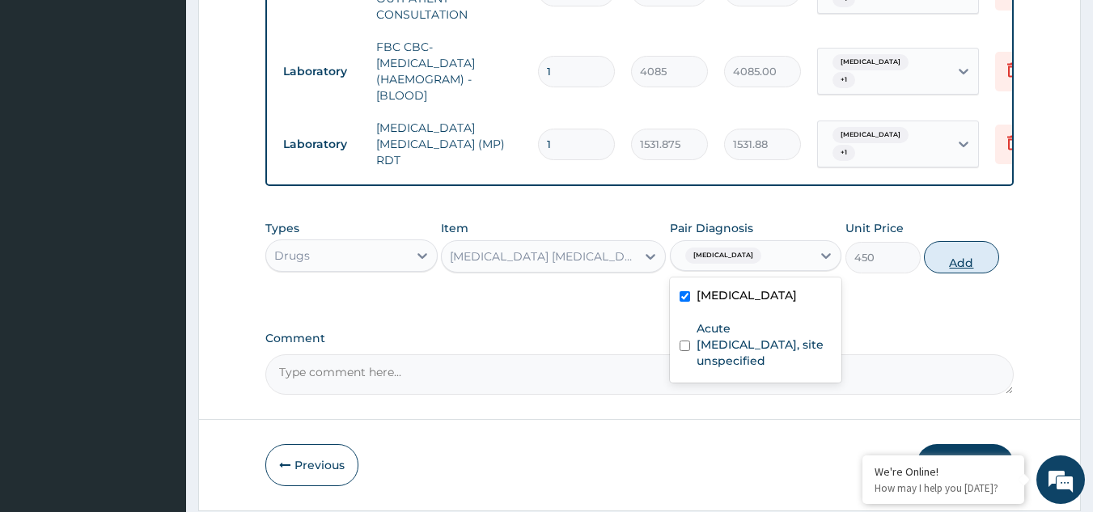
click at [983, 263] on button "Add" at bounding box center [961, 257] width 75 height 32
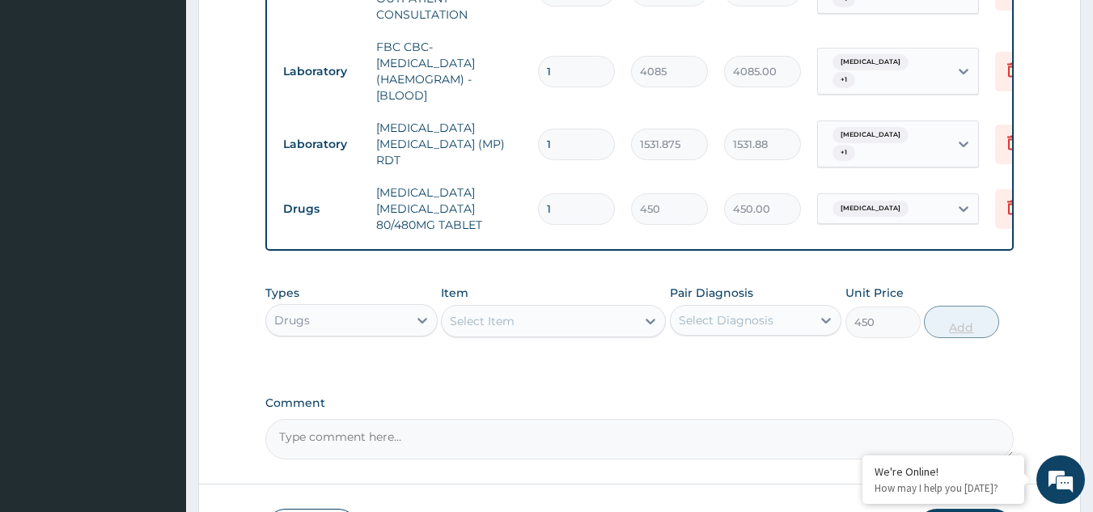
type input "0"
type input "0.00"
type input "6"
type input "2700.00"
type input "6"
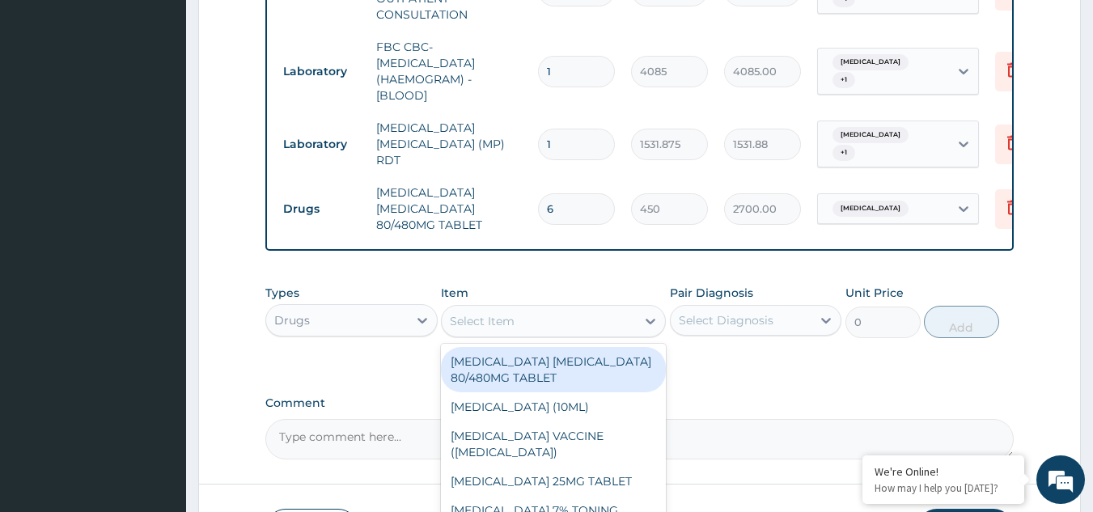
click at [494, 329] on div "Select Item" at bounding box center [482, 321] width 65 height 16
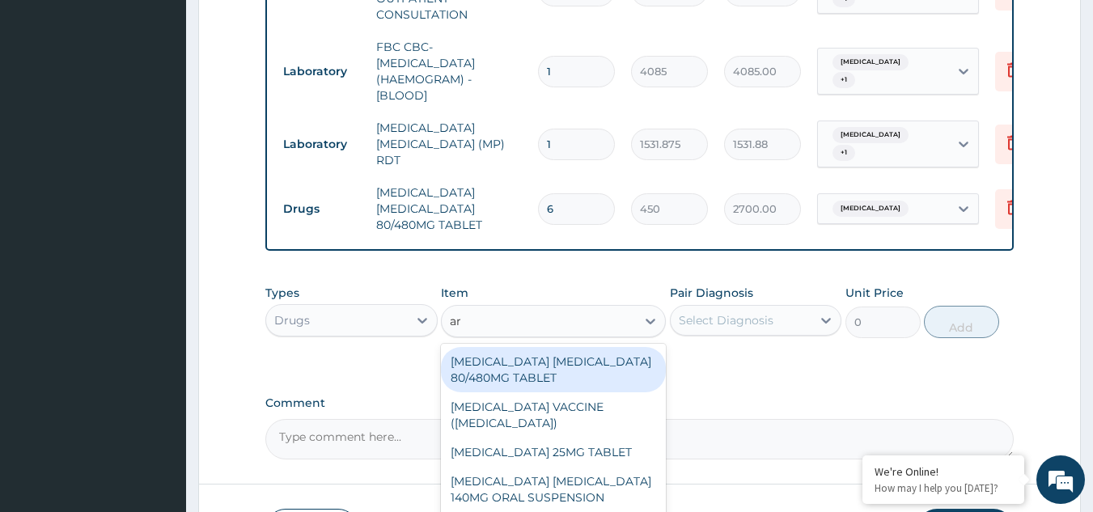
type input "art"
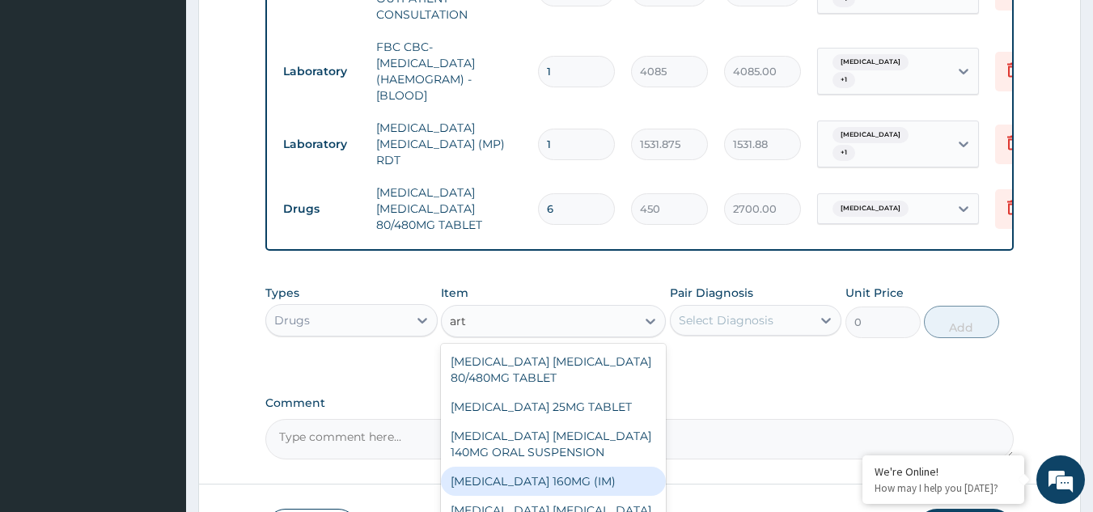
click at [587, 485] on div "ARTEMETHER 160MG (IM)" at bounding box center [553, 481] width 225 height 29
type input "1000.5"
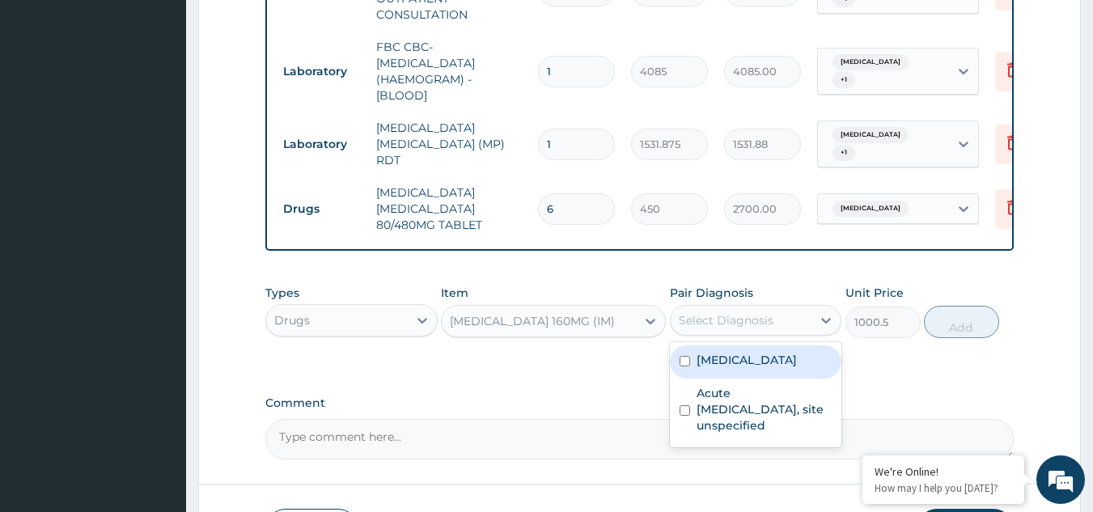
click at [767, 329] on div "Select Diagnosis" at bounding box center [726, 320] width 95 height 16
click at [757, 368] on label "Malaria, unspecified" at bounding box center [747, 360] width 100 height 16
checkbox input "true"
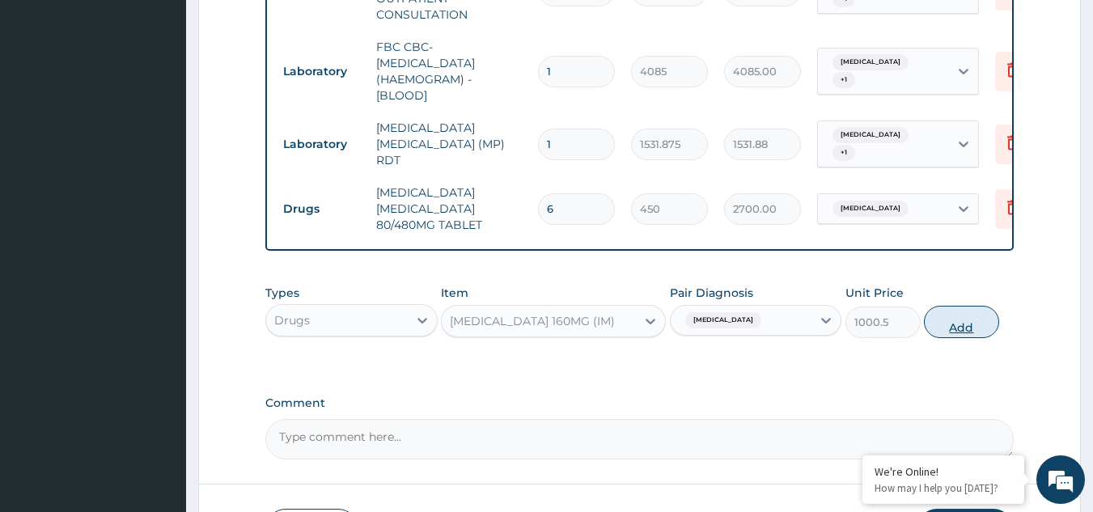
click at [950, 332] on button "Add" at bounding box center [961, 322] width 75 height 32
type input "0"
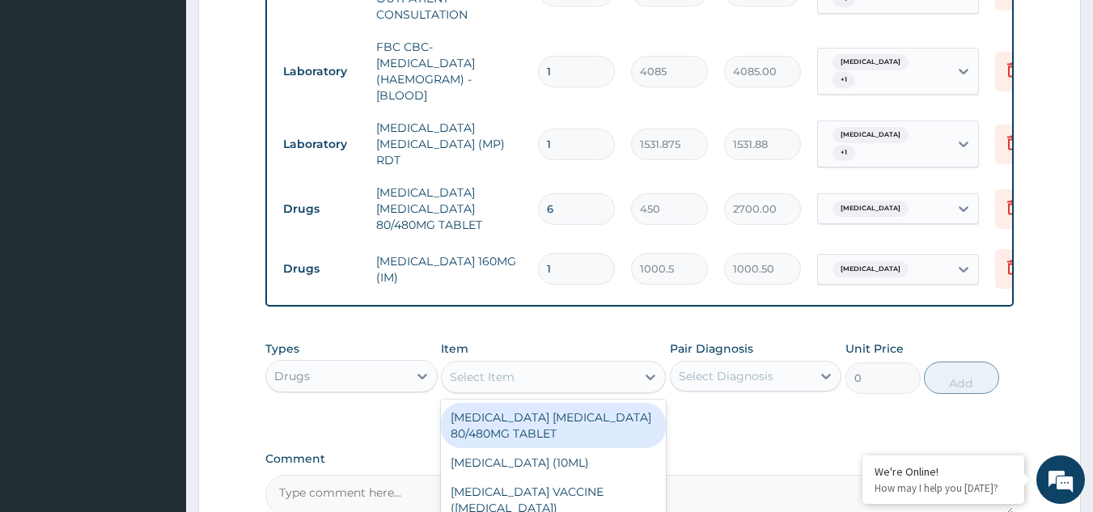
click at [502, 385] on div "Select Item" at bounding box center [482, 377] width 65 height 16
paste input "ceftriazone"
type input "ceftri"
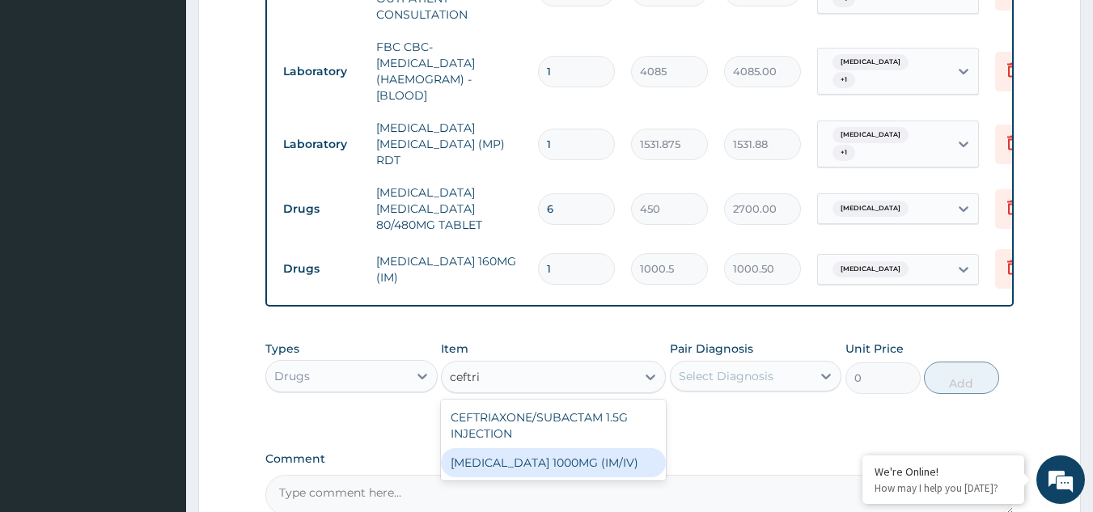
click at [563, 465] on div "CEFTRIAXONE 1000MG (IM/IV)" at bounding box center [553, 462] width 225 height 29
type input "2415"
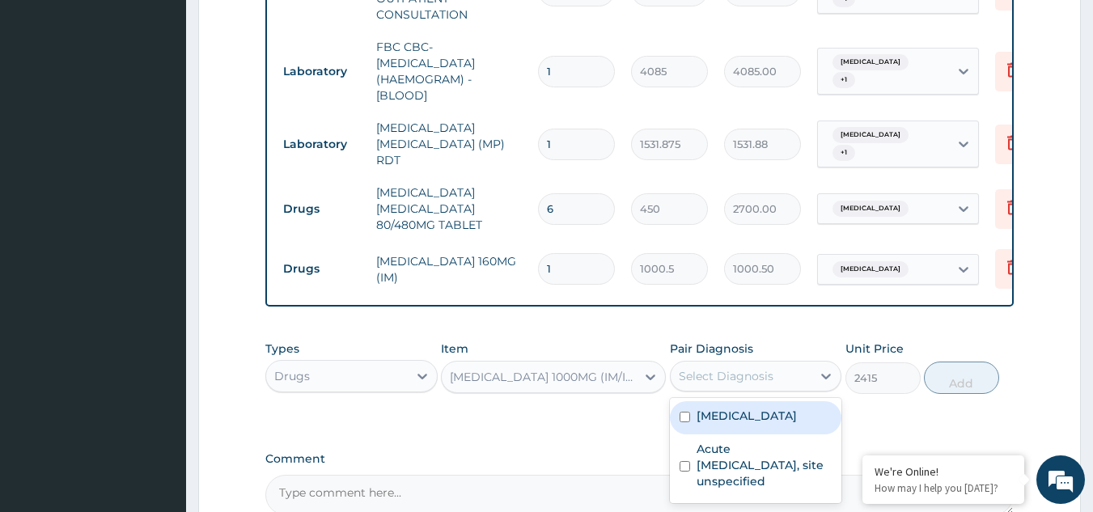
click at [722, 380] on div "Select Diagnosis" at bounding box center [726, 376] width 95 height 16
click at [732, 424] on label "Malaria, unspecified" at bounding box center [747, 416] width 100 height 16
checkbox input "true"
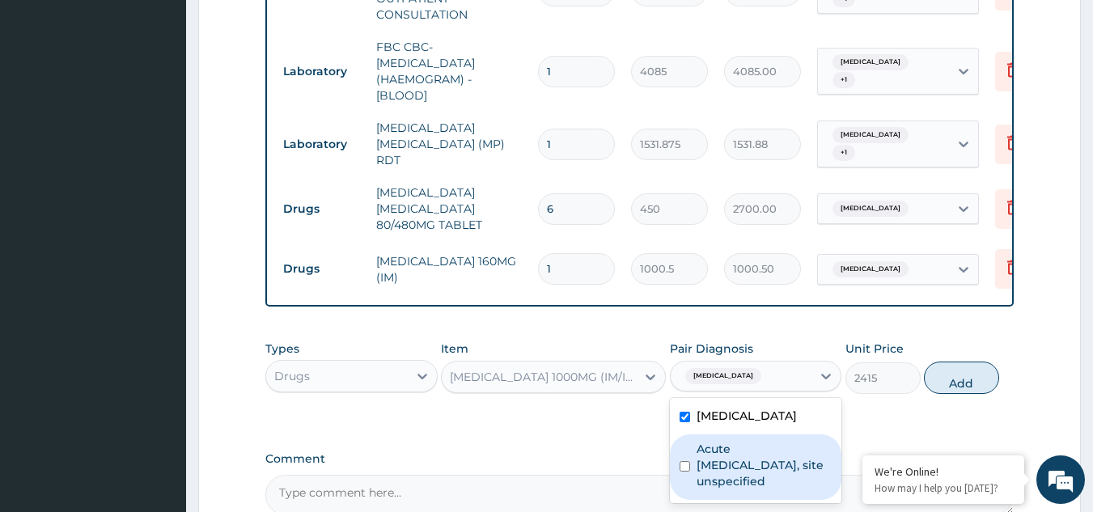
click at [742, 463] on label "Acute upper respiratory infection, site unspecified" at bounding box center [765, 465] width 136 height 49
checkbox input "true"
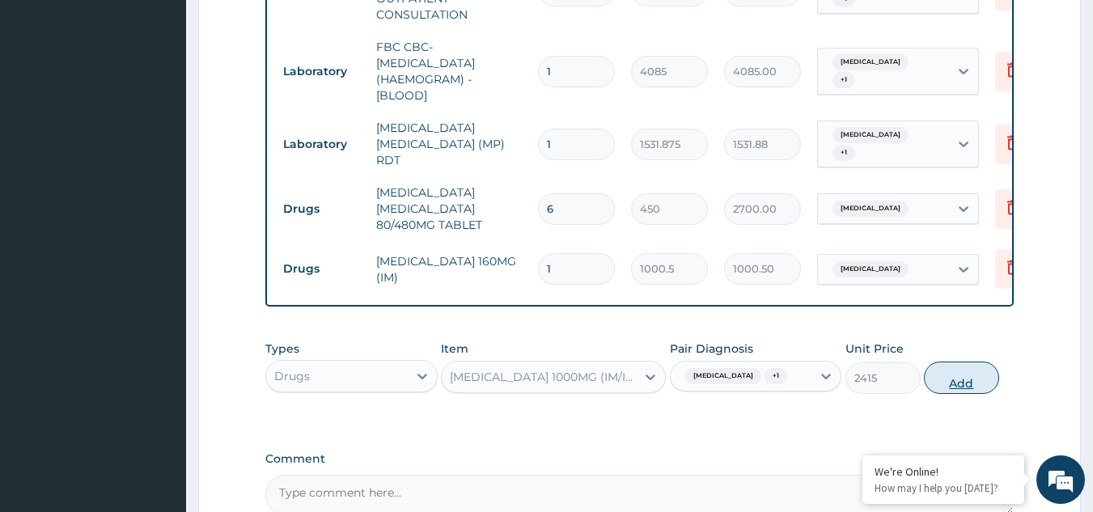
click at [974, 391] on button "Add" at bounding box center [961, 378] width 75 height 32
type input "0"
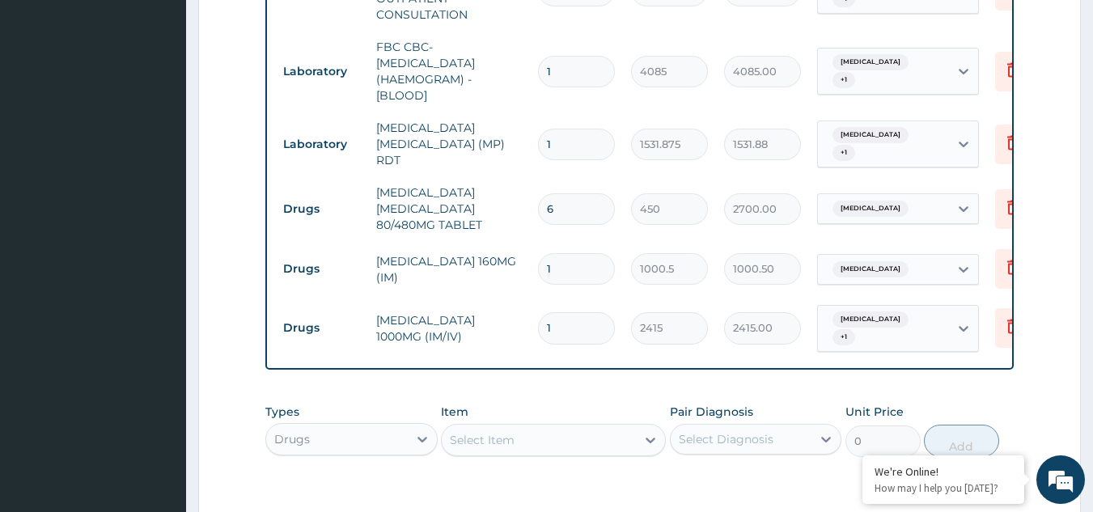
scroll to position [1004, 0]
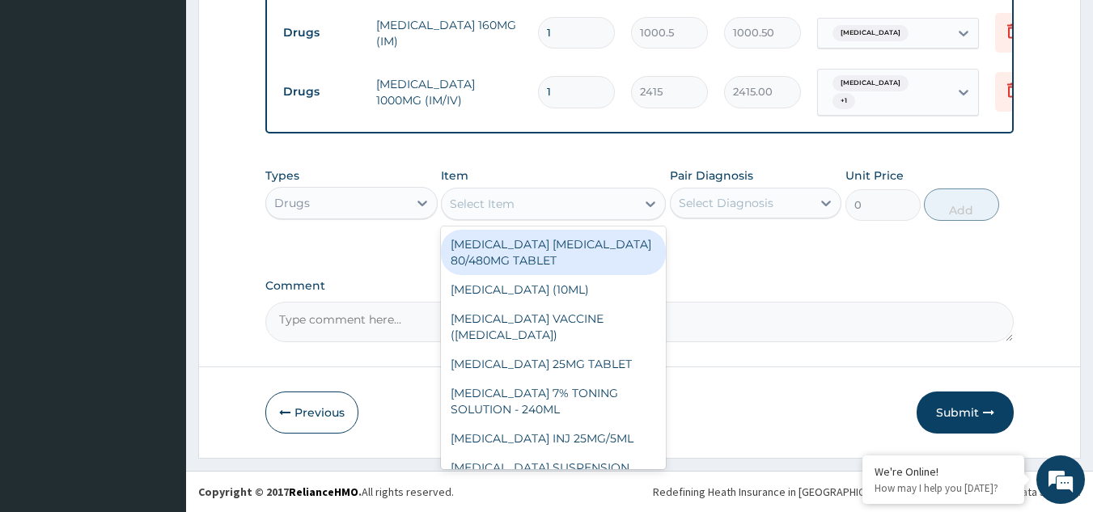
click at [461, 193] on div "Select Item" at bounding box center [539, 204] width 194 height 26
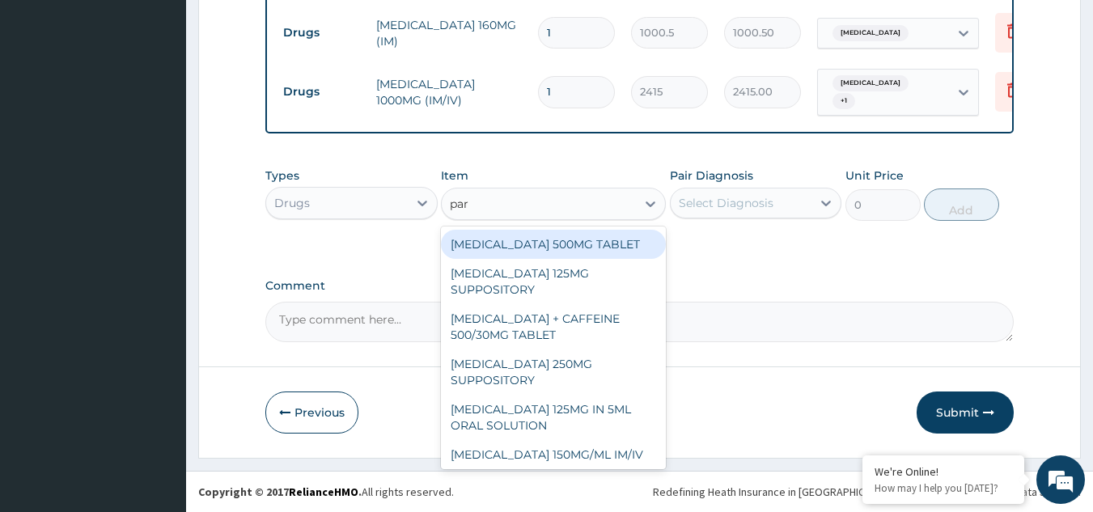
type input "para"
click at [538, 244] on div "PARACETAMOL 500MG TABLET" at bounding box center [553, 244] width 225 height 29
type input "30"
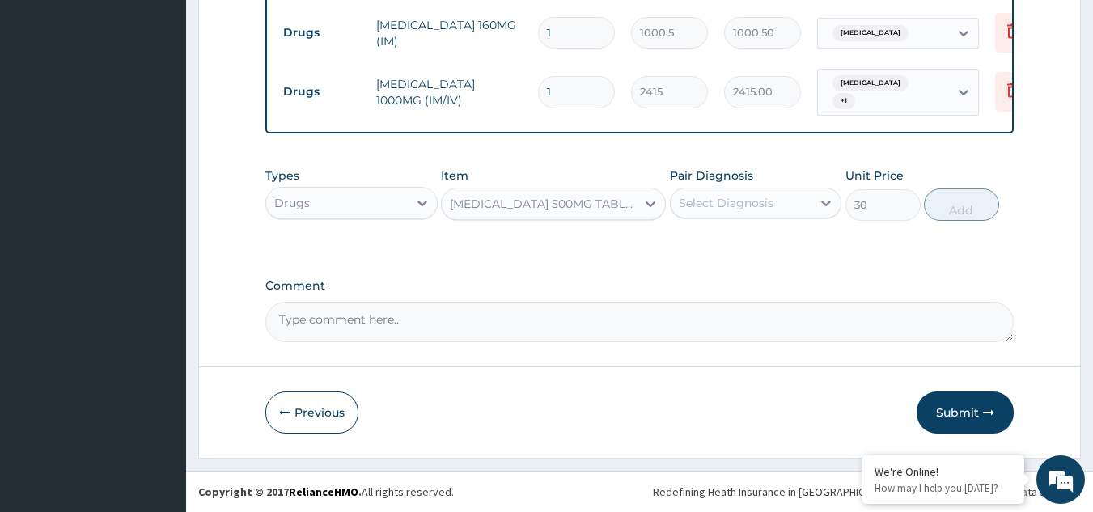
click at [722, 193] on div "Select Diagnosis" at bounding box center [742, 203] width 142 height 26
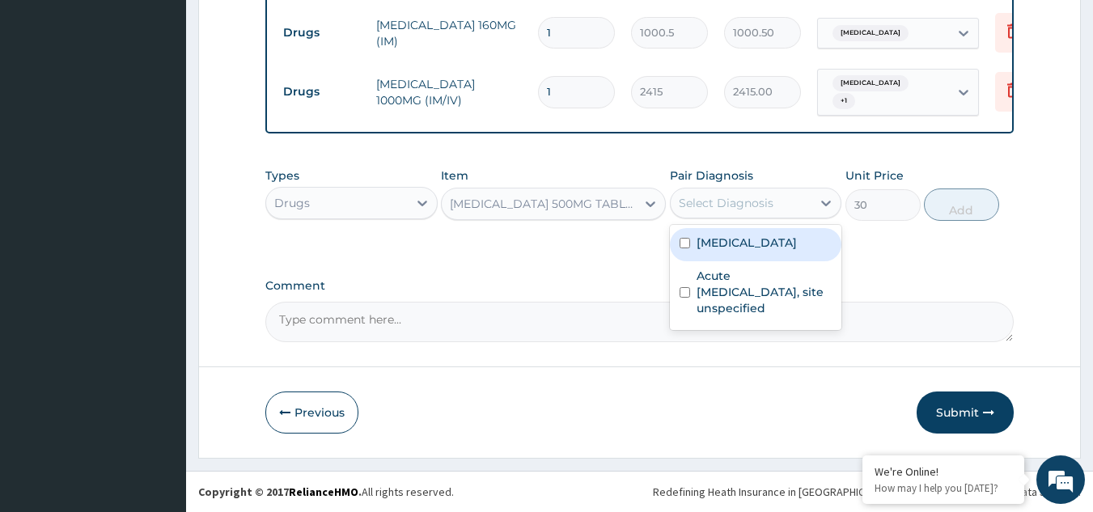
click at [725, 235] on label "Malaria, unspecified" at bounding box center [747, 243] width 100 height 16
checkbox input "true"
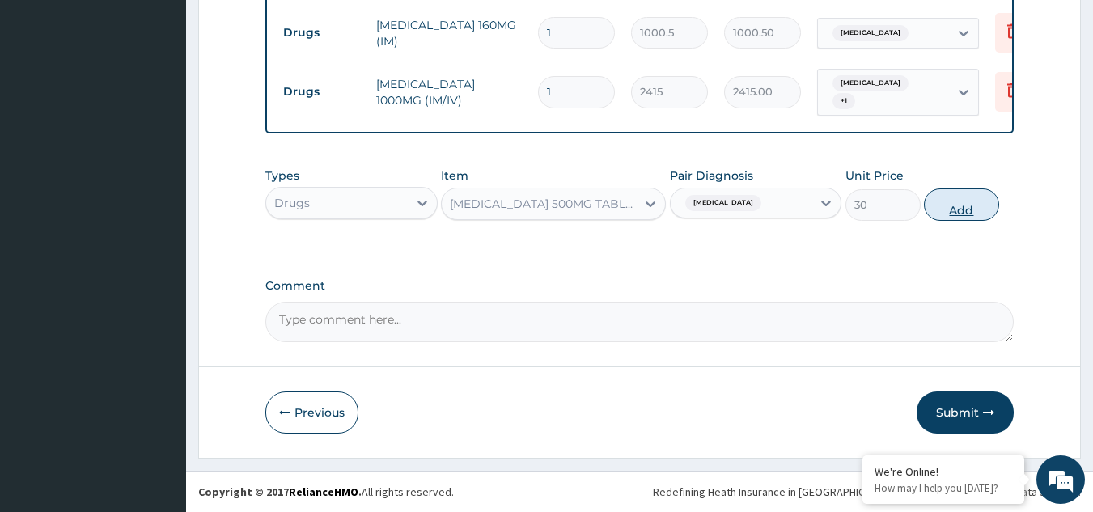
click at [977, 212] on button "Add" at bounding box center [961, 205] width 75 height 32
type input "0"
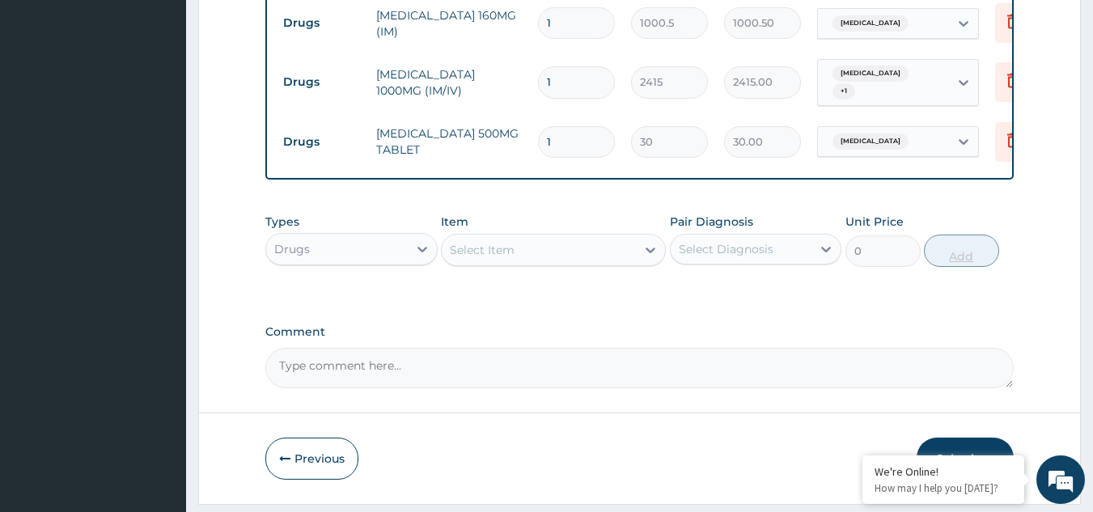
type input "18"
type input "540.00"
type input "18"
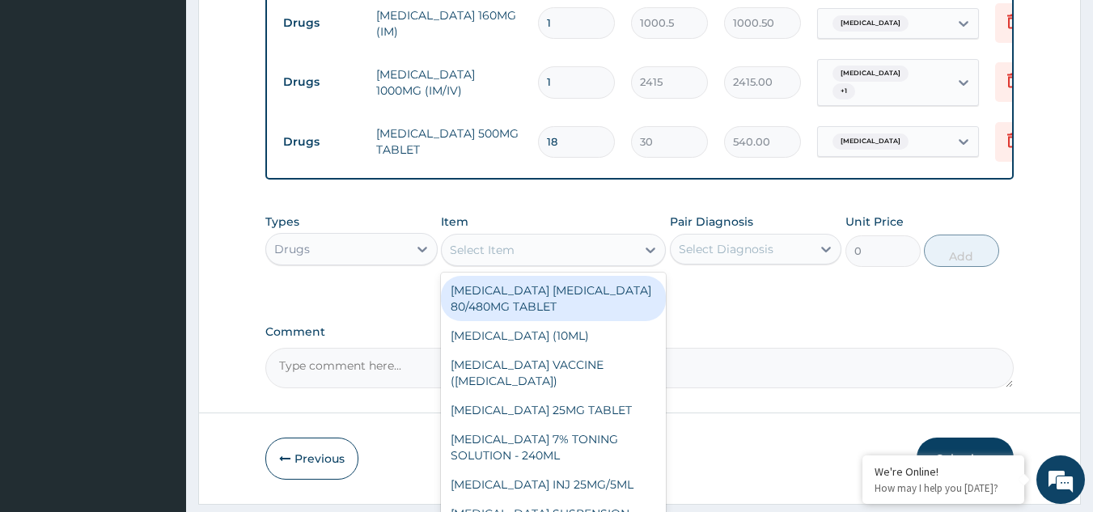
click at [553, 261] on div "Select Item" at bounding box center [539, 250] width 194 height 26
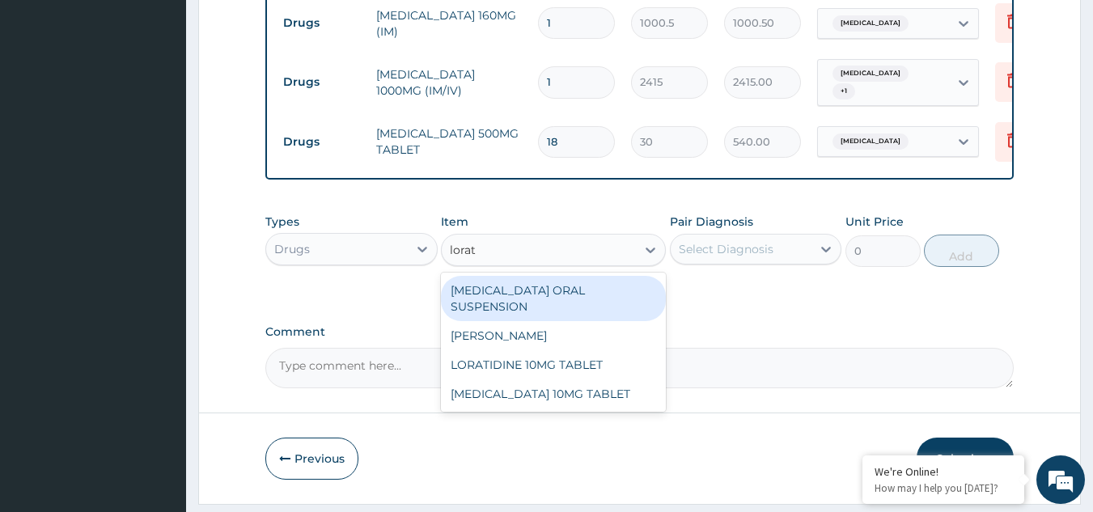
type input "lorata"
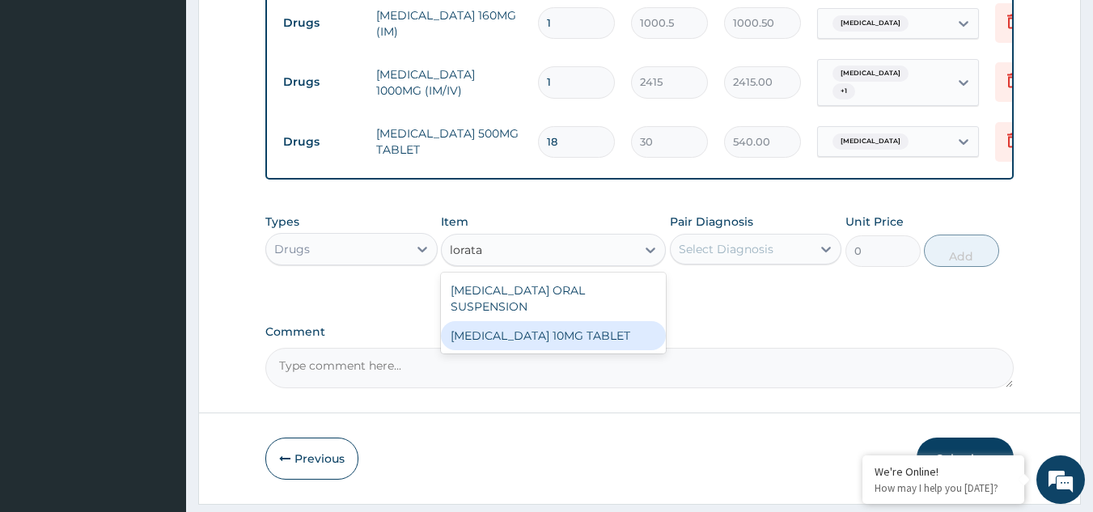
click at [555, 321] on div "LORATADINE 10MG TABLET" at bounding box center [553, 335] width 225 height 29
type input "86.25"
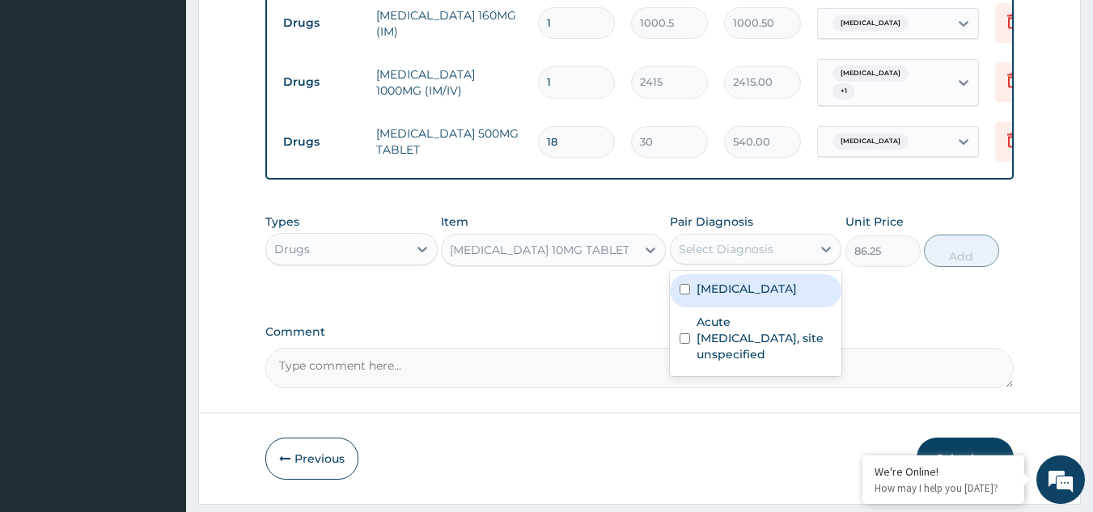
click at [740, 255] on div "Select Diagnosis" at bounding box center [726, 249] width 95 height 16
click at [740, 297] on label "Malaria, unspecified" at bounding box center [747, 289] width 100 height 16
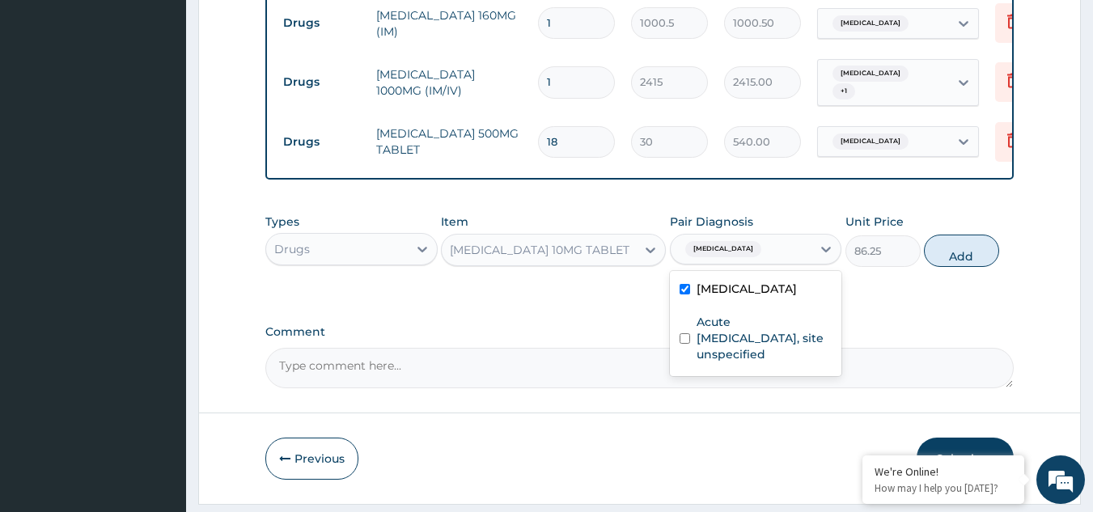
click at [740, 297] on label "Malaria, unspecified" at bounding box center [747, 289] width 100 height 16
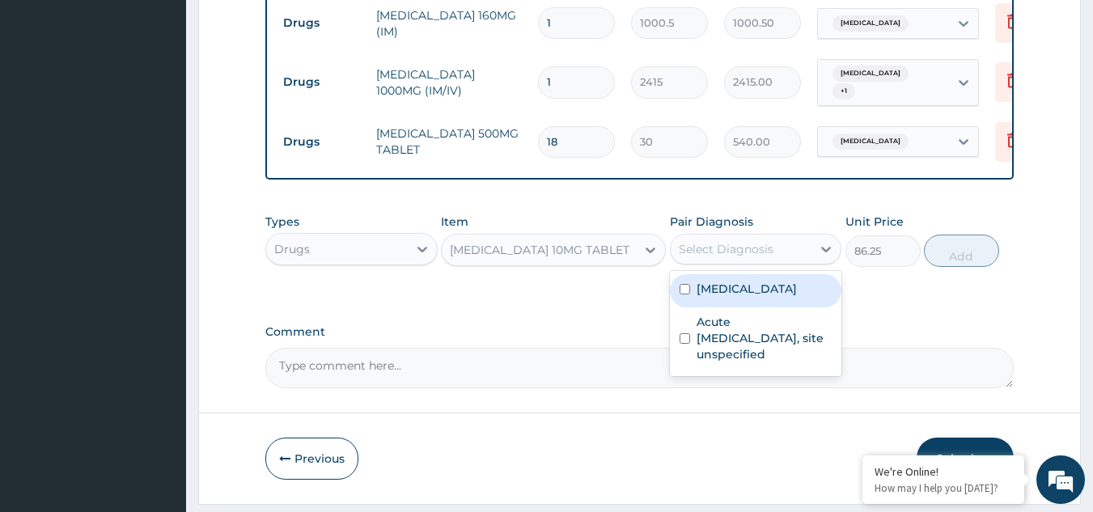
click at [744, 308] on div "Malaria, unspecified" at bounding box center [756, 290] width 172 height 33
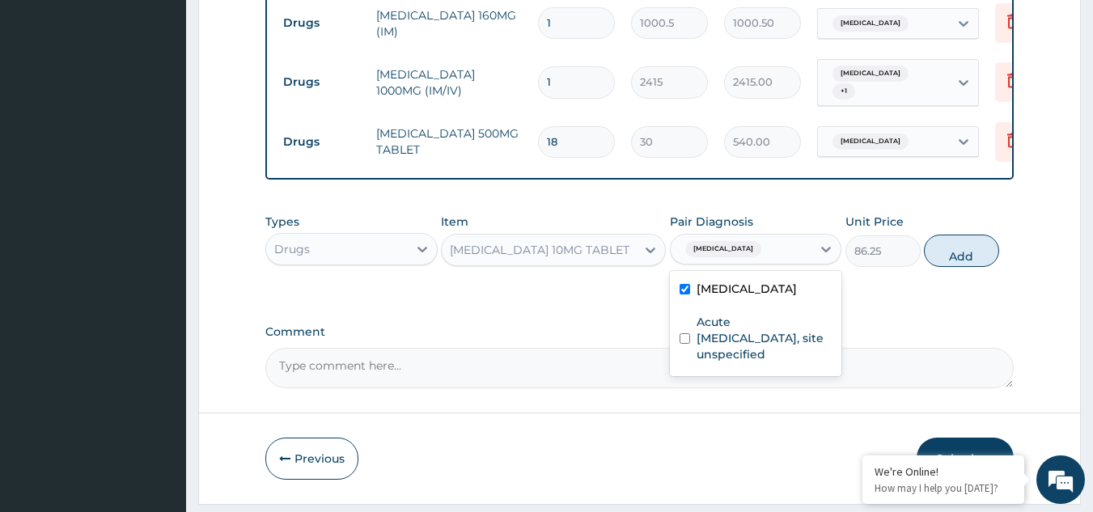
click at [744, 308] on div "Malaria, unspecified" at bounding box center [756, 290] width 172 height 33
checkbox input "false"
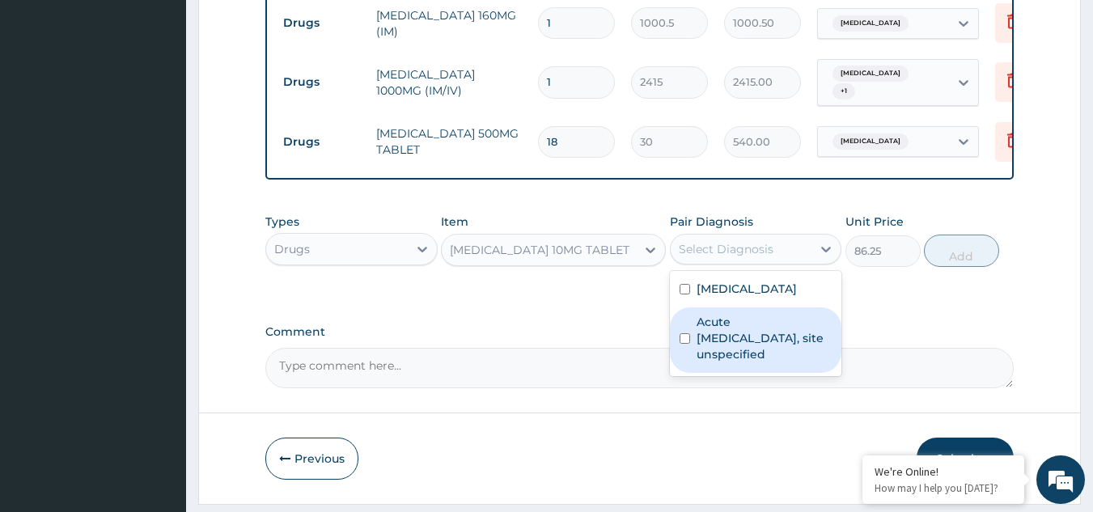
click at [762, 357] on label "Acute upper respiratory infection, site unspecified" at bounding box center [765, 338] width 136 height 49
checkbox input "true"
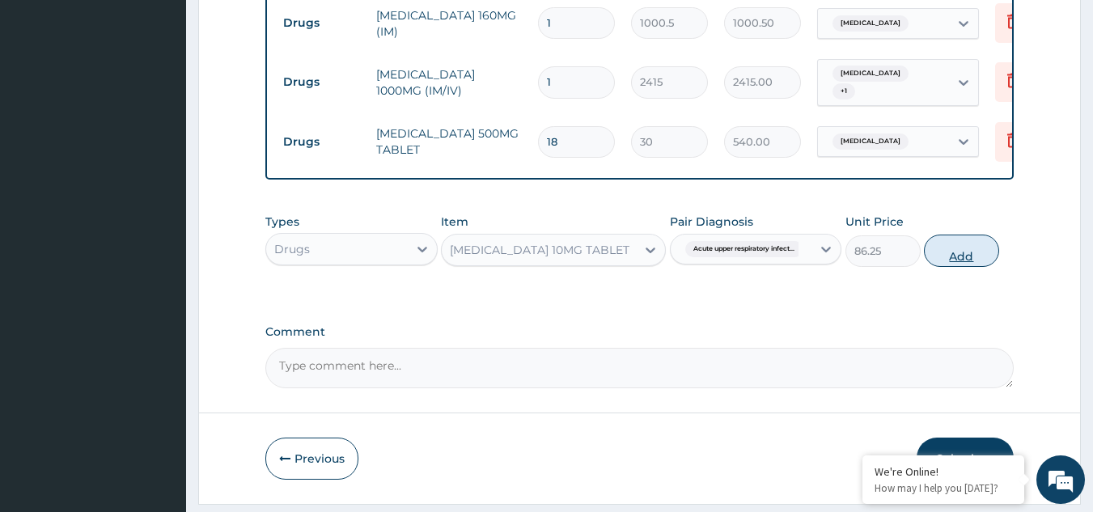
click at [977, 261] on button "Add" at bounding box center [961, 251] width 75 height 32
type input "0"
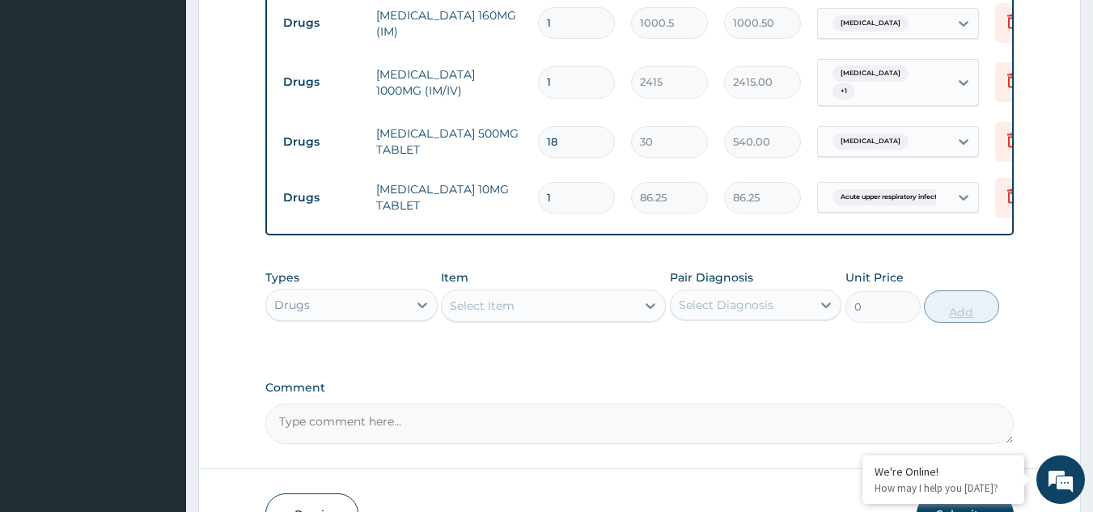
type input "0.00"
type input "5"
type input "431.25"
type input "5"
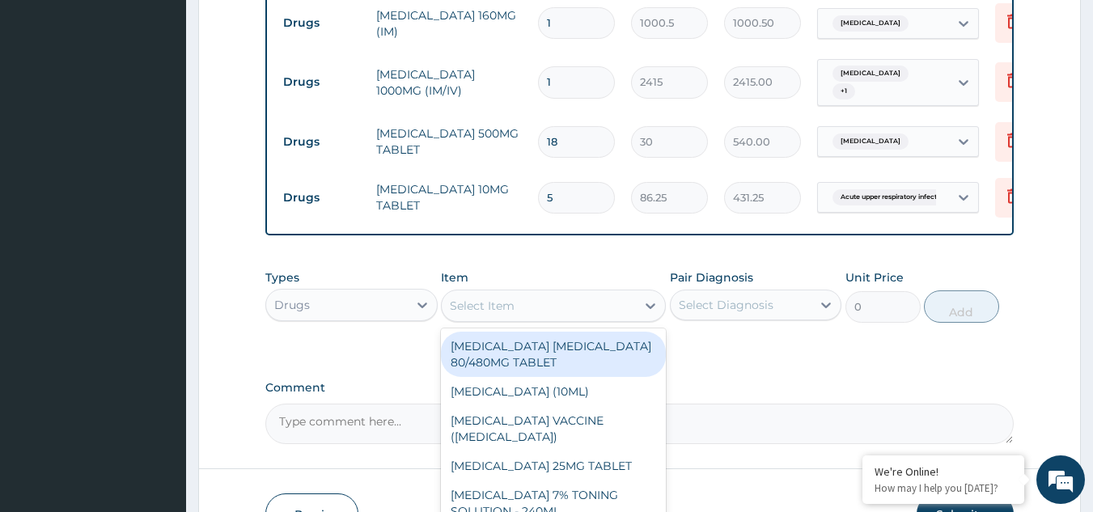
click at [494, 314] on div "Select Item" at bounding box center [482, 306] width 65 height 16
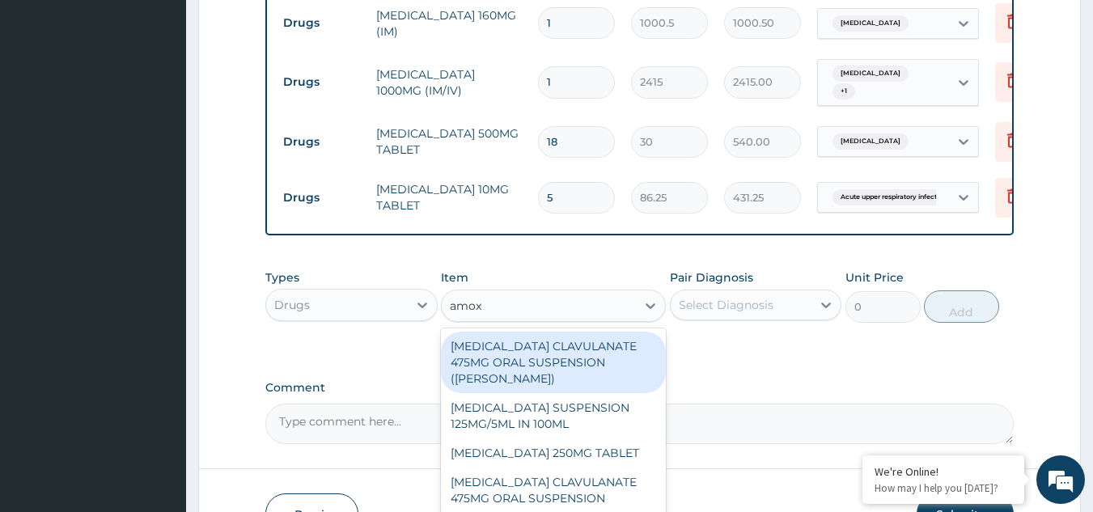
type input "amoxi"
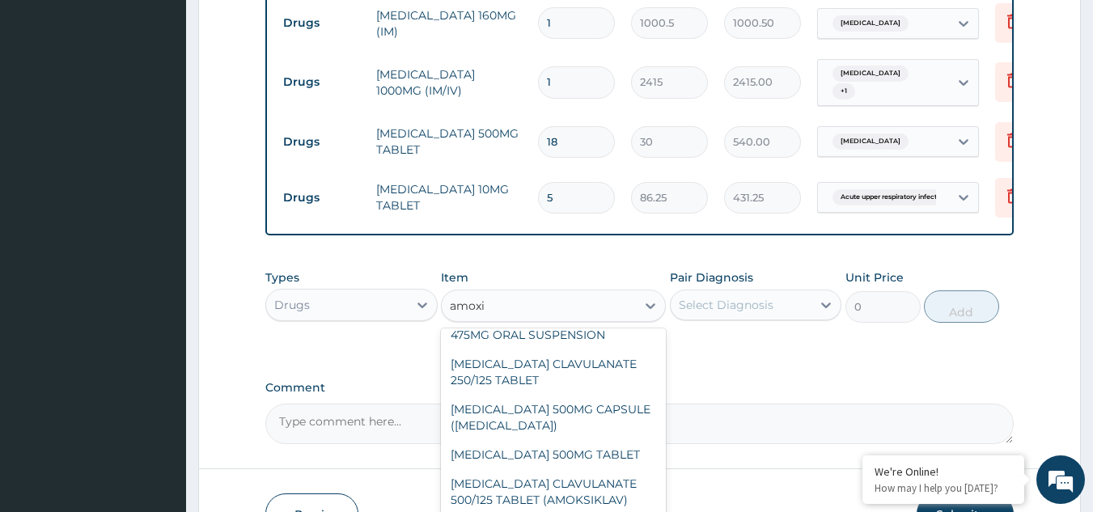
scroll to position [165, 0]
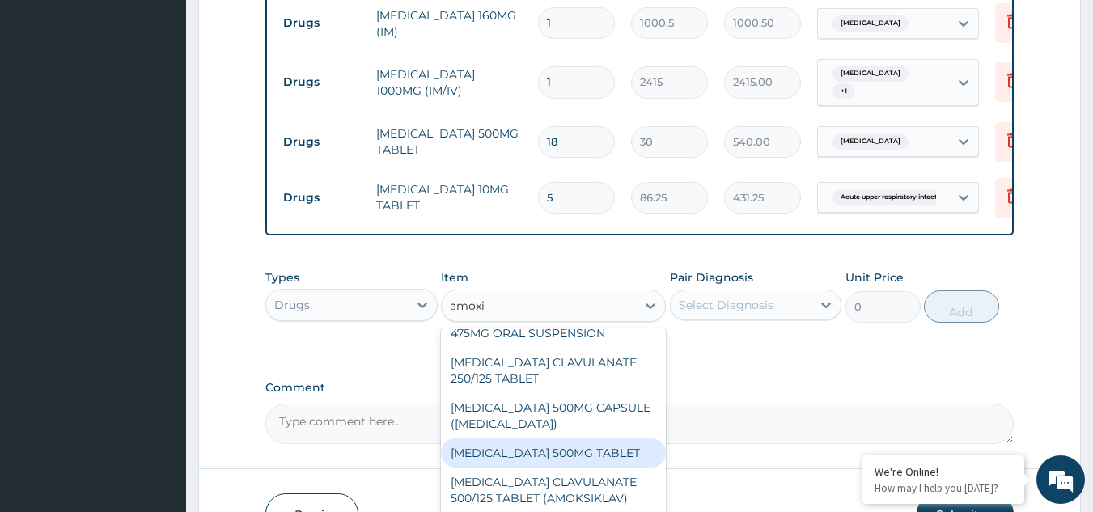
click at [600, 452] on div "AMOXICILLIN 500MG TABLET" at bounding box center [553, 453] width 225 height 29
type input "150"
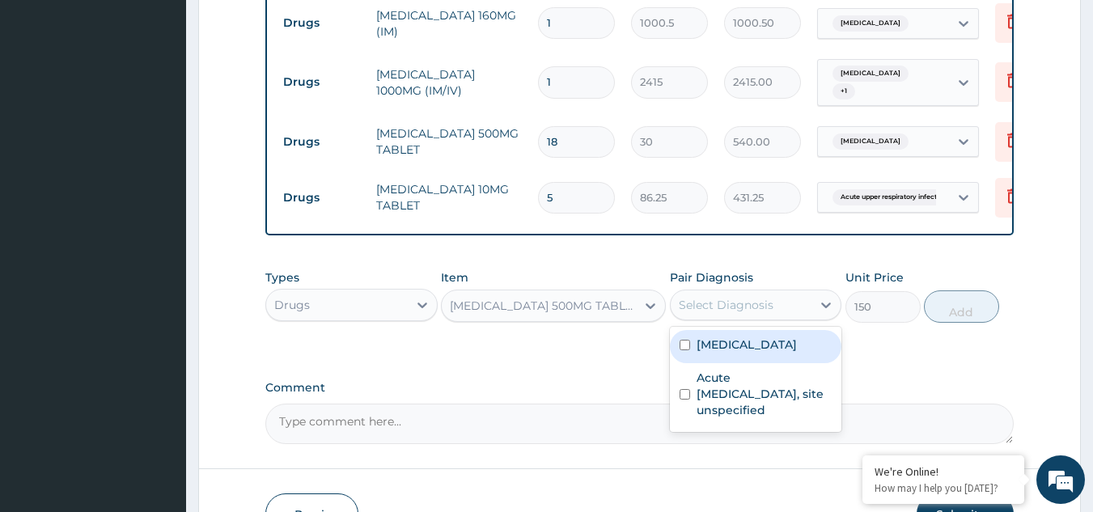
click at [760, 318] on div "Select Diagnosis" at bounding box center [742, 305] width 142 height 26
click at [757, 353] on label "Malaria, unspecified" at bounding box center [747, 345] width 100 height 16
checkbox input "true"
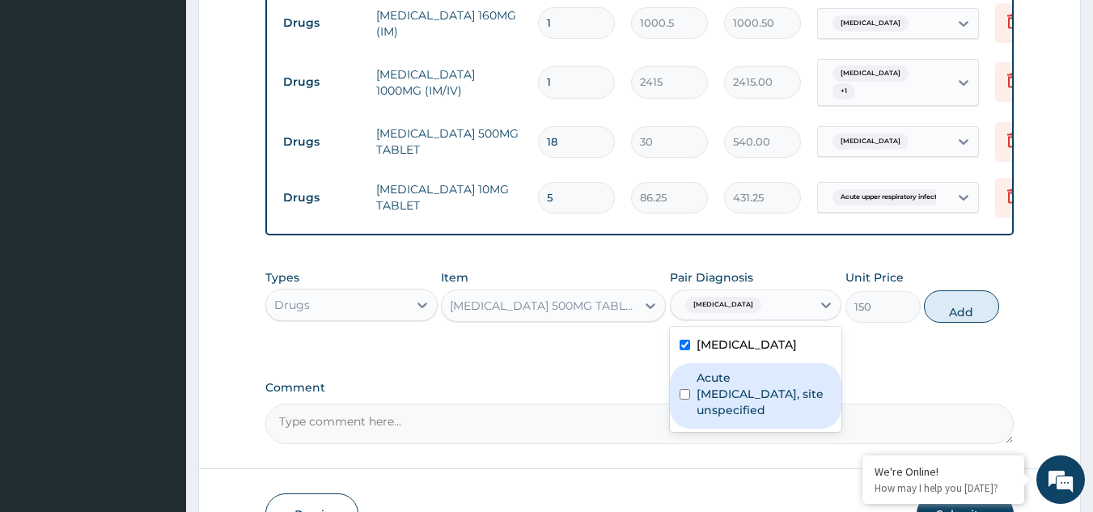
click at [749, 412] on label "Acute upper respiratory infection, site unspecified" at bounding box center [765, 394] width 136 height 49
checkbox input "true"
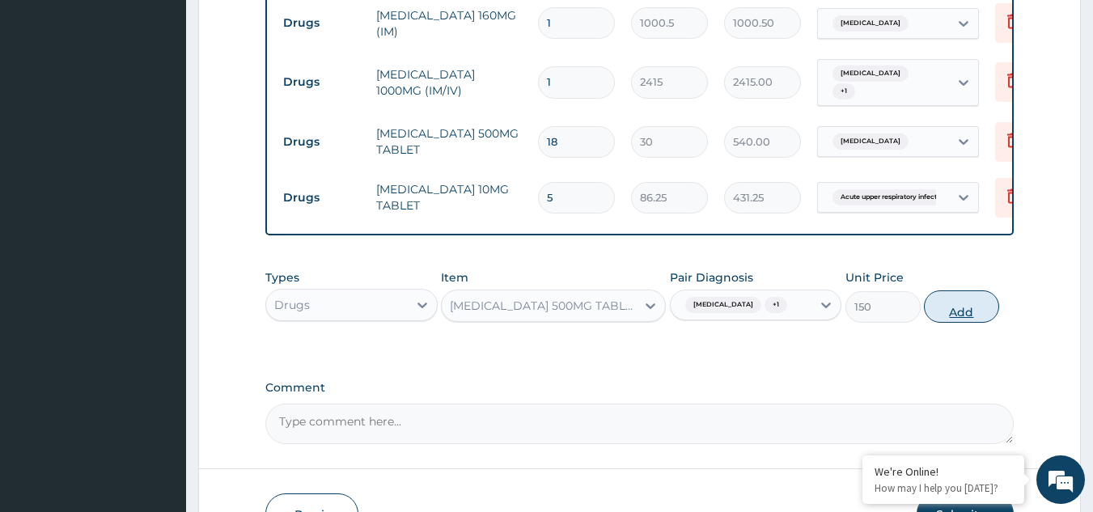
click at [944, 321] on button "Add" at bounding box center [961, 307] width 75 height 32
type input "0"
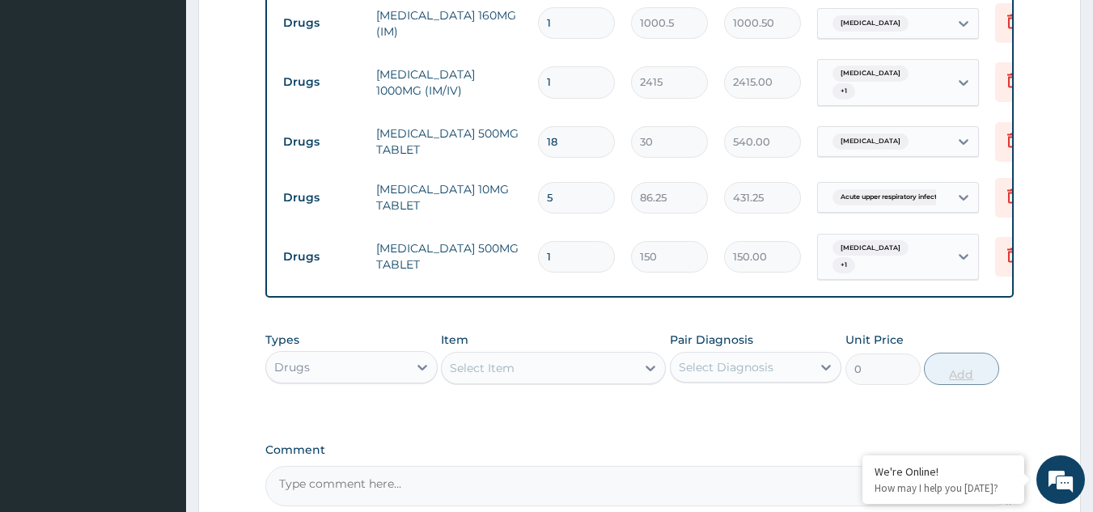
type input "10"
type input "1500.00"
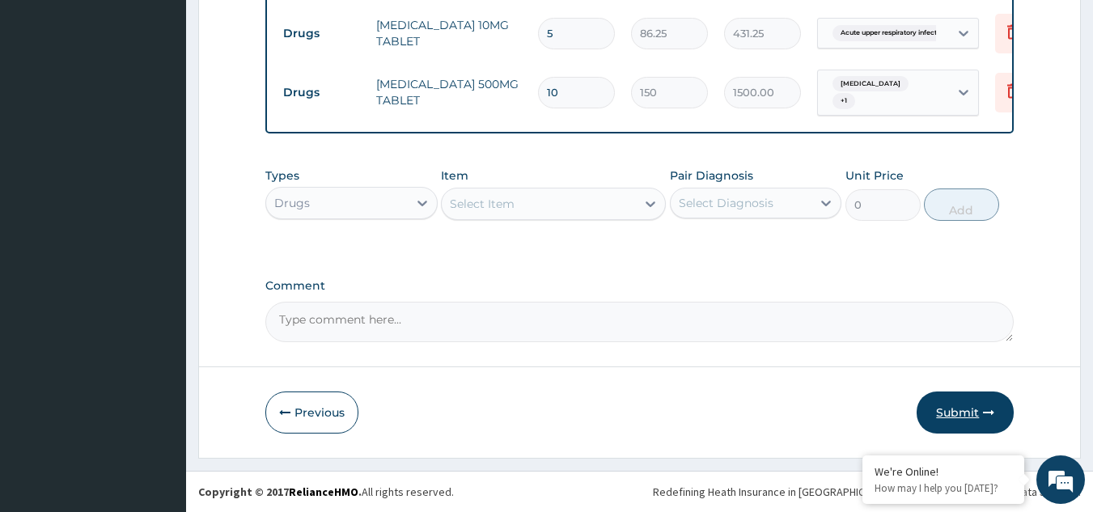
type input "10"
click at [980, 409] on button "Submit" at bounding box center [965, 413] width 97 height 42
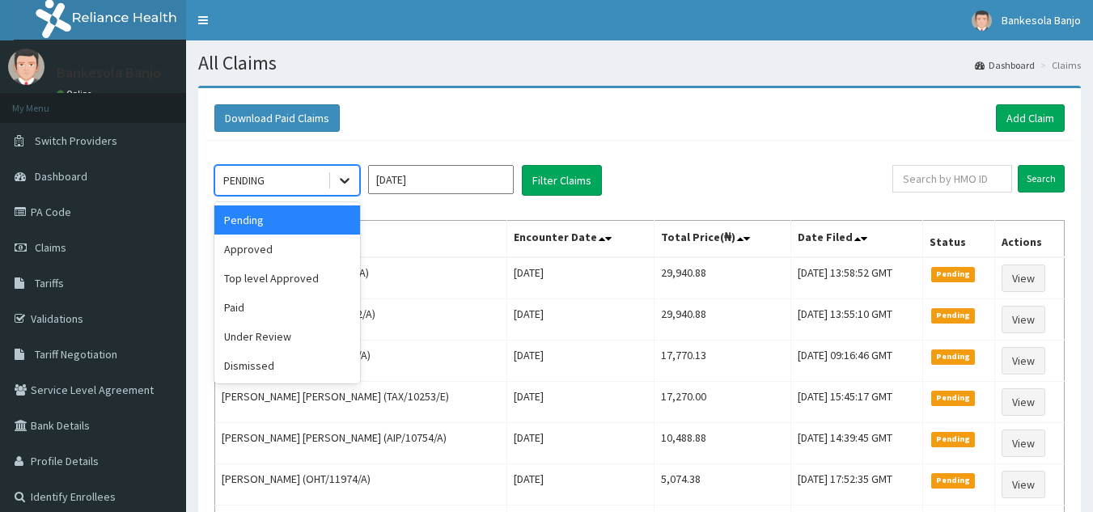
click at [352, 185] on icon at bounding box center [345, 180] width 16 height 16
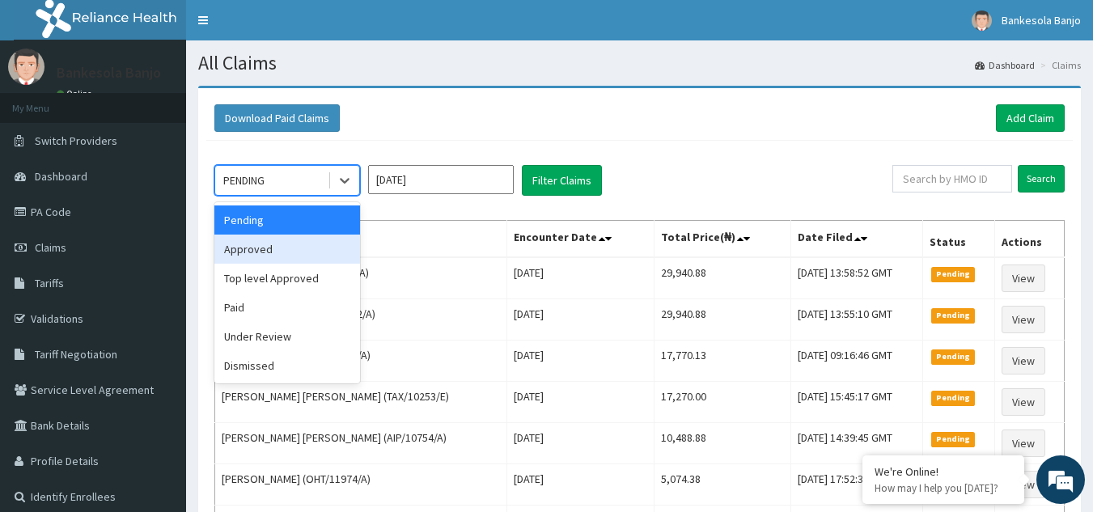
click at [337, 240] on div "Approved" at bounding box center [287, 249] width 146 height 29
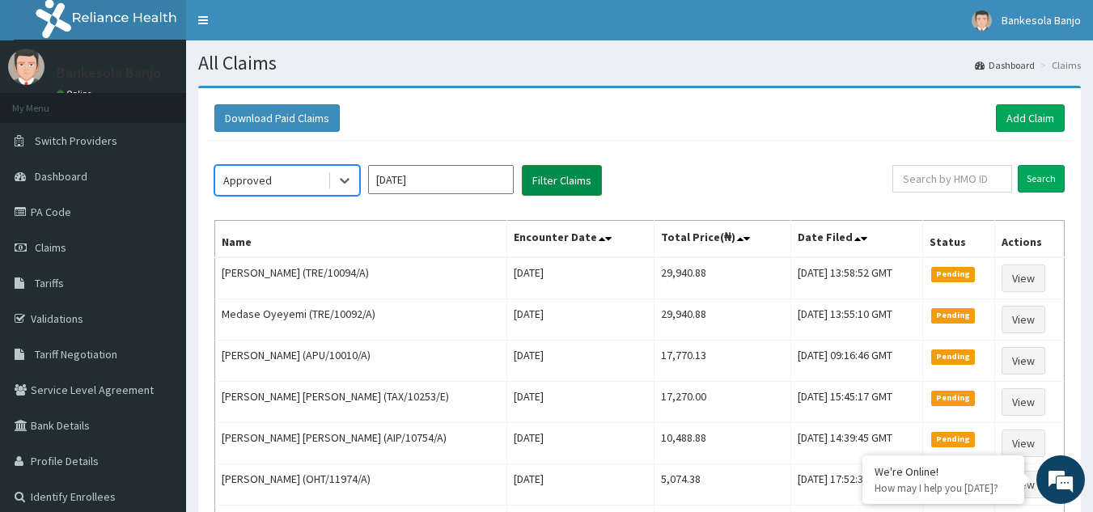
click at [547, 182] on button "Filter Claims" at bounding box center [562, 180] width 80 height 31
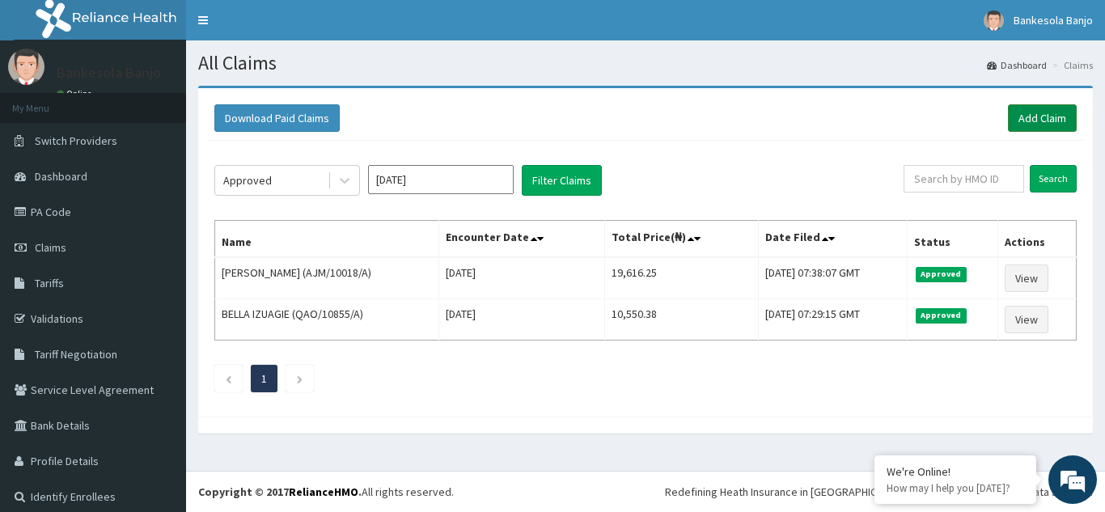
click at [1037, 121] on link "Add Claim" at bounding box center [1042, 118] width 69 height 28
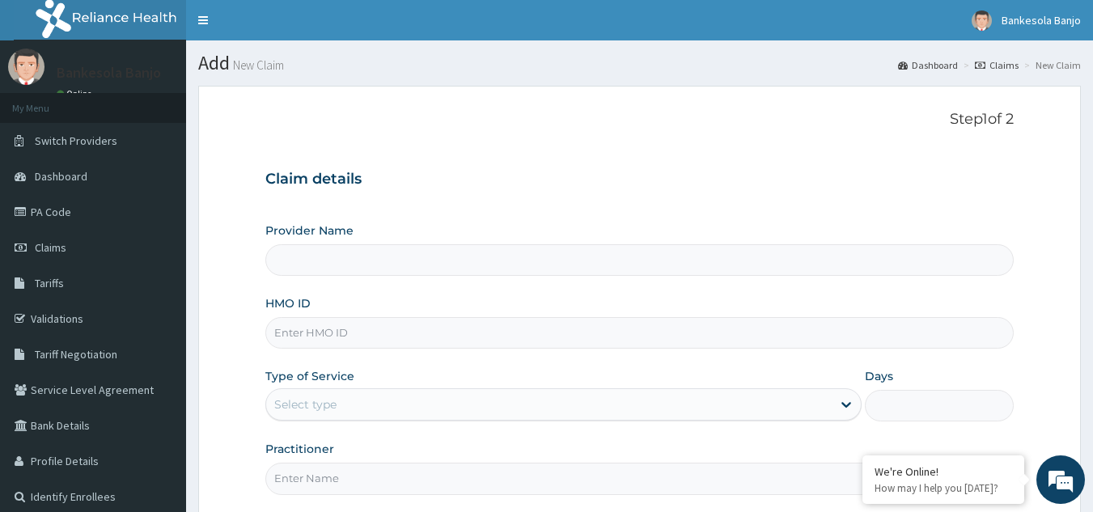
click at [520, 333] on input "HMO ID" at bounding box center [639, 333] width 749 height 32
paste input "LMG/10187/A"
type input "LMG/10187/A"
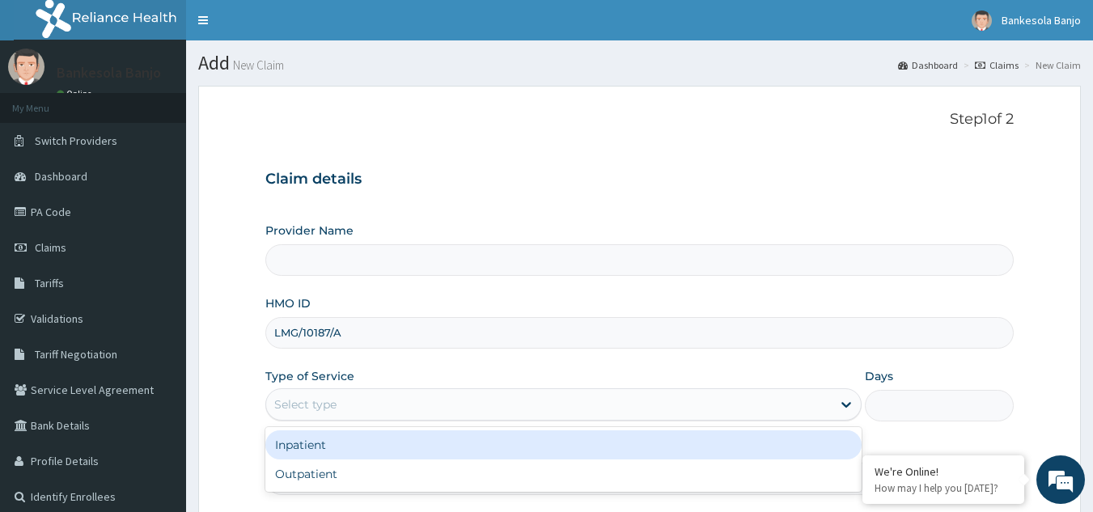
click at [412, 402] on div "Select type" at bounding box center [549, 405] width 566 height 26
type input "Reliance Family Clinics (RFC) - Gbagada"
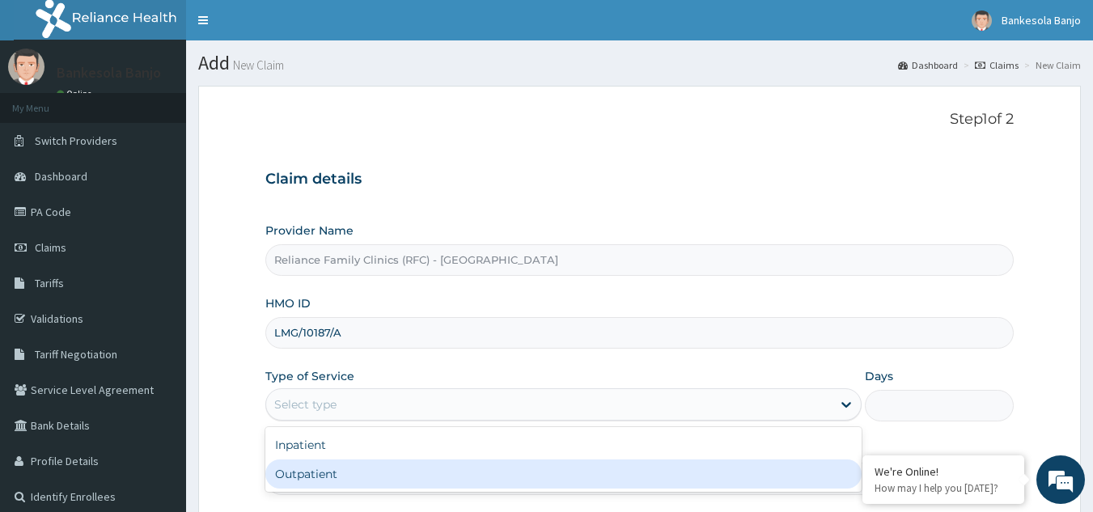
click at [393, 478] on div "Outpatient" at bounding box center [563, 474] width 596 height 29
type input "1"
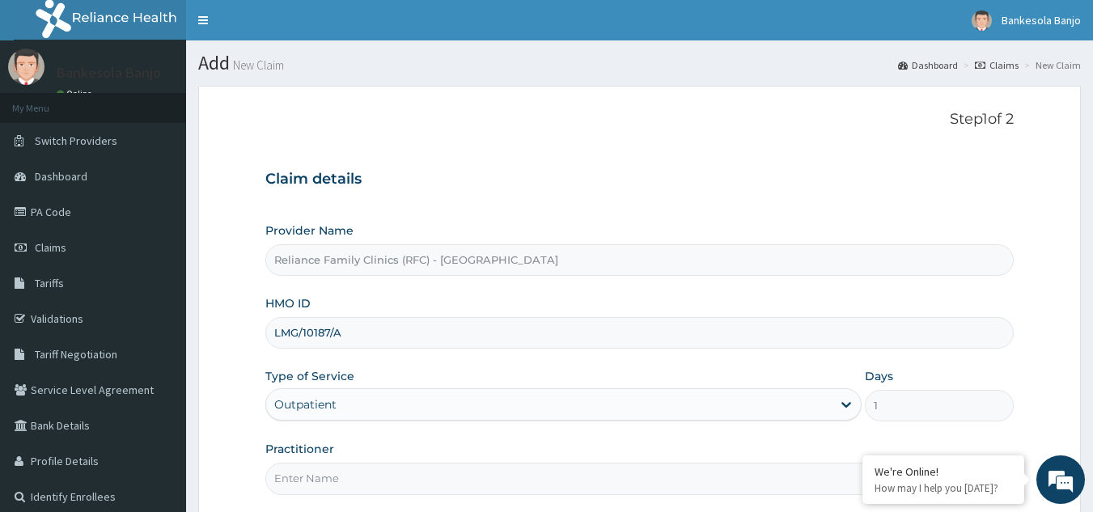
click at [393, 478] on input "Practitioner" at bounding box center [639, 479] width 749 height 32
type input "LOCUM"
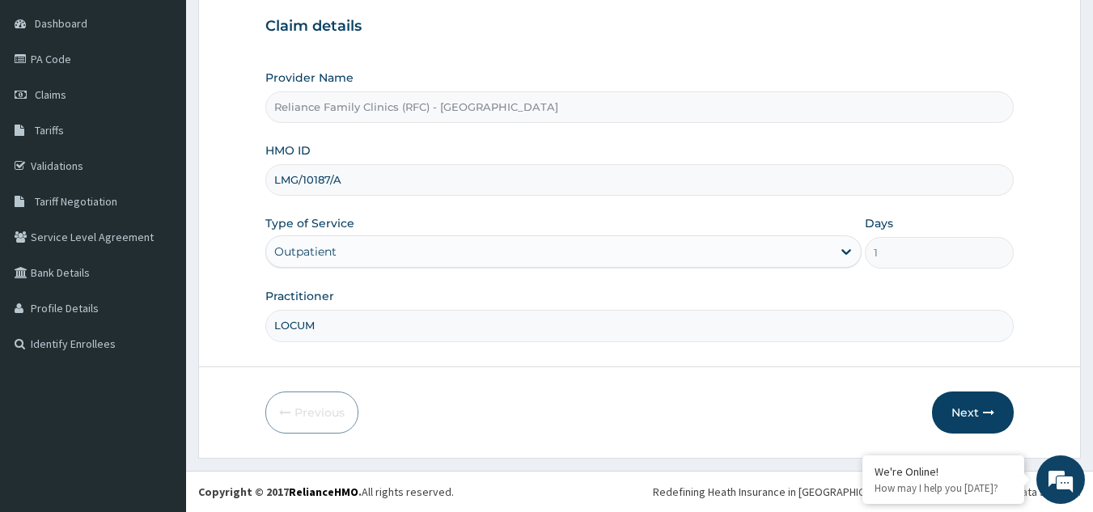
drag, startPoint x: 1105, startPoint y: 358, endPoint x: 1105, endPoint y: 493, distance: 135.1
click at [1092, 493] on html "R EL Toggle navigation Bankesola Banjo Bankesola Banjo - bbanjo@getrelianceheal…" at bounding box center [546, 179] width 1093 height 665
click at [988, 414] on icon "button" at bounding box center [988, 412] width 11 height 11
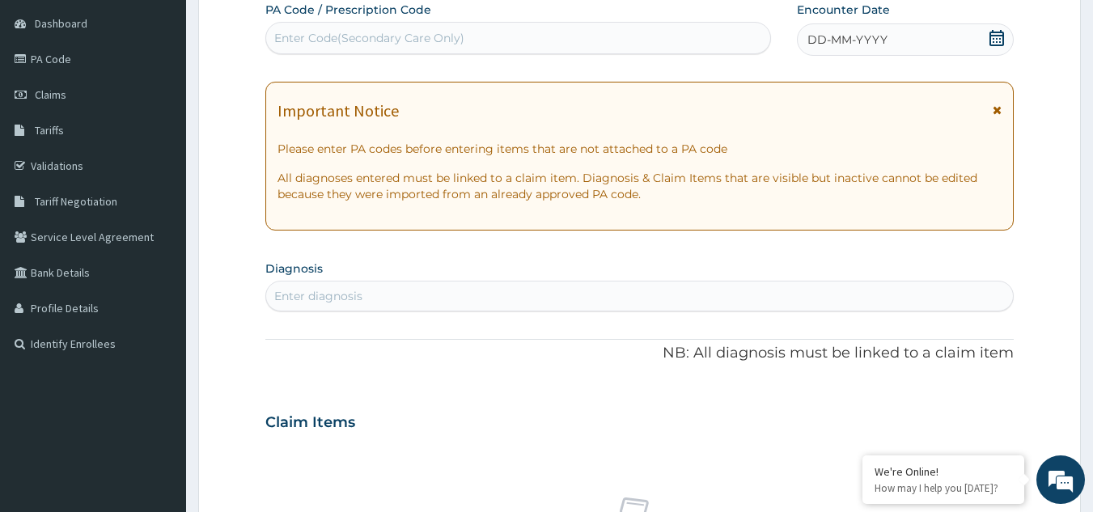
click at [994, 43] on icon at bounding box center [997, 38] width 16 height 16
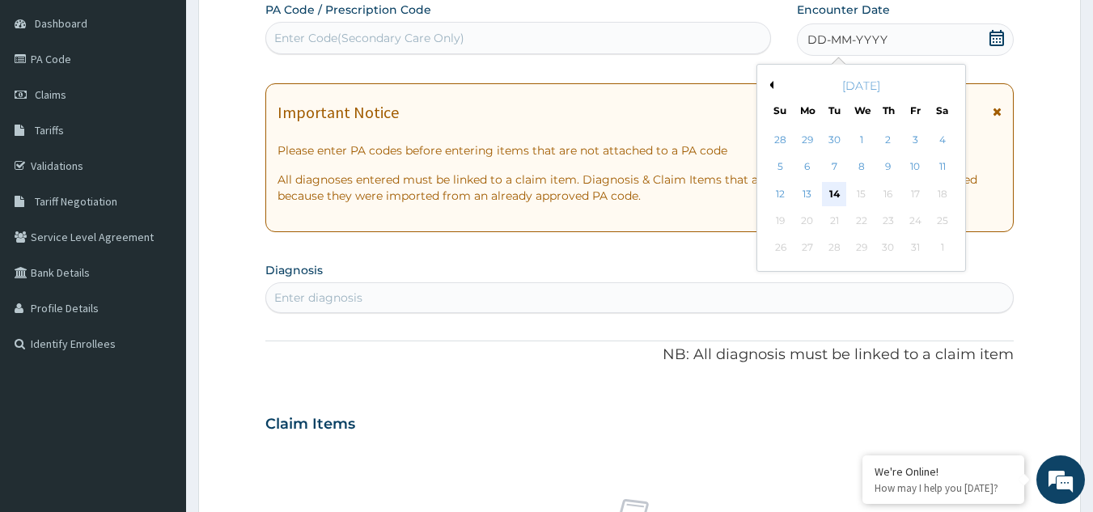
scroll to position [0, 0]
click at [784, 196] on div "12" at bounding box center [781, 194] width 24 height 24
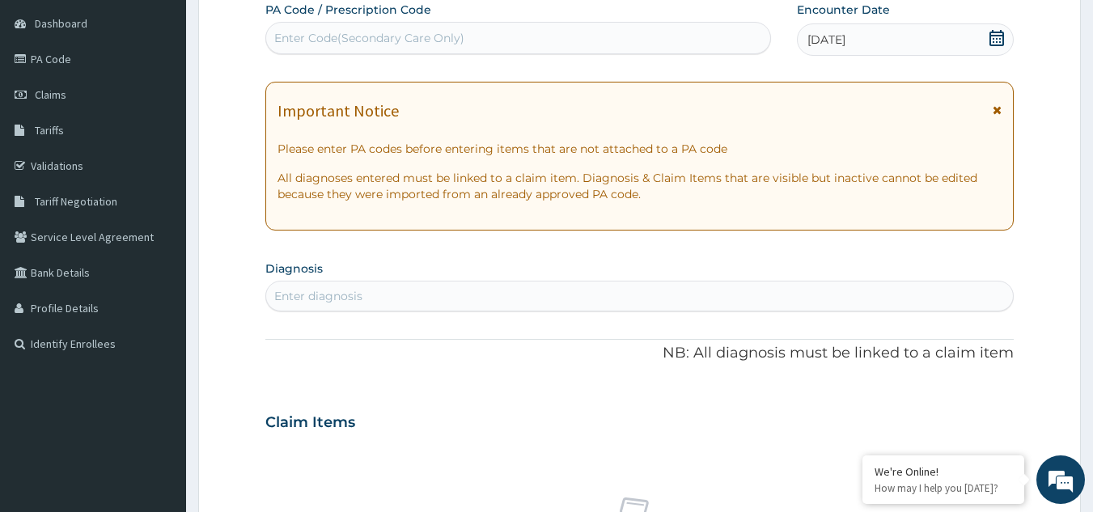
click at [350, 302] on div "Enter diagnosis" at bounding box center [318, 296] width 88 height 16
type input "upper"
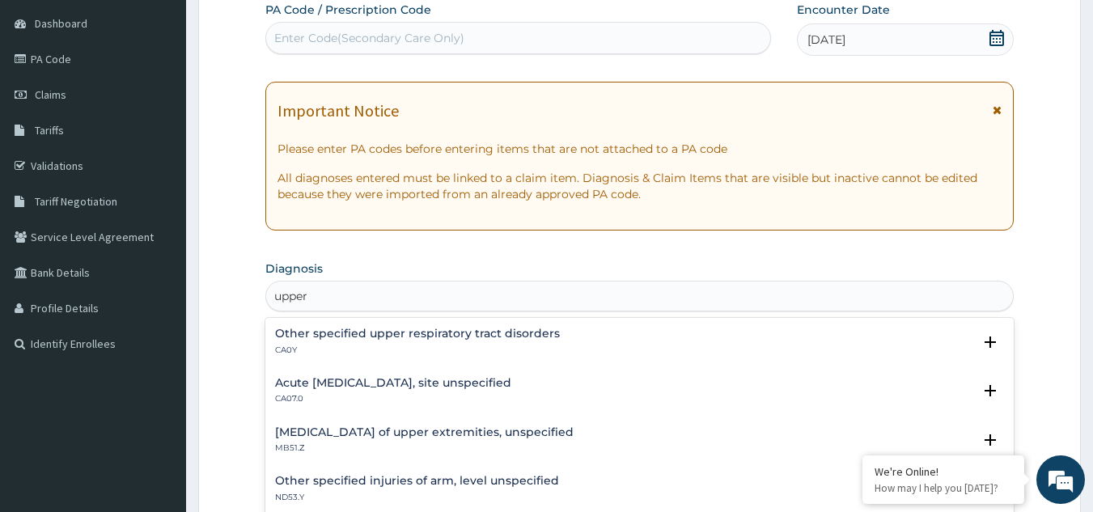
click at [338, 382] on h4 "Acute upper respiratory infection, site unspecified" at bounding box center [393, 383] width 236 height 12
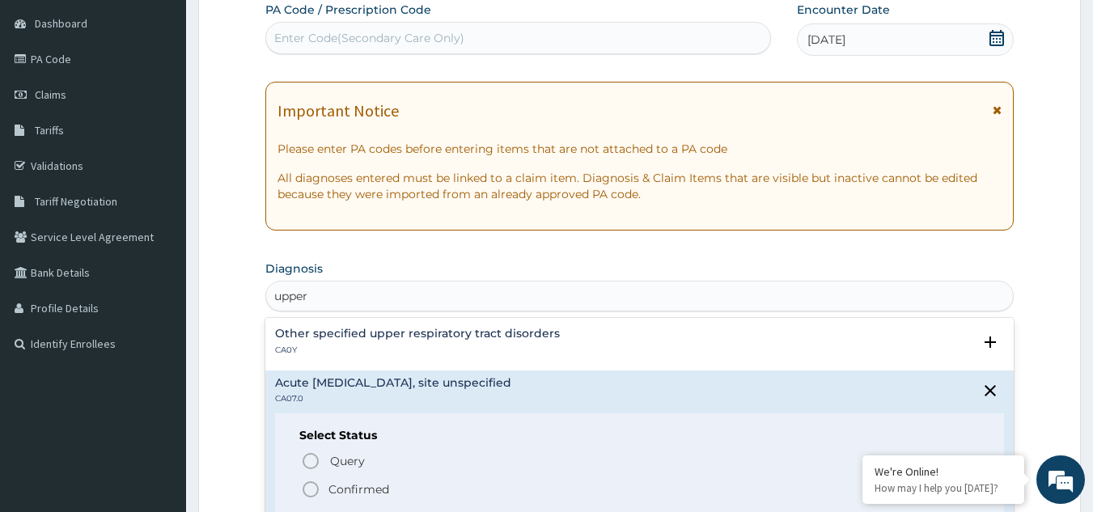
click at [317, 486] on circle "status option filled" at bounding box center [310, 489] width 15 height 15
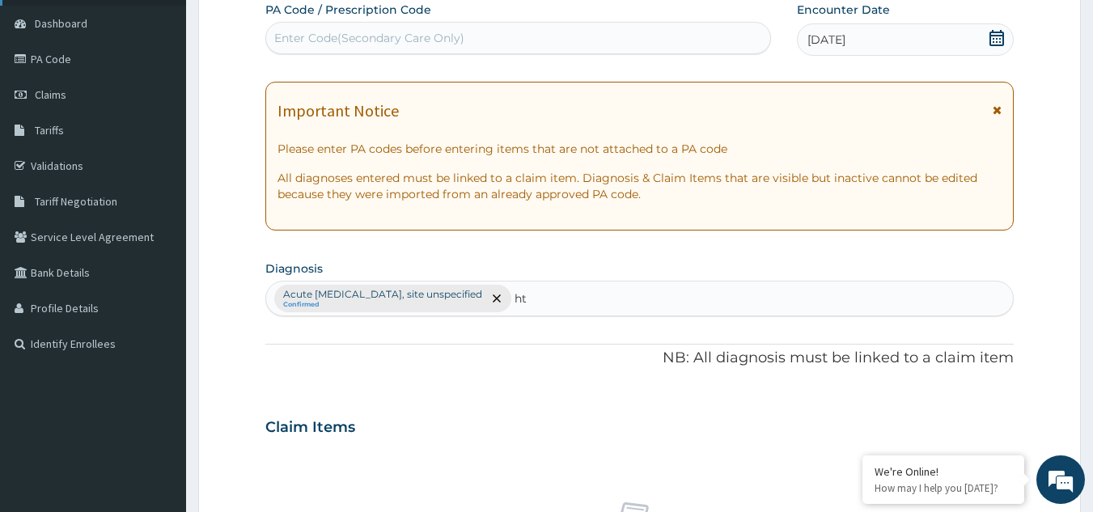
type input "htn"
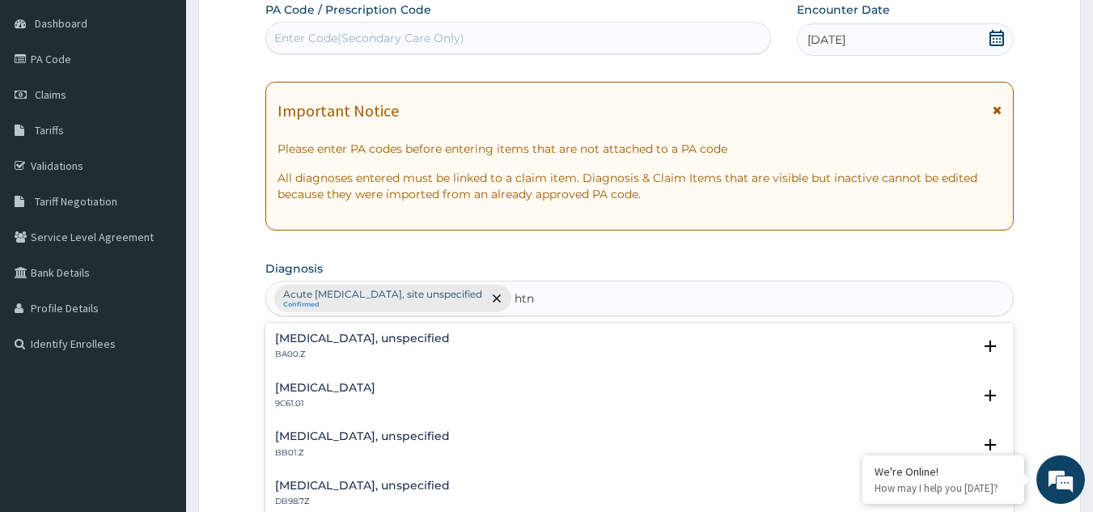
click at [312, 337] on h4 "Essential hypertension, unspecified" at bounding box center [362, 339] width 175 height 12
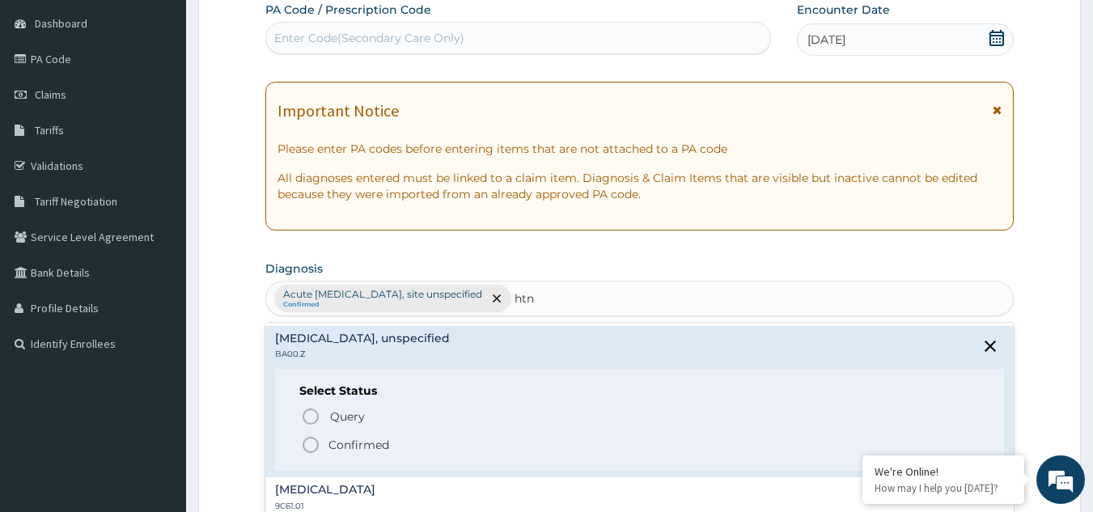
click at [312, 446] on icon "status option filled" at bounding box center [310, 444] width 19 height 19
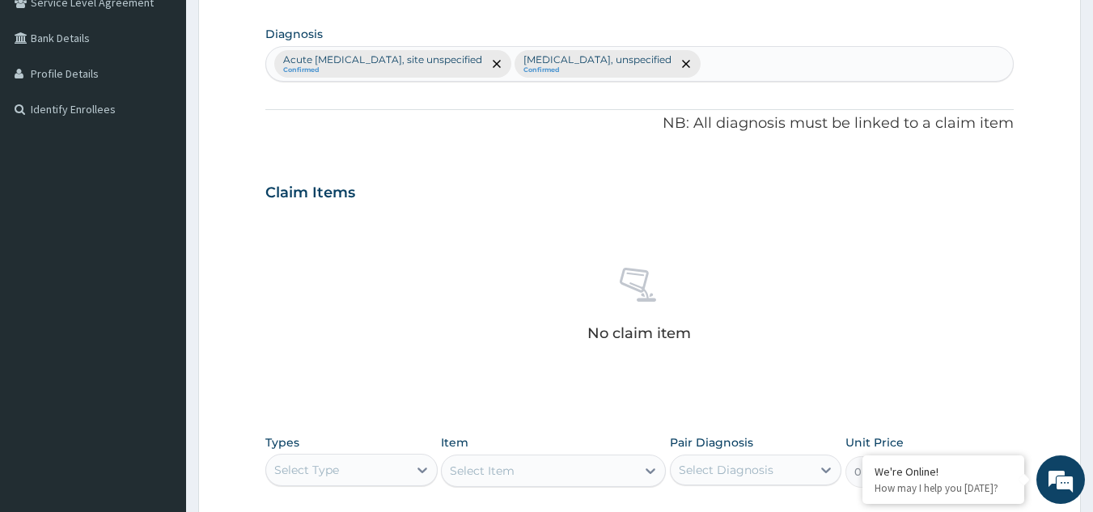
scroll to position [655, 0]
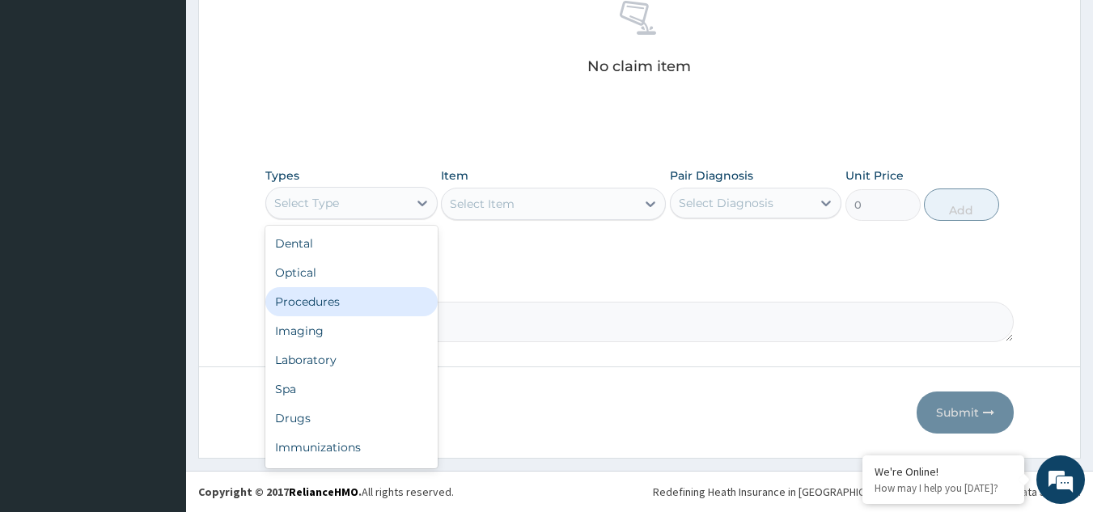
drag, startPoint x: 363, startPoint y: 210, endPoint x: 342, endPoint y: 293, distance: 86.0
click at [342, 219] on div "option Procedures focused, 3 of 10. 10 results available. Use Up and Down to ch…" at bounding box center [351, 203] width 172 height 32
click at [342, 293] on div "Procedures" at bounding box center [351, 301] width 172 height 29
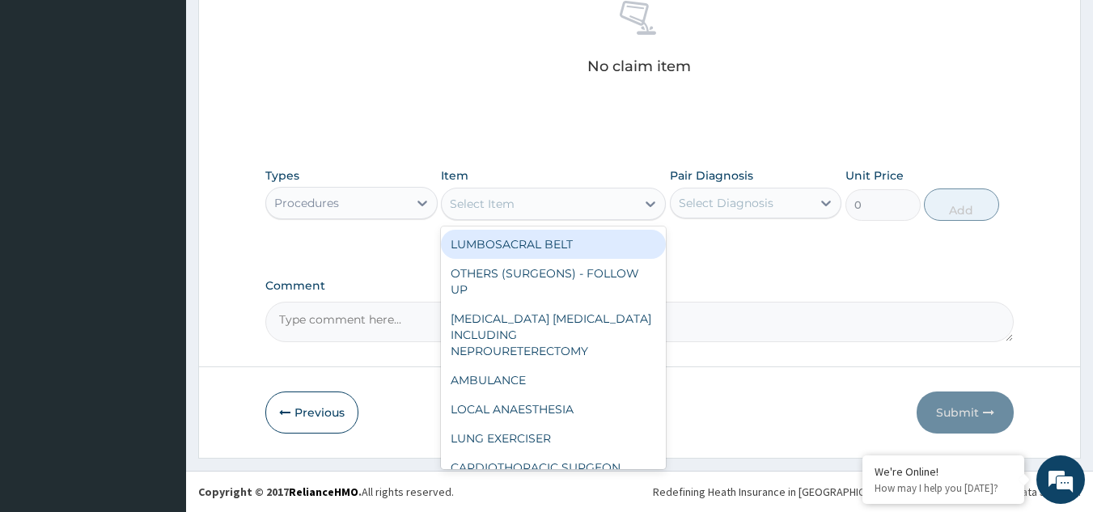
click at [545, 207] on div "Select Item" at bounding box center [539, 204] width 194 height 26
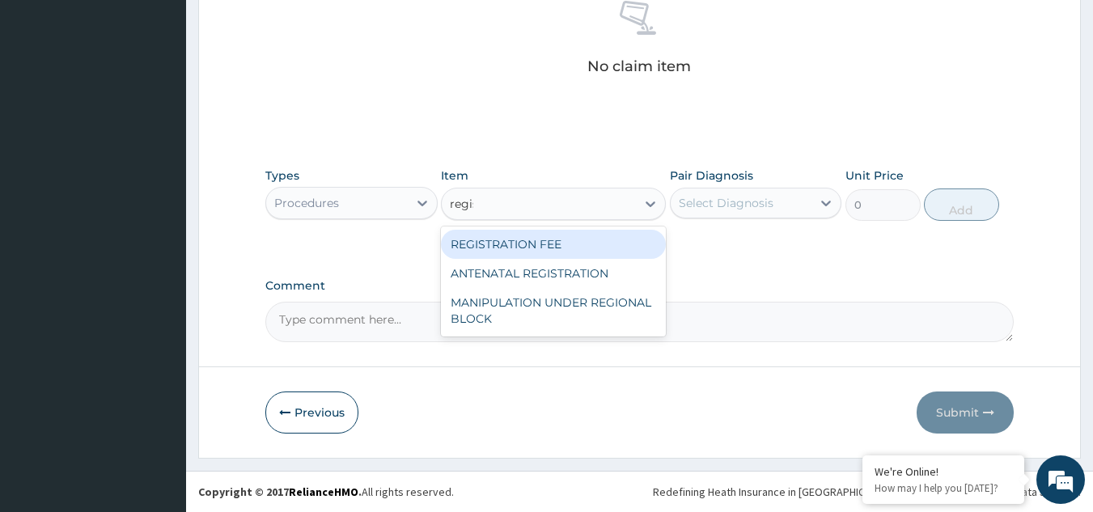
type input "regist"
click at [551, 256] on div "REGISTRATION FEE" at bounding box center [553, 244] width 225 height 29
type input "2042.5"
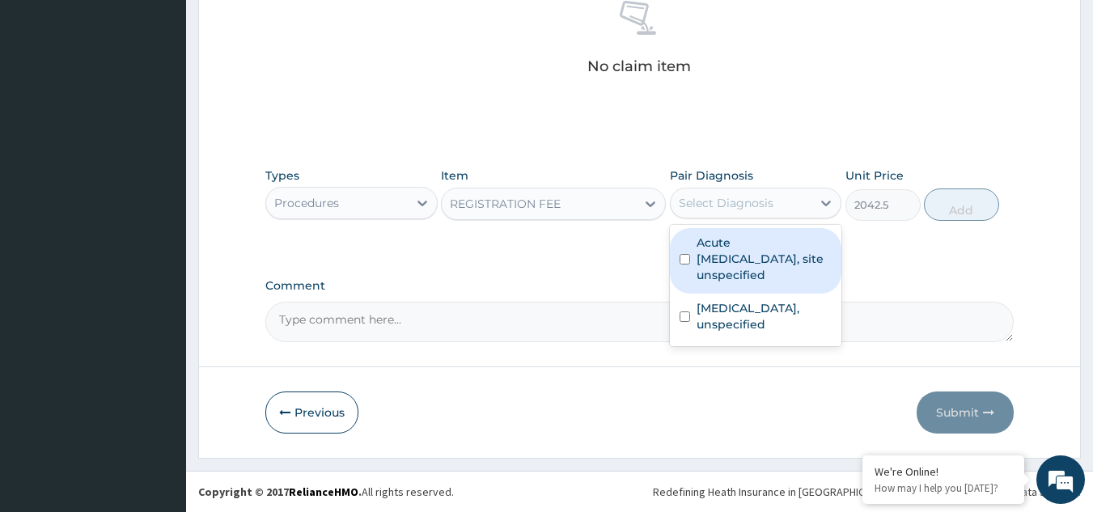
click at [721, 215] on div "Select Diagnosis" at bounding box center [742, 203] width 142 height 26
click at [725, 238] on label "Acute upper respiratory infection, site unspecified" at bounding box center [765, 259] width 136 height 49
checkbox input "true"
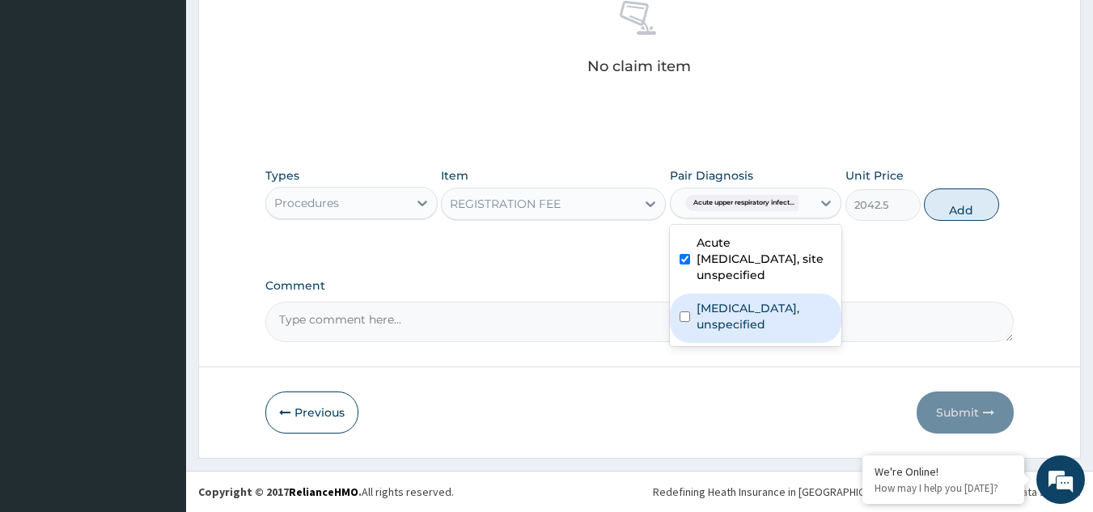
click at [733, 297] on div "Essential hypertension, unspecified" at bounding box center [756, 318] width 172 height 49
checkbox input "true"
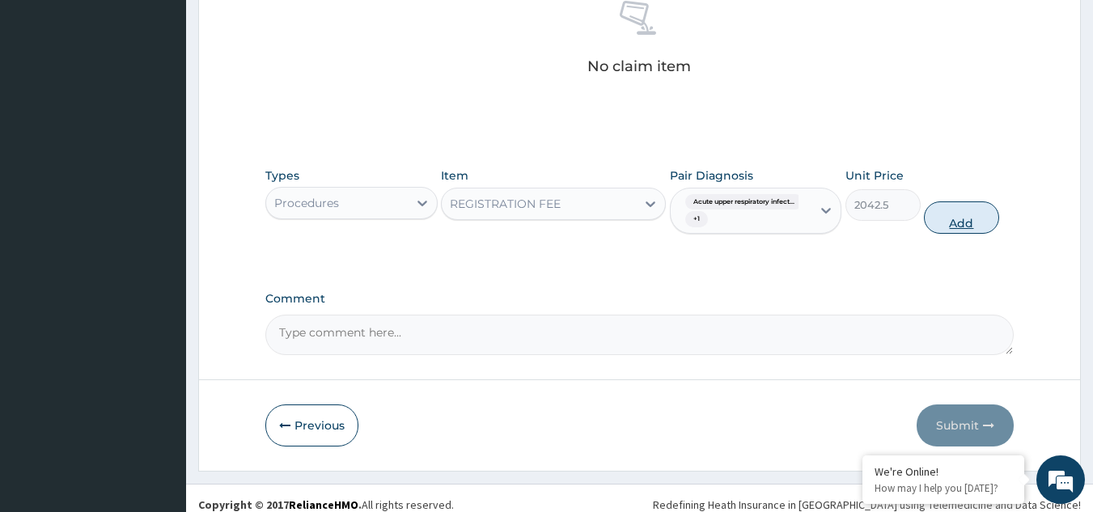
click at [944, 217] on button "Add" at bounding box center [961, 218] width 75 height 32
type input "0"
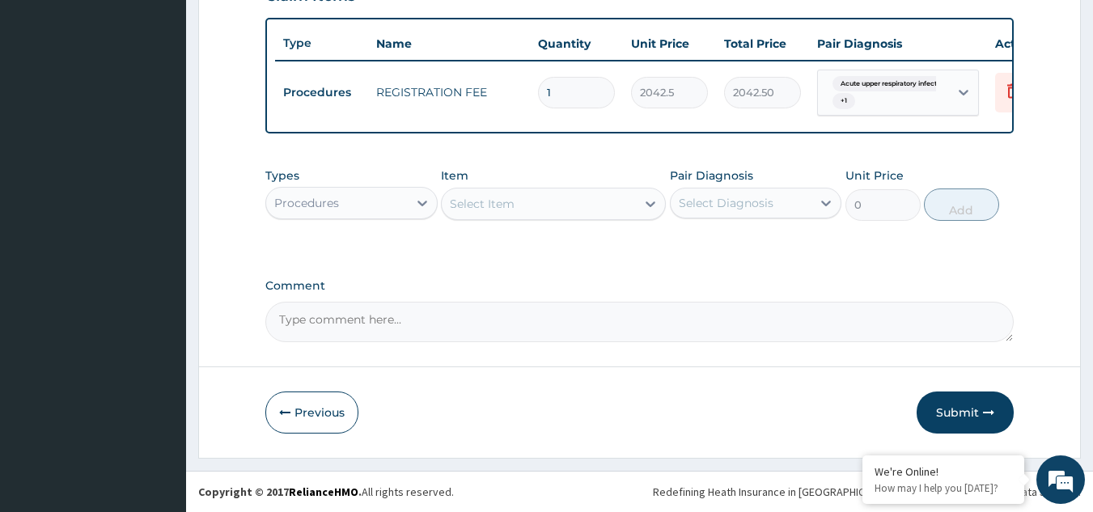
click at [626, 218] on div "Select Item" at bounding box center [553, 204] width 225 height 32
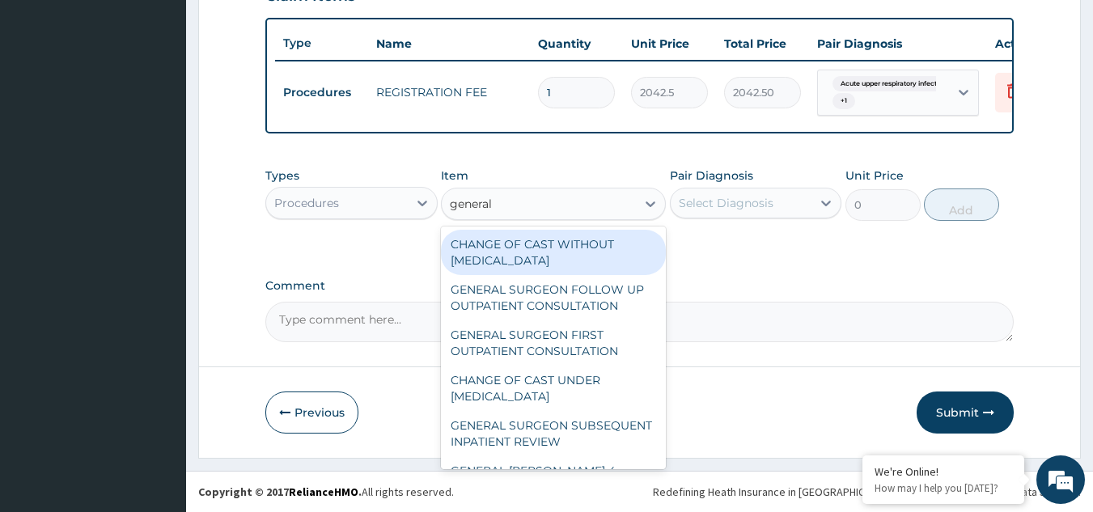
type input "general p"
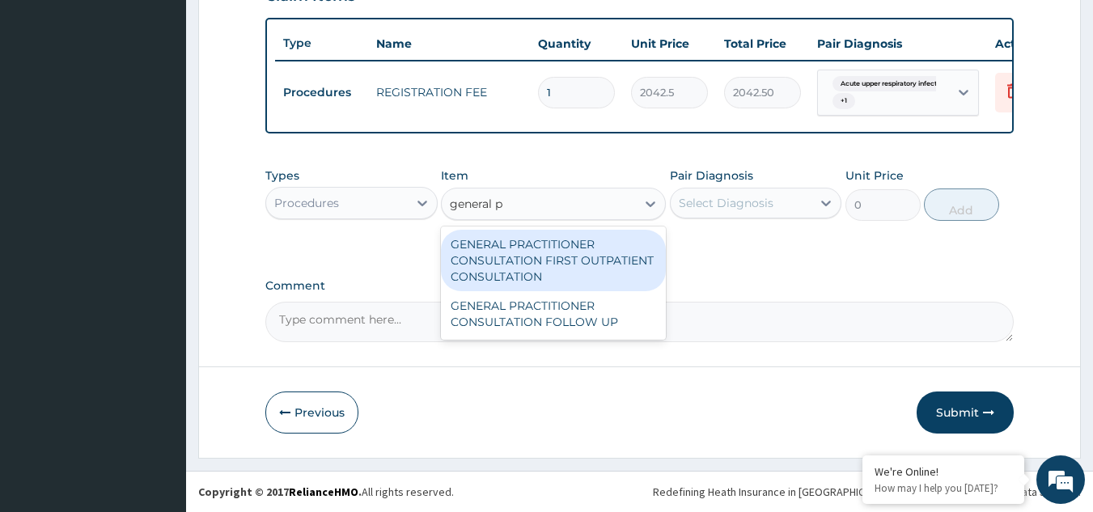
click at [605, 273] on div "GENERAL PRACTITIONER CONSULTATION FIRST OUTPATIENT CONSULTATION" at bounding box center [553, 261] width 225 height 62
type input "3370.125"
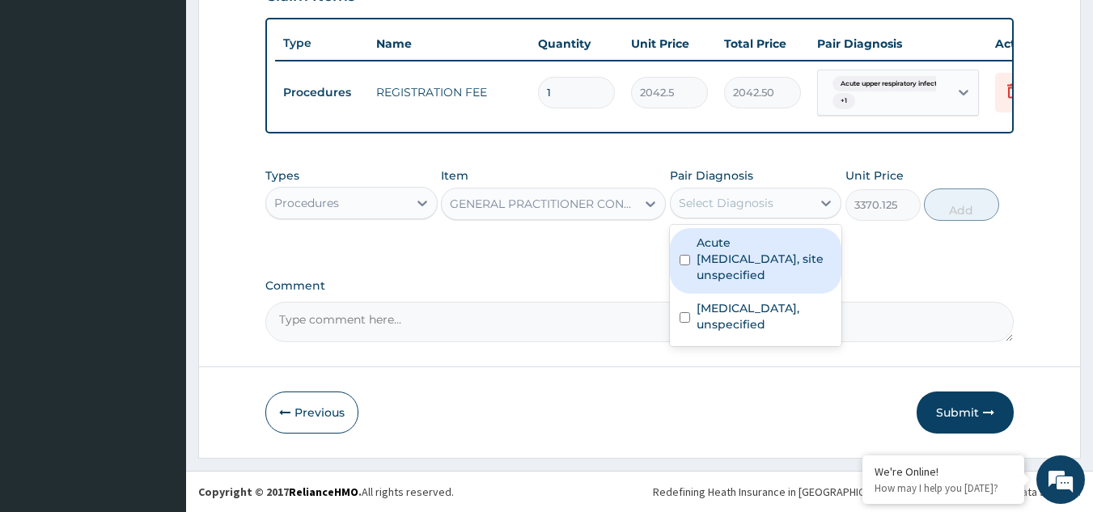
click at [755, 217] on div "Select Diagnosis" at bounding box center [756, 203] width 172 height 31
click at [756, 252] on label "Acute upper respiratory infection, site unspecified" at bounding box center [765, 259] width 136 height 49
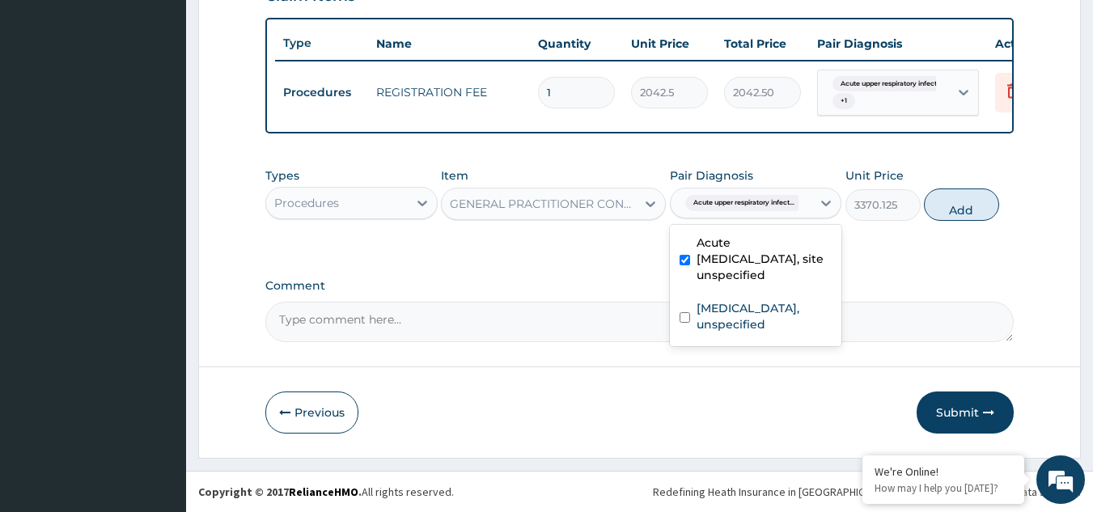
checkbox input "true"
click at [757, 317] on label "Essential hypertension, unspecified" at bounding box center [765, 316] width 136 height 32
checkbox input "true"
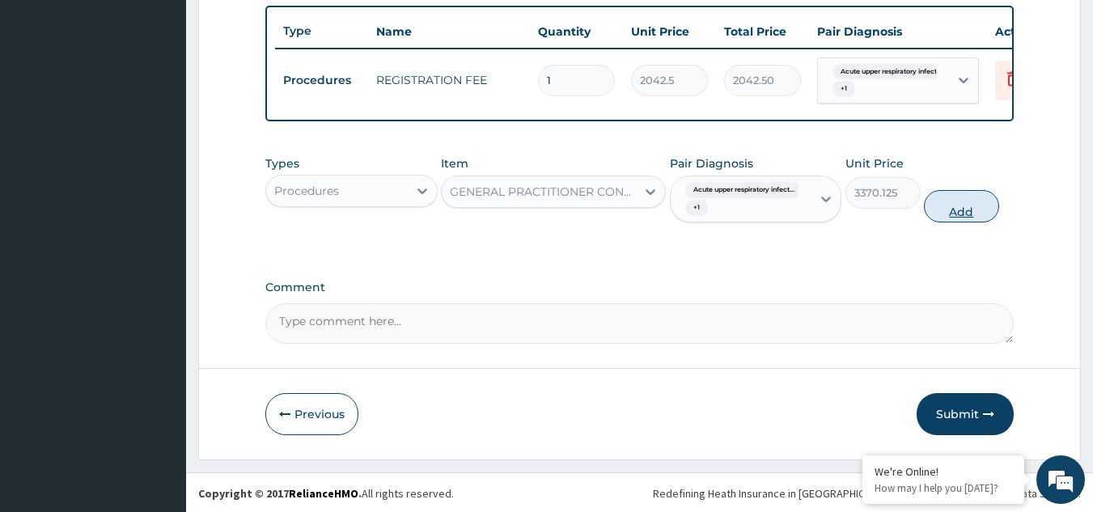
click at [947, 211] on button "Add" at bounding box center [961, 206] width 75 height 32
type input "0"
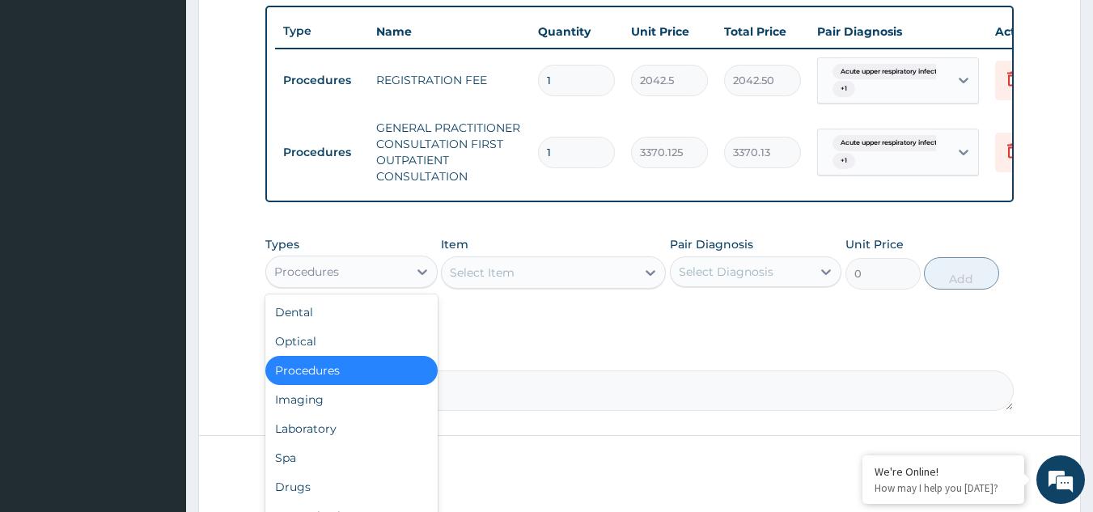
click at [346, 283] on div "Procedures" at bounding box center [337, 272] width 142 height 26
click at [325, 496] on div "Drugs" at bounding box center [351, 487] width 172 height 29
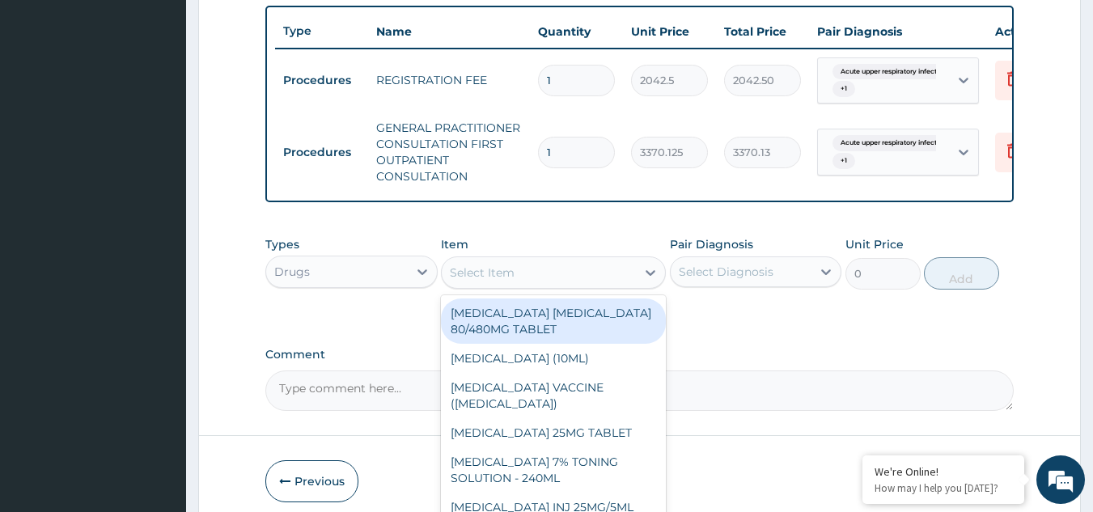
click at [534, 286] on div "Select Item" at bounding box center [539, 273] width 194 height 26
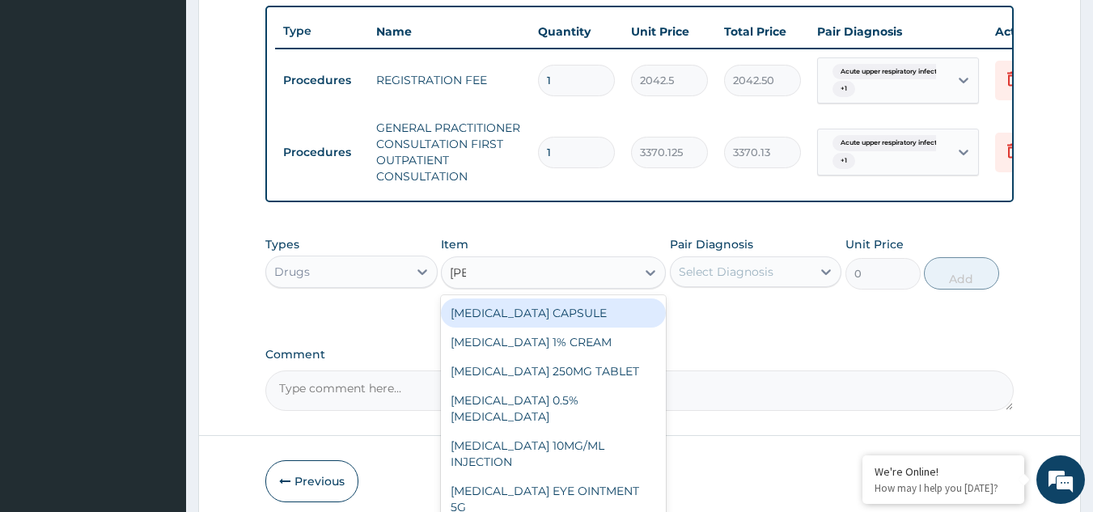
type input "lorat"
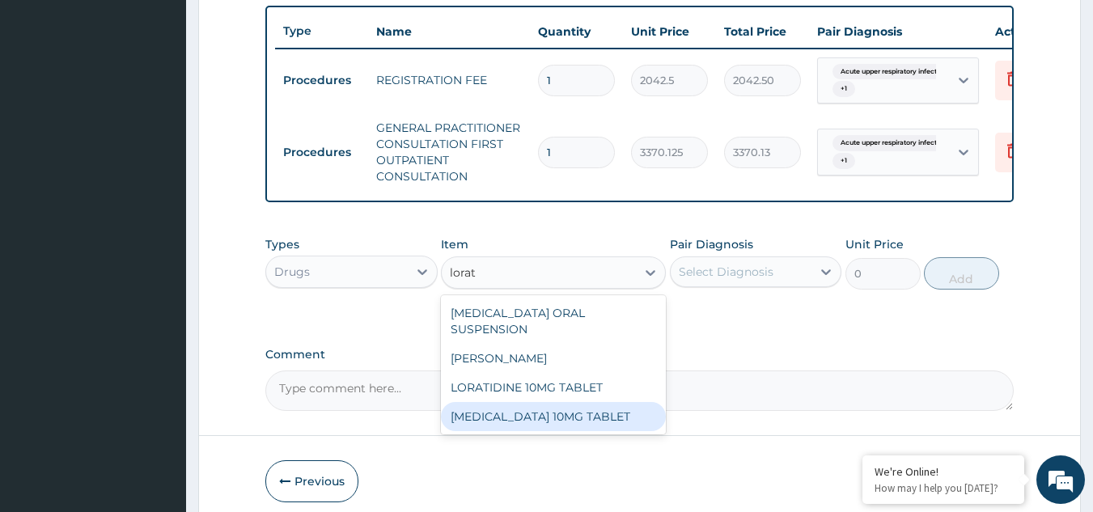
click at [541, 403] on div "LORATADINE 10MG TABLET" at bounding box center [553, 416] width 225 height 29
type input "86.25"
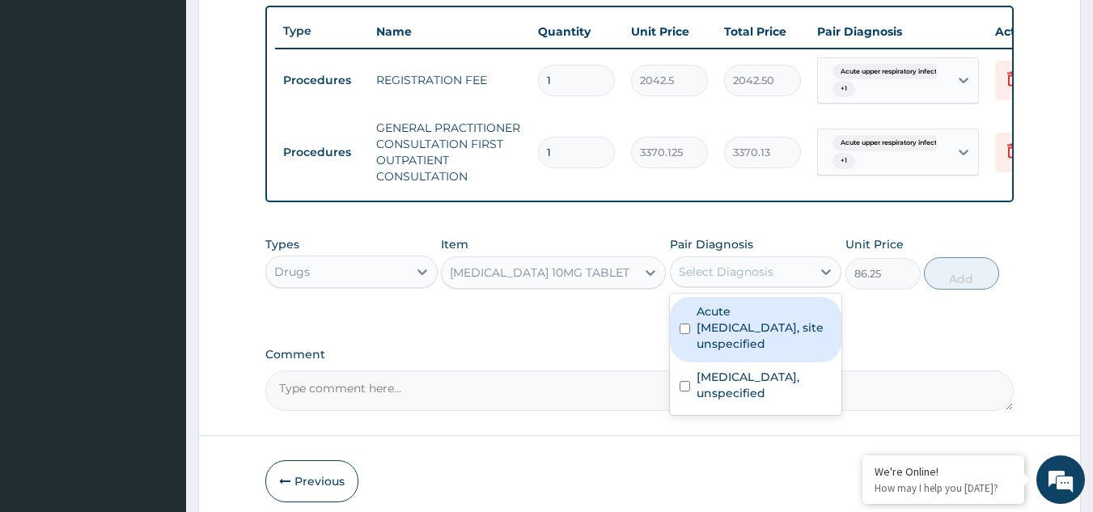
click at [741, 276] on div "Select Diagnosis" at bounding box center [726, 272] width 95 height 16
click at [742, 345] on label "Acute upper respiratory infection, site unspecified" at bounding box center [765, 327] width 136 height 49
checkbox input "true"
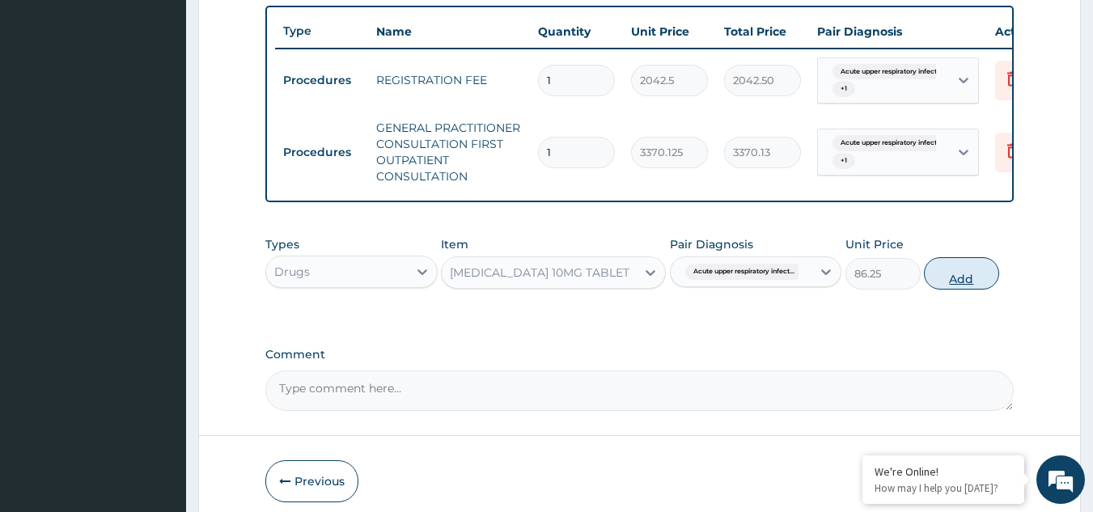
click at [946, 290] on button "Add" at bounding box center [961, 273] width 75 height 32
type input "0"
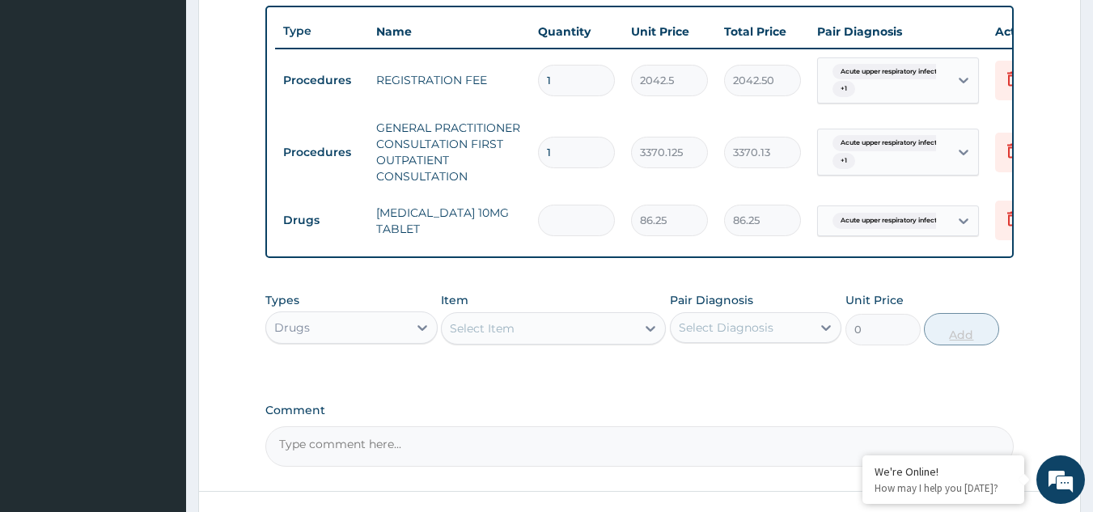
type input "0.00"
type input "5"
type input "431.25"
type input "5"
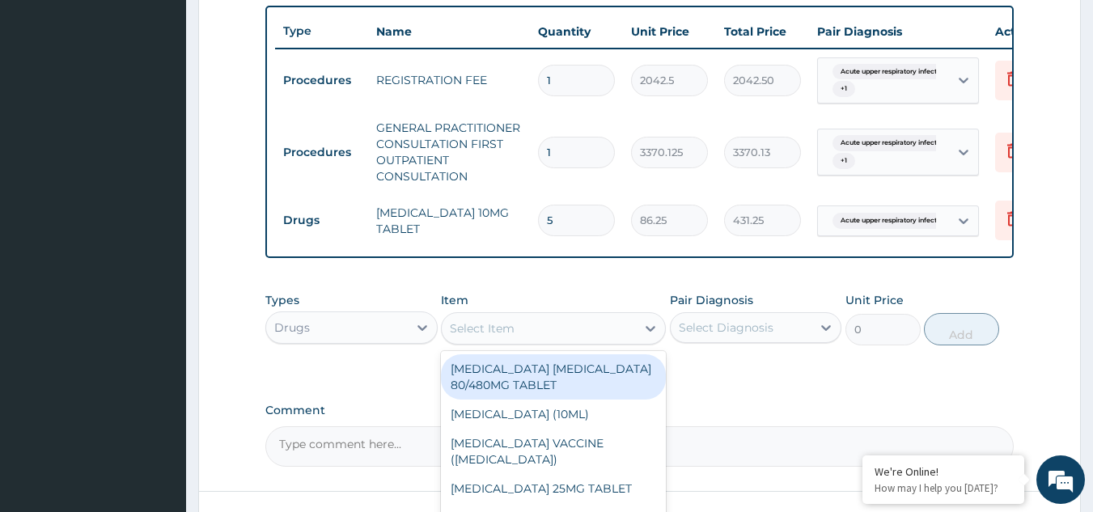
click at [546, 331] on div "Select Item" at bounding box center [539, 329] width 194 height 26
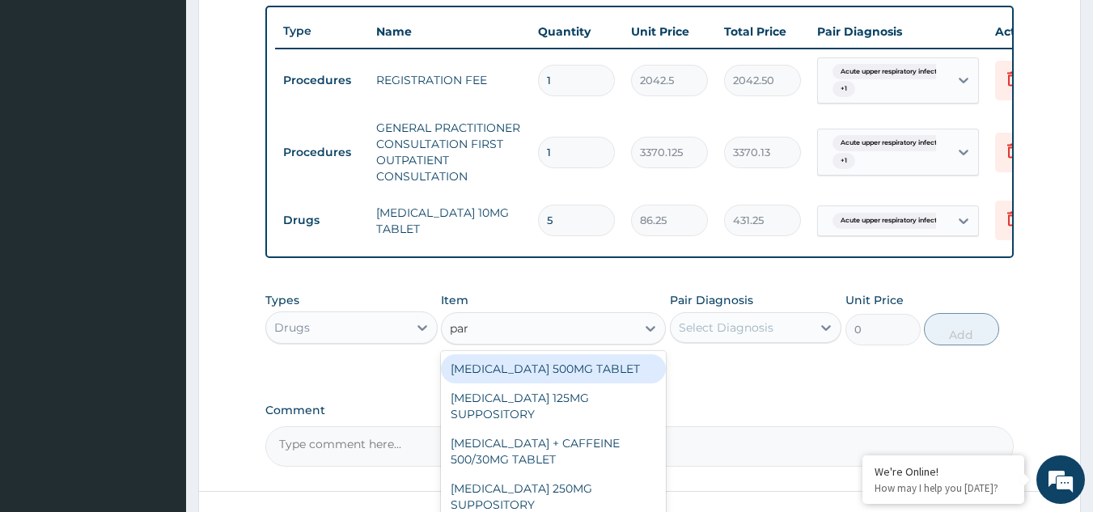
type input "para"
click at [562, 380] on div "PARACETAMOL 500MG TABLET" at bounding box center [553, 368] width 225 height 29
type input "30"
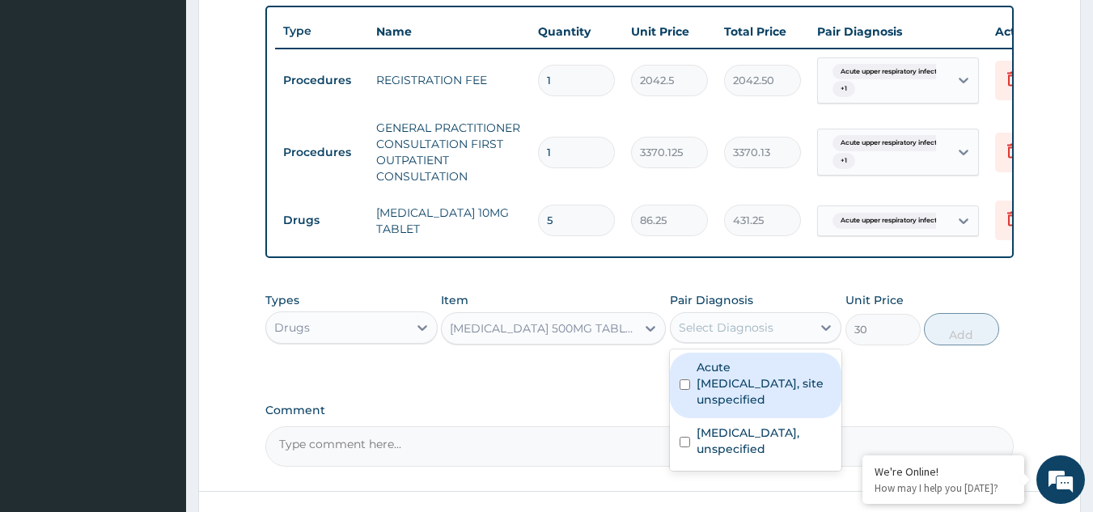
click at [723, 336] on div "Select Diagnosis" at bounding box center [726, 328] width 95 height 16
click at [740, 403] on label "Acute upper respiratory infection, site unspecified" at bounding box center [765, 383] width 136 height 49
checkbox input "true"
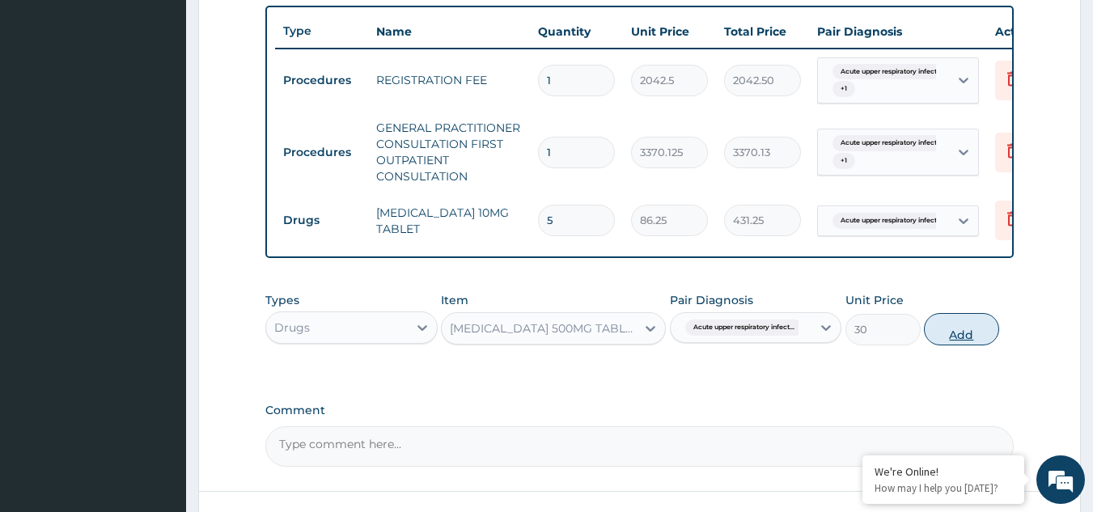
click at [974, 341] on button "Add" at bounding box center [961, 329] width 75 height 32
type input "0"
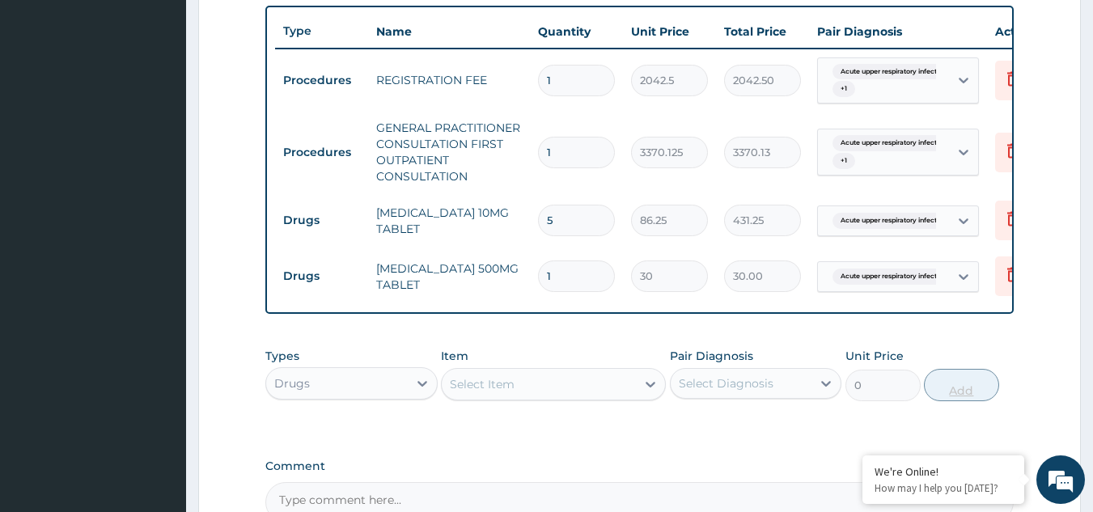
type input "18"
type input "540.00"
type input "18"
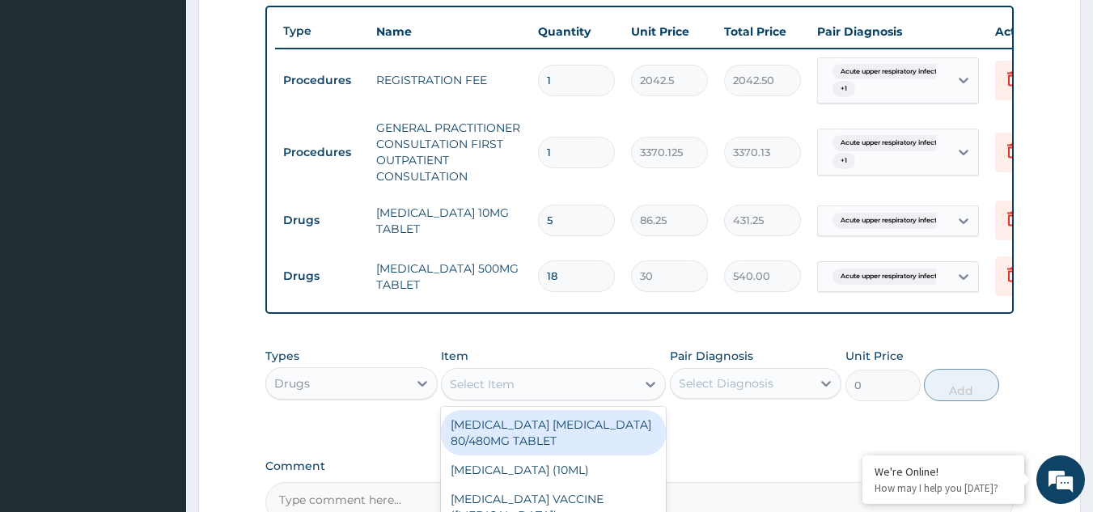
click at [551, 383] on div "Select Item" at bounding box center [553, 384] width 225 height 32
type input "azit"
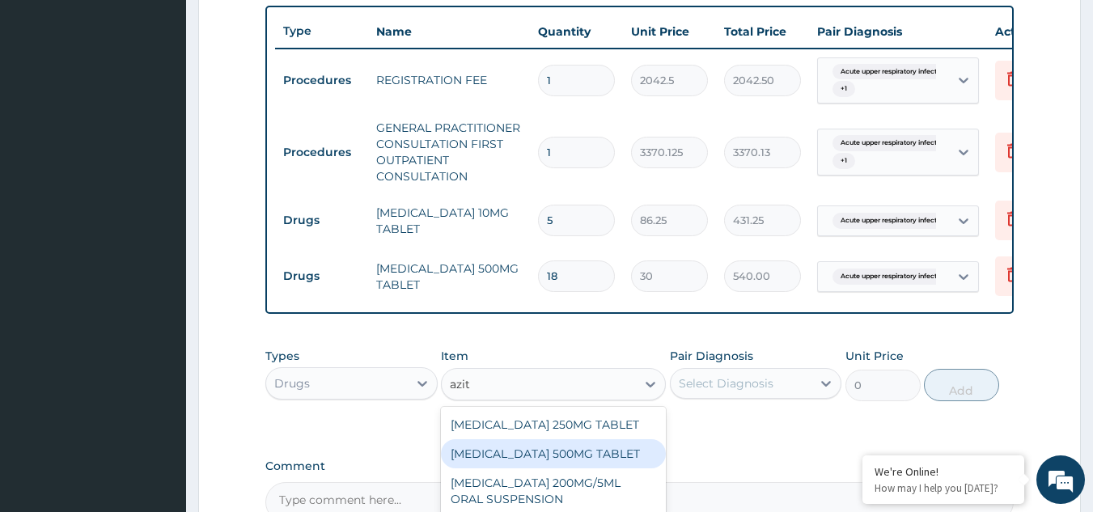
click at [557, 462] on div "AZITHROMYCIN 500MG TABLET" at bounding box center [553, 453] width 225 height 29
type input "690"
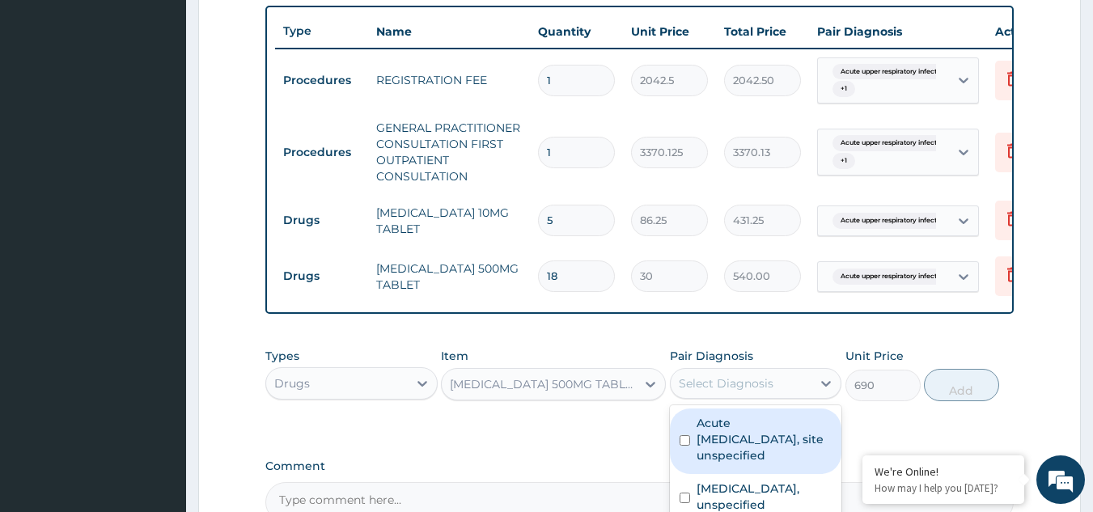
click at [766, 392] on div "Select Diagnosis" at bounding box center [726, 383] width 95 height 16
click at [743, 451] on label "Acute upper respiratory infection, site unspecified" at bounding box center [765, 439] width 136 height 49
checkbox input "true"
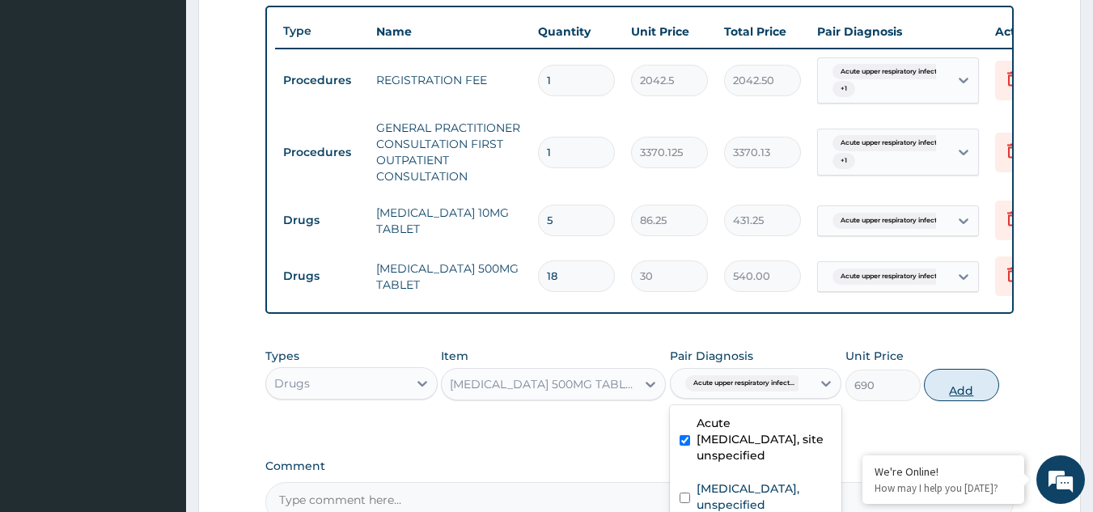
click at [973, 391] on button "Add" at bounding box center [961, 385] width 75 height 32
type input "0"
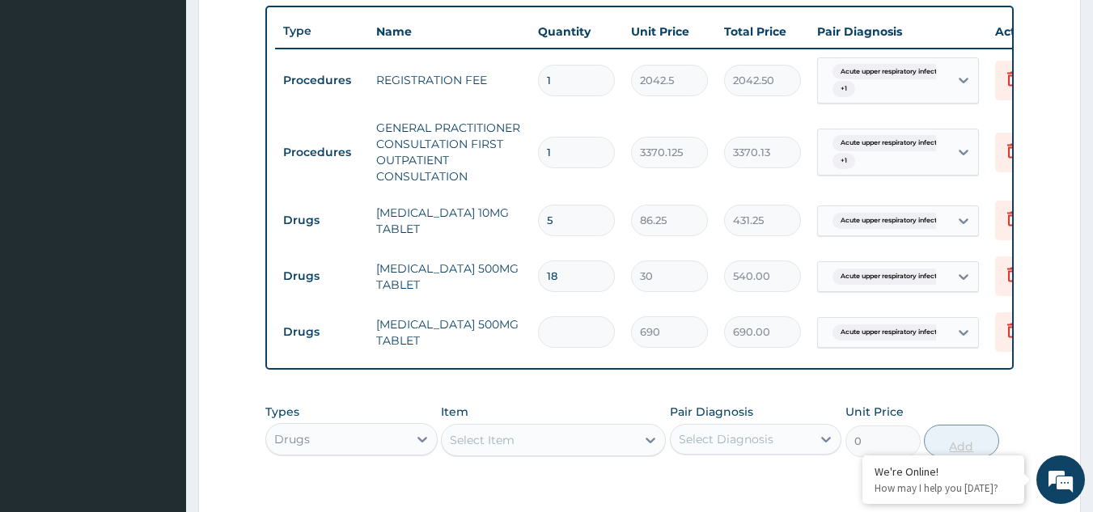
type input "0.00"
type input "5"
type input "3450.00"
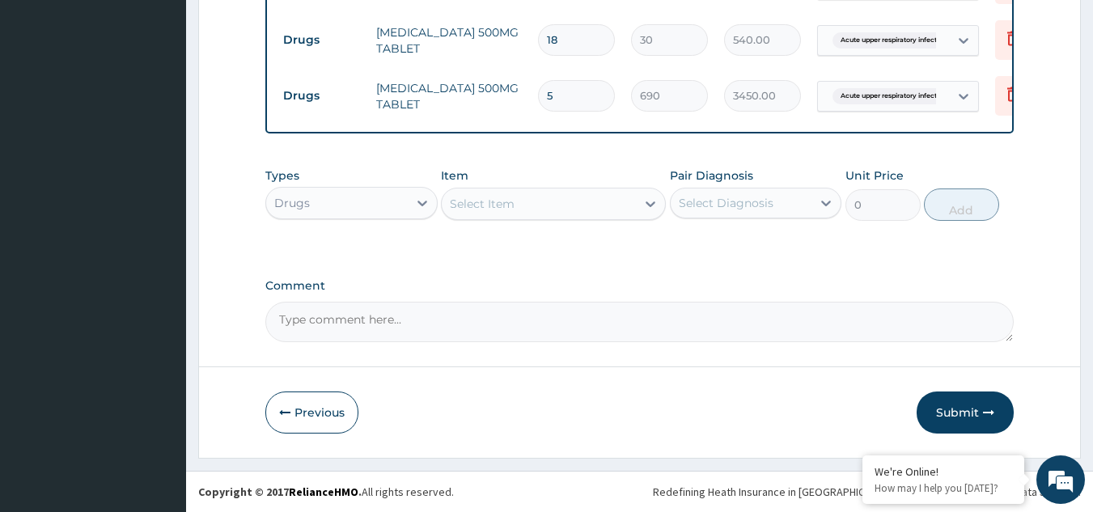
type input "5"
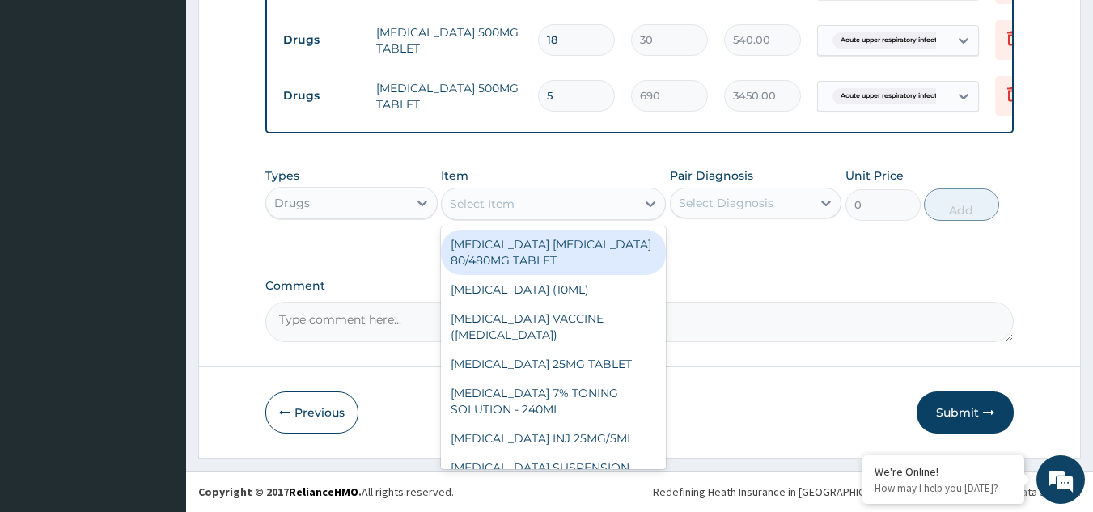
click at [506, 215] on div "Select Item" at bounding box center [539, 204] width 194 height 26
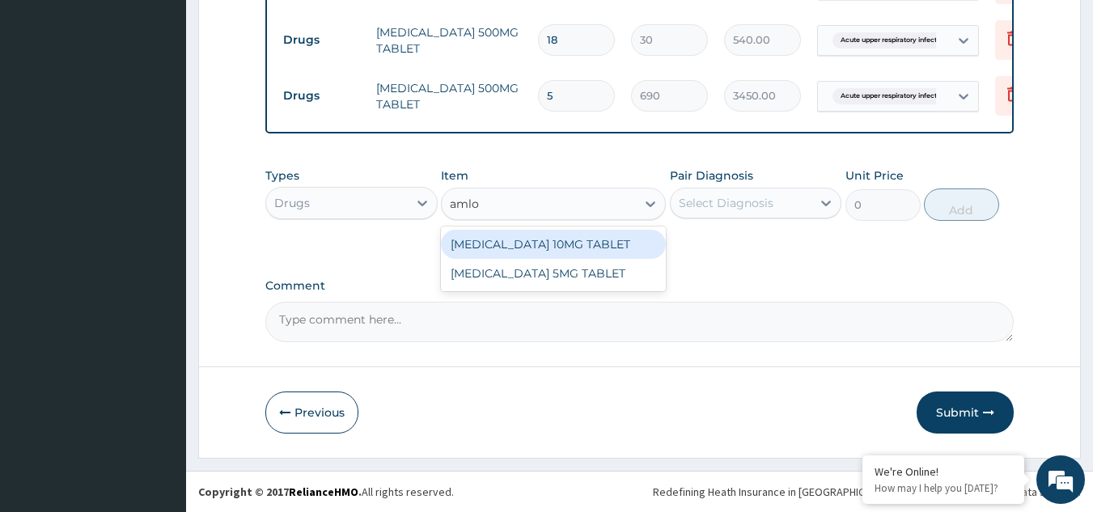
type input "amlod"
click at [528, 252] on div "AMLODIPINE 10MG TABLET" at bounding box center [553, 244] width 225 height 29
type input "100"
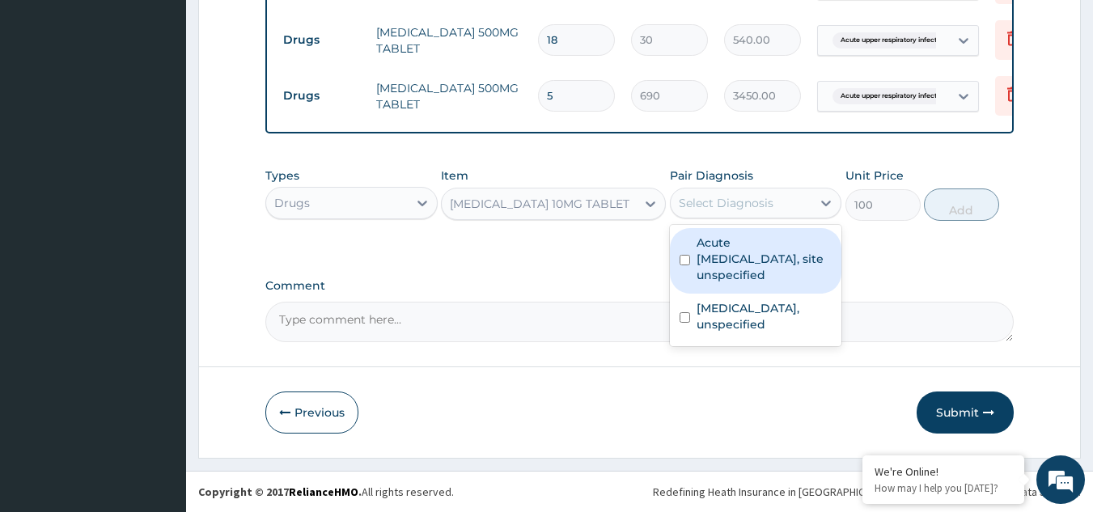
click at [720, 214] on div "Select Diagnosis" at bounding box center [742, 203] width 142 height 26
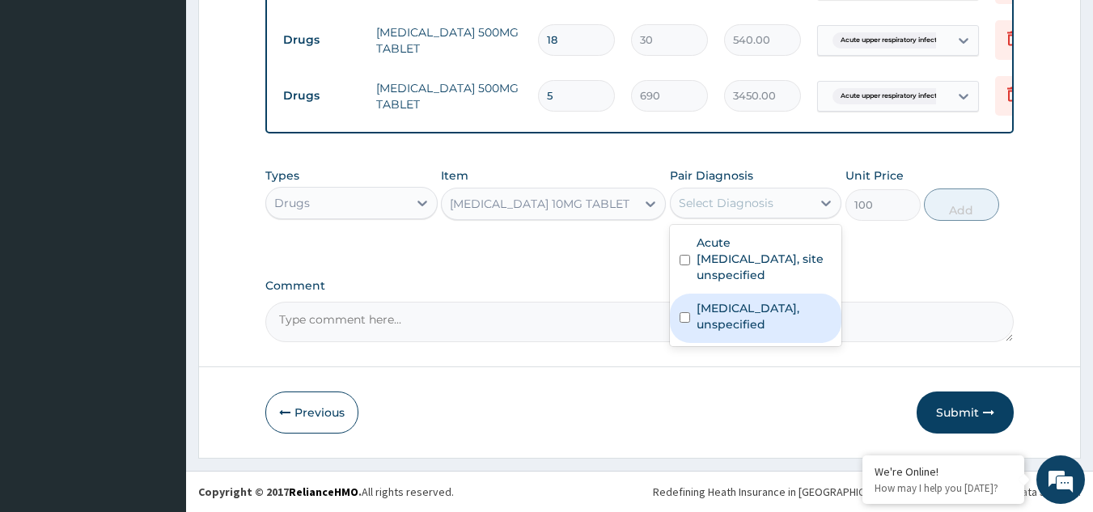
click at [737, 313] on label "Essential hypertension, unspecified" at bounding box center [765, 316] width 136 height 32
checkbox input "true"
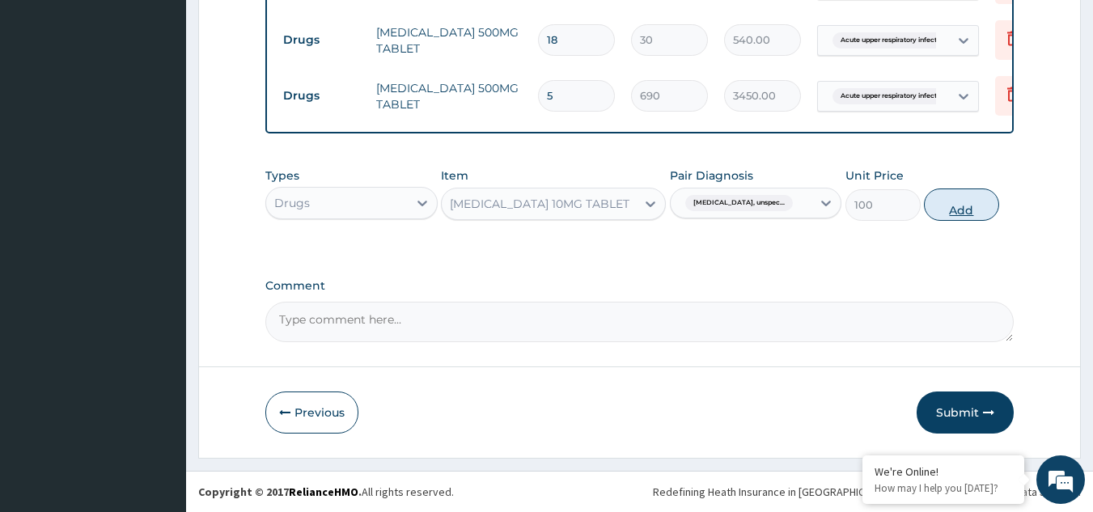
click at [961, 209] on button "Add" at bounding box center [961, 205] width 75 height 32
type input "0"
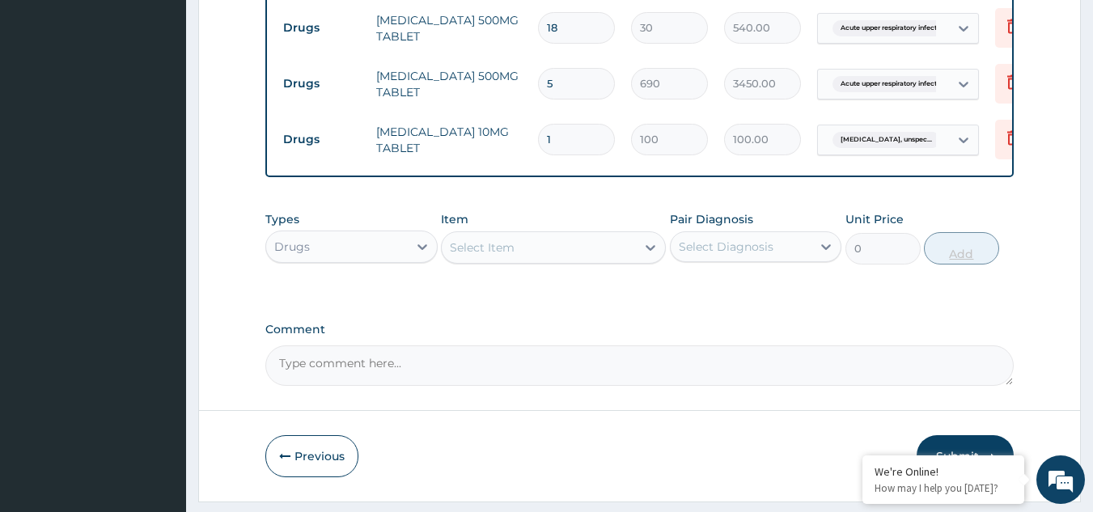
type input "0.00"
type input "3"
type input "300.00"
type input "30"
type input "3000.00"
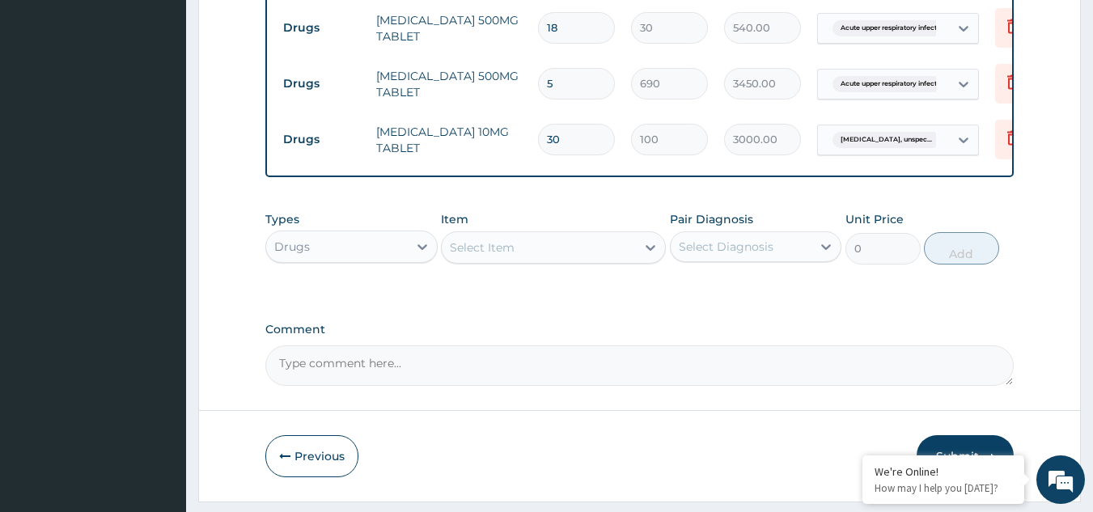
scroll to position [901, 0]
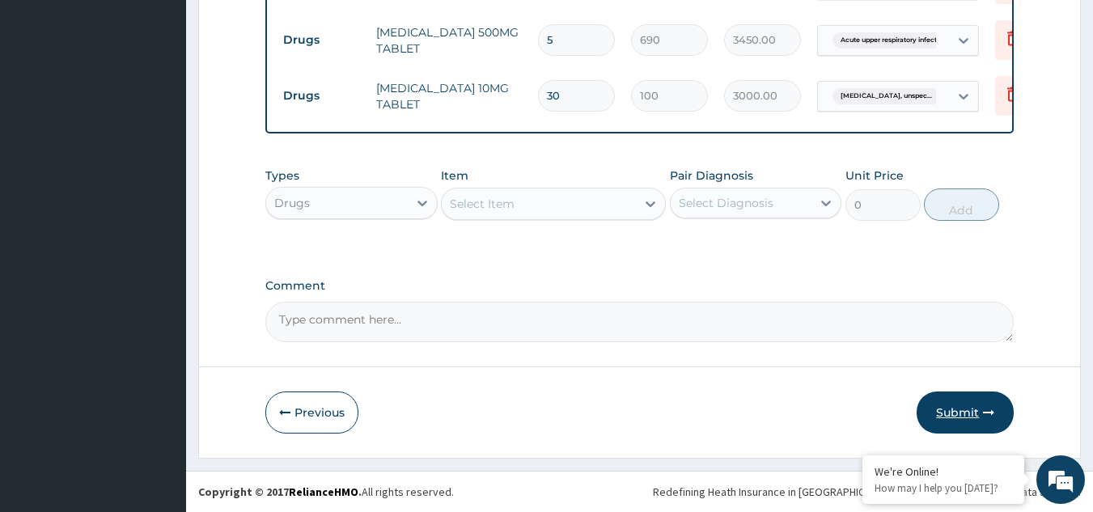
type input "30"
click at [952, 420] on button "Submit" at bounding box center [965, 413] width 97 height 42
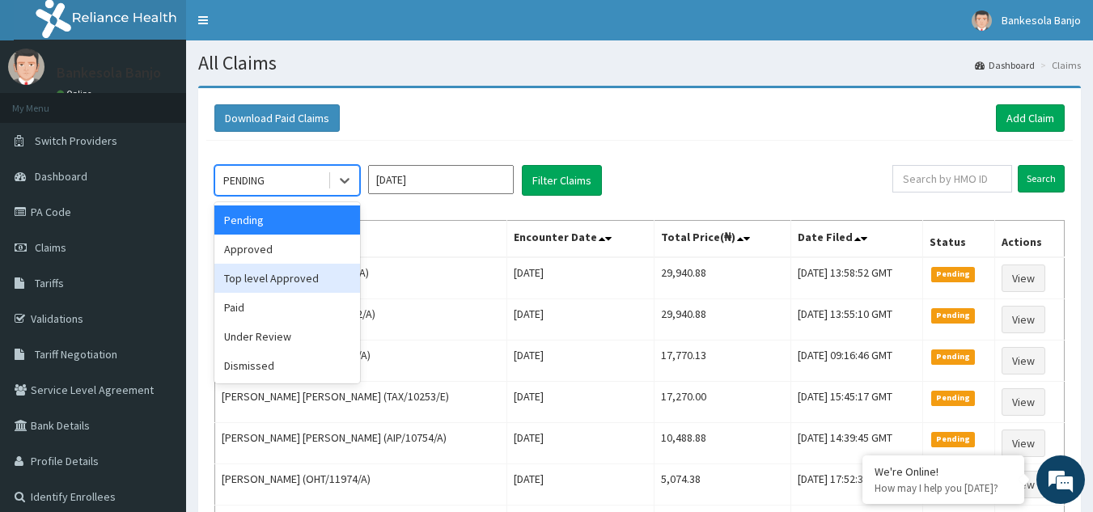
drag, startPoint x: 346, startPoint y: 181, endPoint x: 322, endPoint y: 267, distance: 89.2
click at [322, 196] on div "option Top level Approved focused, 3 of 6. 6 results available. Use Up and Down…" at bounding box center [287, 180] width 146 height 31
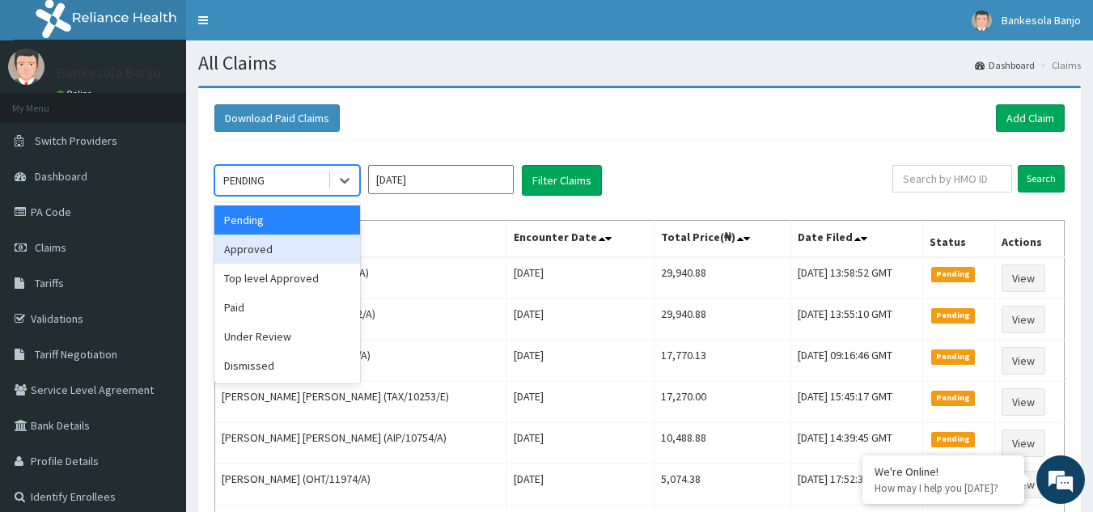
click at [322, 250] on div "Approved" at bounding box center [287, 249] width 146 height 29
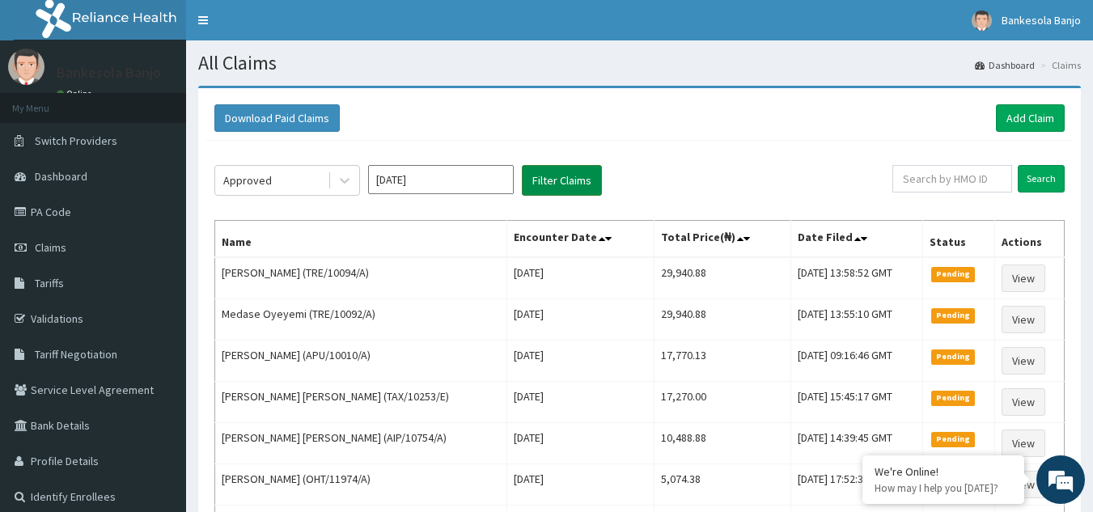
click at [559, 189] on button "Filter Claims" at bounding box center [562, 180] width 80 height 31
